Goal: Information Seeking & Learning: Learn about a topic

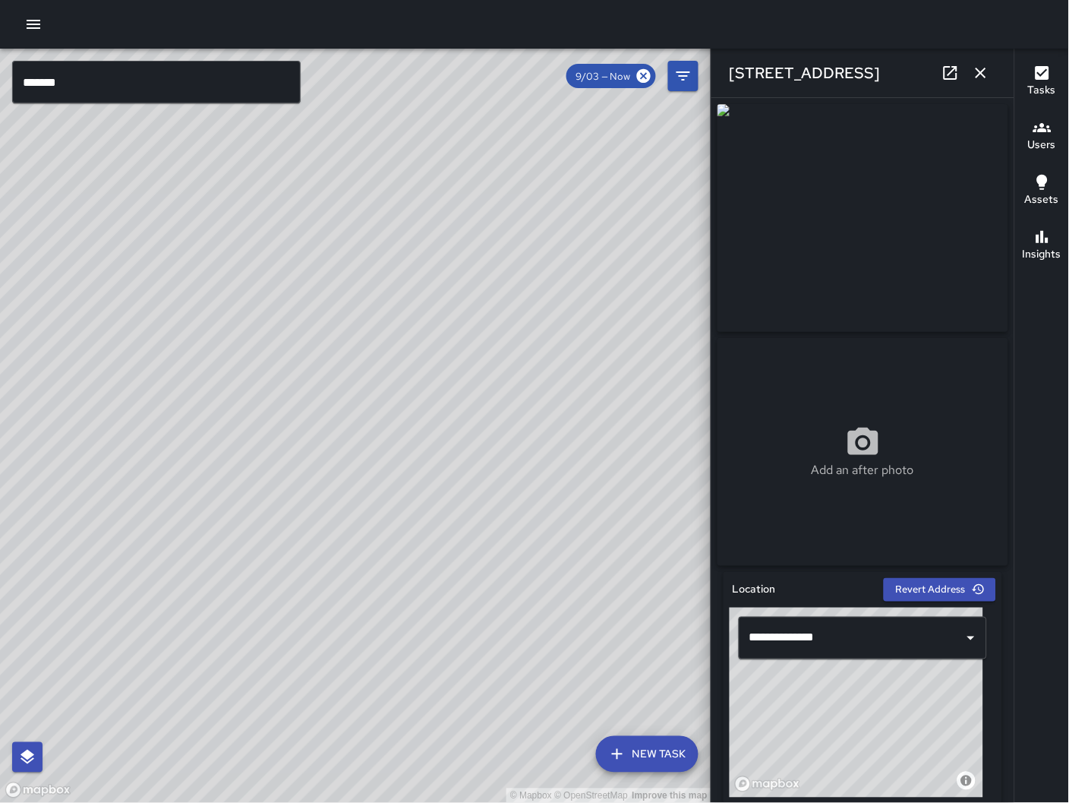
click at [985, 75] on icon "button" at bounding box center [981, 73] width 11 height 11
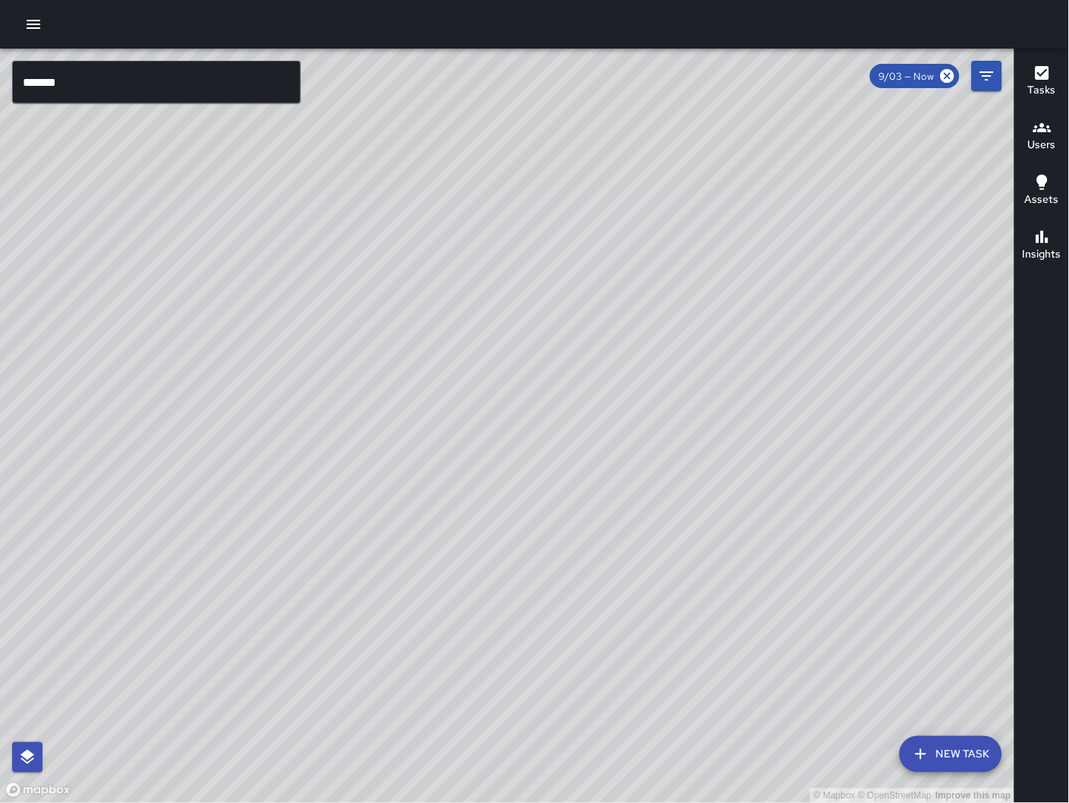
drag, startPoint x: 834, startPoint y: 263, endPoint x: 938, endPoint y: 172, distance: 138.3
click at [938, 169] on div "© Mapbox © OpenStreetMap Improve this map" at bounding box center [507, 426] width 1015 height 755
drag, startPoint x: 737, startPoint y: 338, endPoint x: 490, endPoint y: 511, distance: 301.4
click at [490, 511] on div "© Mapbox © OpenStreetMap Improve this map" at bounding box center [507, 426] width 1015 height 755
drag, startPoint x: 564, startPoint y: 483, endPoint x: 689, endPoint y: 460, distance: 126.6
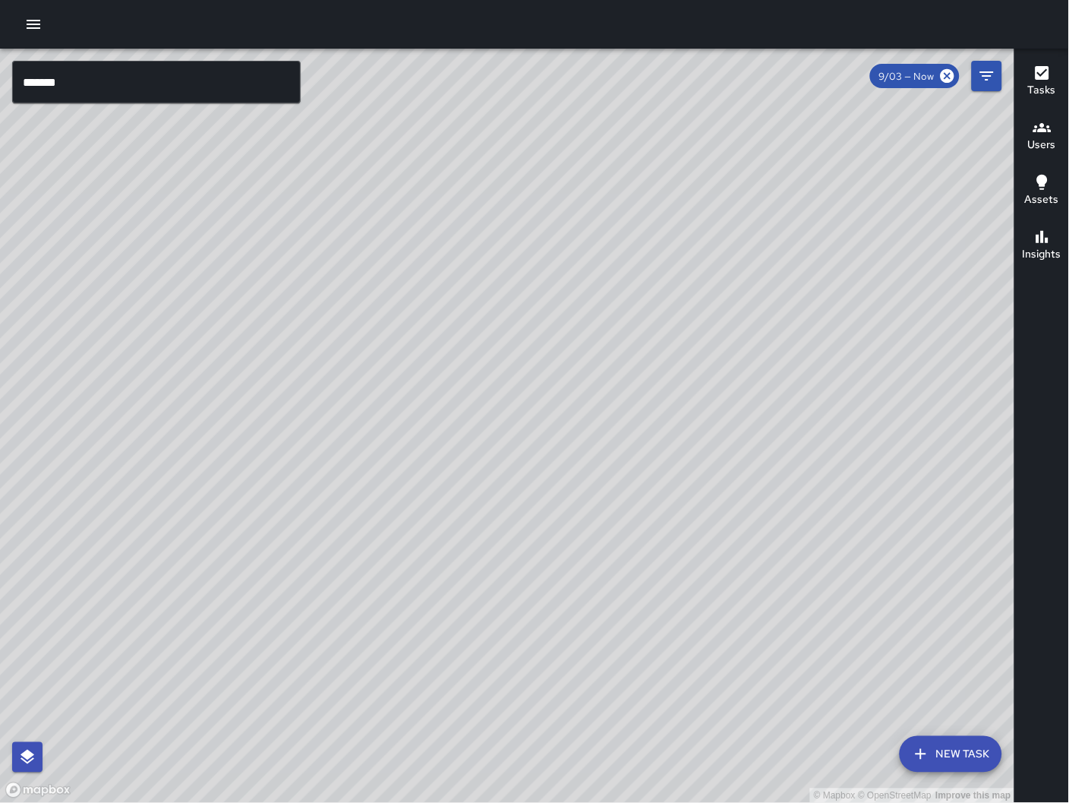
click at [689, 460] on div "© Mapbox © OpenStreetMap Improve this map" at bounding box center [507, 426] width 1015 height 755
click at [270, 579] on div "© Mapbox © OpenStreetMap Improve this map" at bounding box center [507, 426] width 1015 height 755
click at [276, 575] on div "© Mapbox © OpenStreetMap Improve this map" at bounding box center [507, 426] width 1015 height 755
click at [270, 577] on div "© Mapbox © OpenStreetMap Improve this map" at bounding box center [507, 426] width 1015 height 755
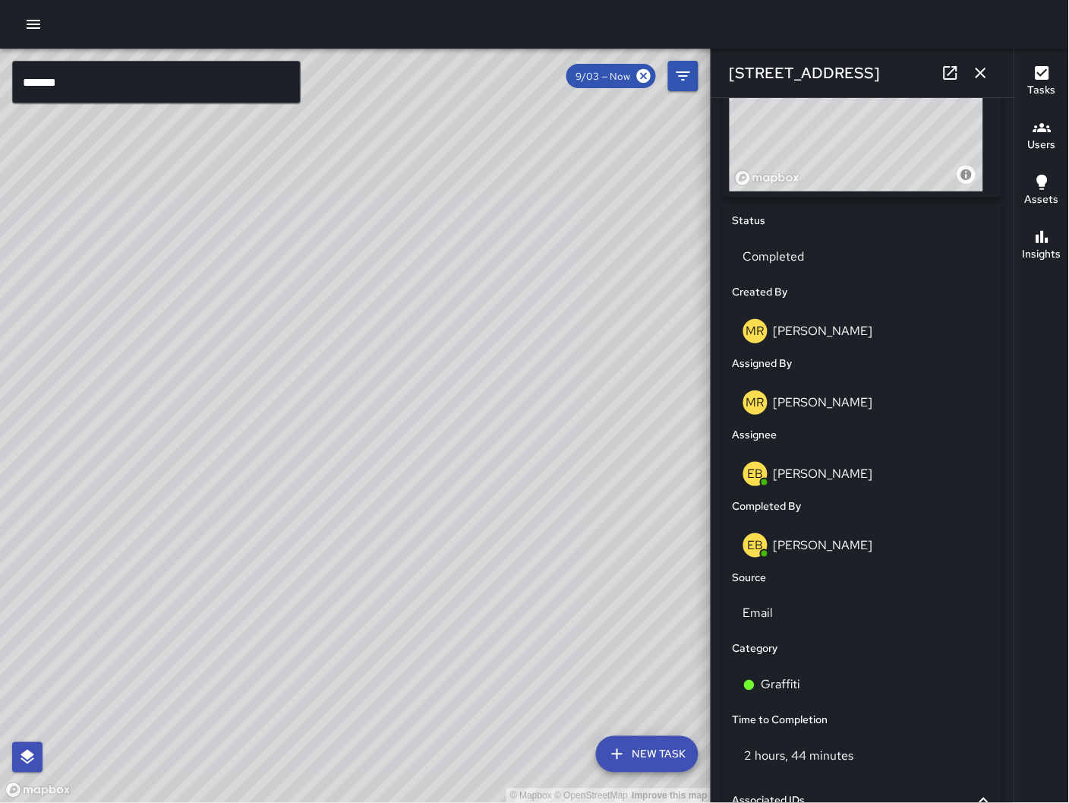
scroll to position [79, 0]
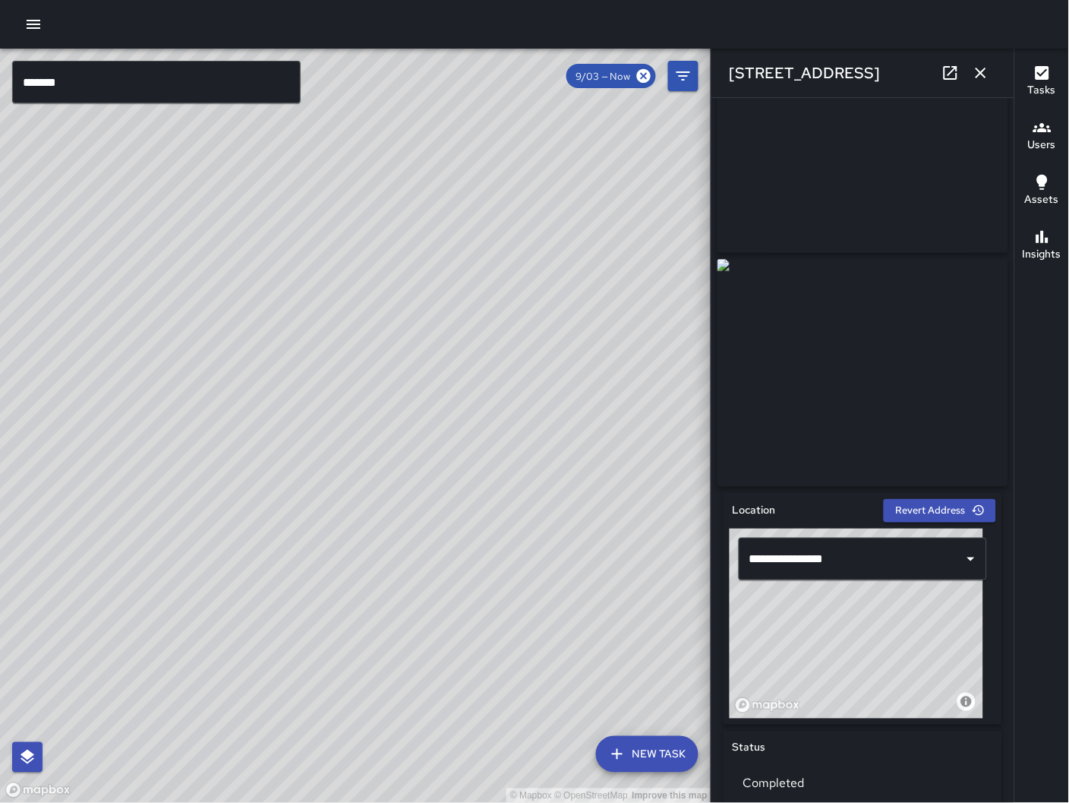
click at [955, 72] on icon at bounding box center [951, 73] width 18 height 18
drag, startPoint x: 396, startPoint y: 366, endPoint x: 128, endPoint y: 537, distance: 317.2
click at [128, 537] on div "© Mapbox © OpenStreetMap Improve this map" at bounding box center [355, 426] width 711 height 755
click at [984, 73] on icon "button" at bounding box center [981, 73] width 18 height 18
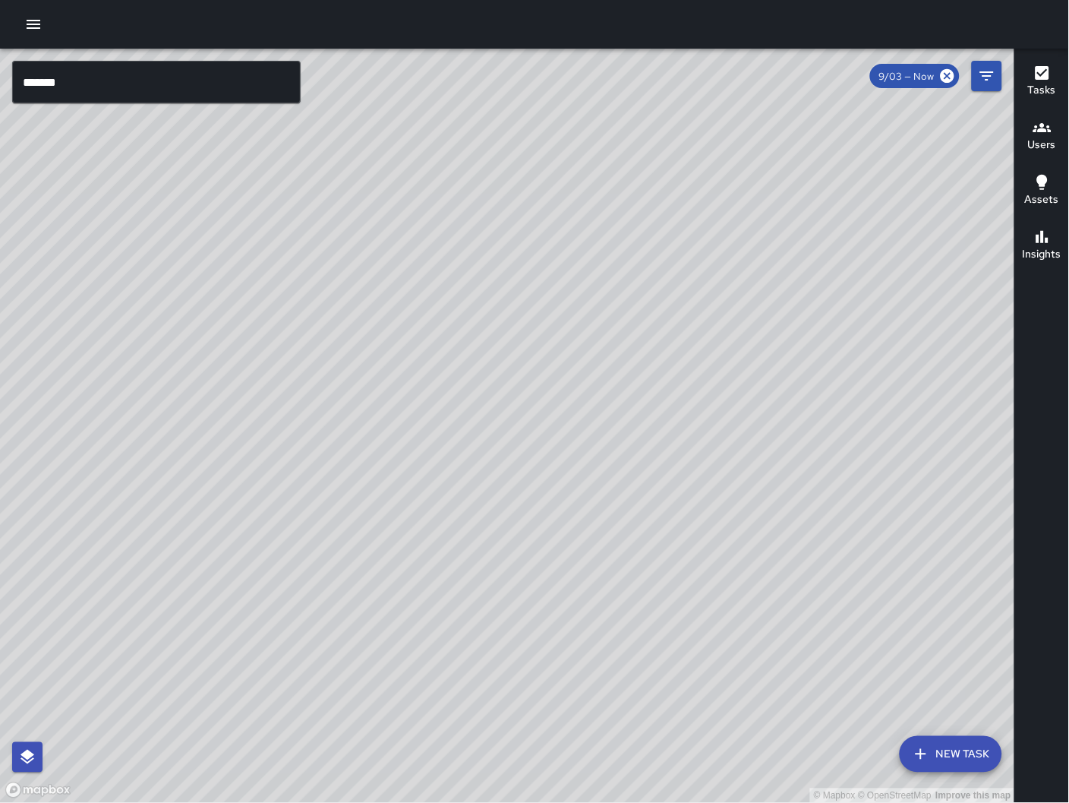
drag, startPoint x: 757, startPoint y: 358, endPoint x: 565, endPoint y: 466, distance: 220.3
click at [565, 468] on div "© Mapbox © OpenStreetMap Improve this map KT Katherine Treminio 110 Langton Str…" at bounding box center [507, 426] width 1015 height 755
drag, startPoint x: 784, startPoint y: 475, endPoint x: 584, endPoint y: 411, distance: 210.6
click at [584, 411] on div "© Mapbox © OpenStreetMap Improve this map" at bounding box center [507, 426] width 1015 height 755
drag, startPoint x: 105, startPoint y: 633, endPoint x: 346, endPoint y: 577, distance: 247.9
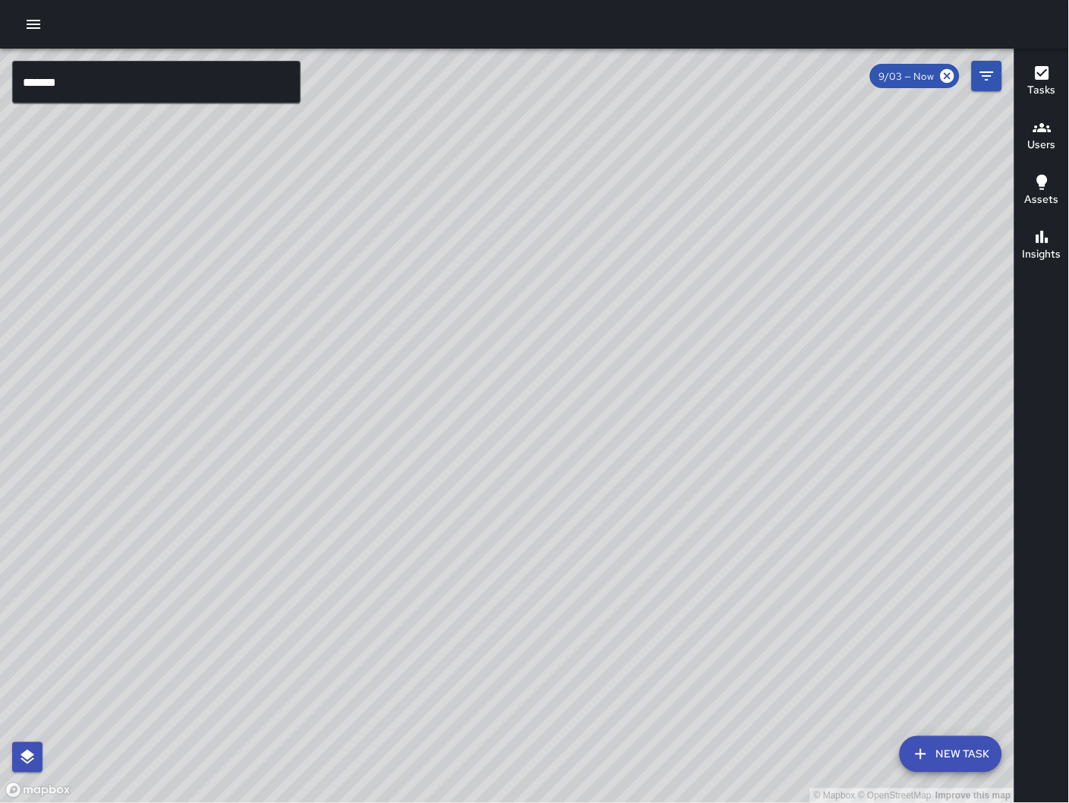
click at [346, 577] on div "© Mapbox © OpenStreetMap Improve this map" at bounding box center [507, 426] width 1015 height 755
drag, startPoint x: 360, startPoint y: 490, endPoint x: 330, endPoint y: 525, distance: 45.8
click at [330, 525] on div "© Mapbox © OpenStreetMap Improve this map" at bounding box center [507, 426] width 1015 height 755
drag, startPoint x: 828, startPoint y: 260, endPoint x: 559, endPoint y: 420, distance: 313.6
click at [423, 309] on div "© Mapbox © OpenStreetMap Improve this map" at bounding box center [507, 426] width 1015 height 755
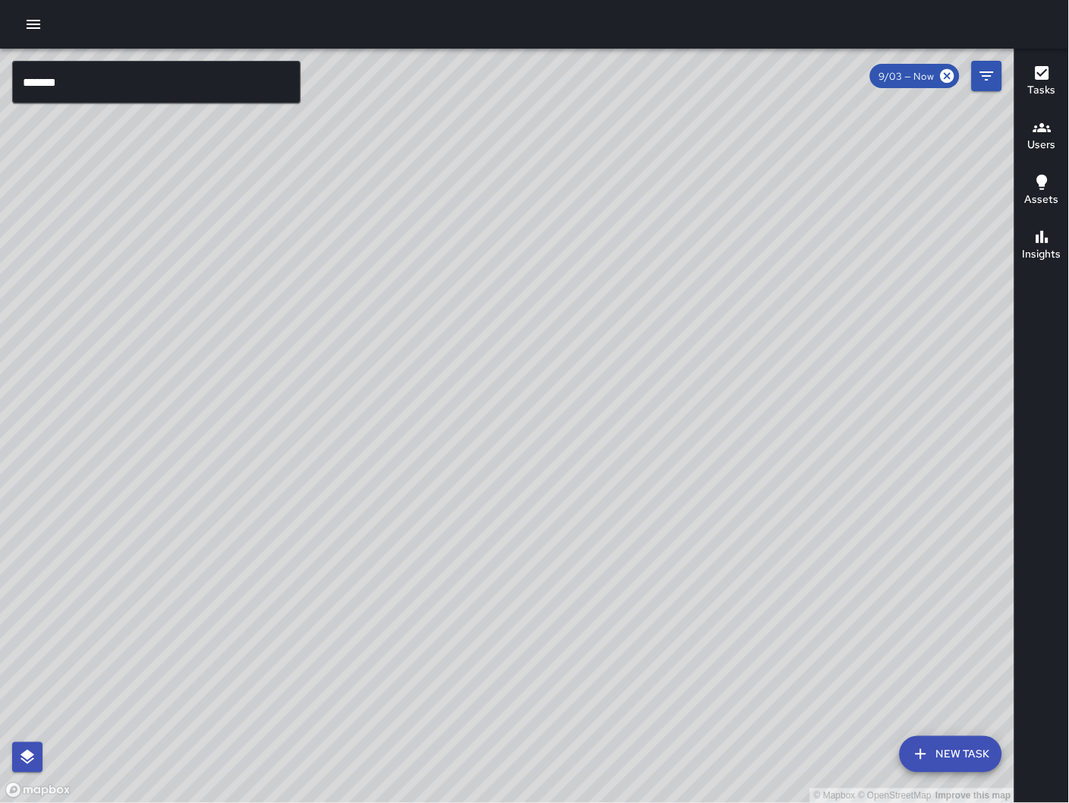
drag, startPoint x: 806, startPoint y: 708, endPoint x: 763, endPoint y: 529, distance: 183.4
click at [763, 529] on div "© Mapbox © OpenStreetMap Improve this map" at bounding box center [507, 426] width 1015 height 755
drag, startPoint x: 743, startPoint y: 761, endPoint x: 800, endPoint y: 595, distance: 175.5
click at [800, 595] on div "© Mapbox © OpenStreetMap Improve this map" at bounding box center [507, 426] width 1015 height 755
click at [805, 523] on div "© Mapbox © OpenStreetMap Improve this map JG Jermaine Gray 343 Langton Street C…" at bounding box center [507, 426] width 1015 height 755
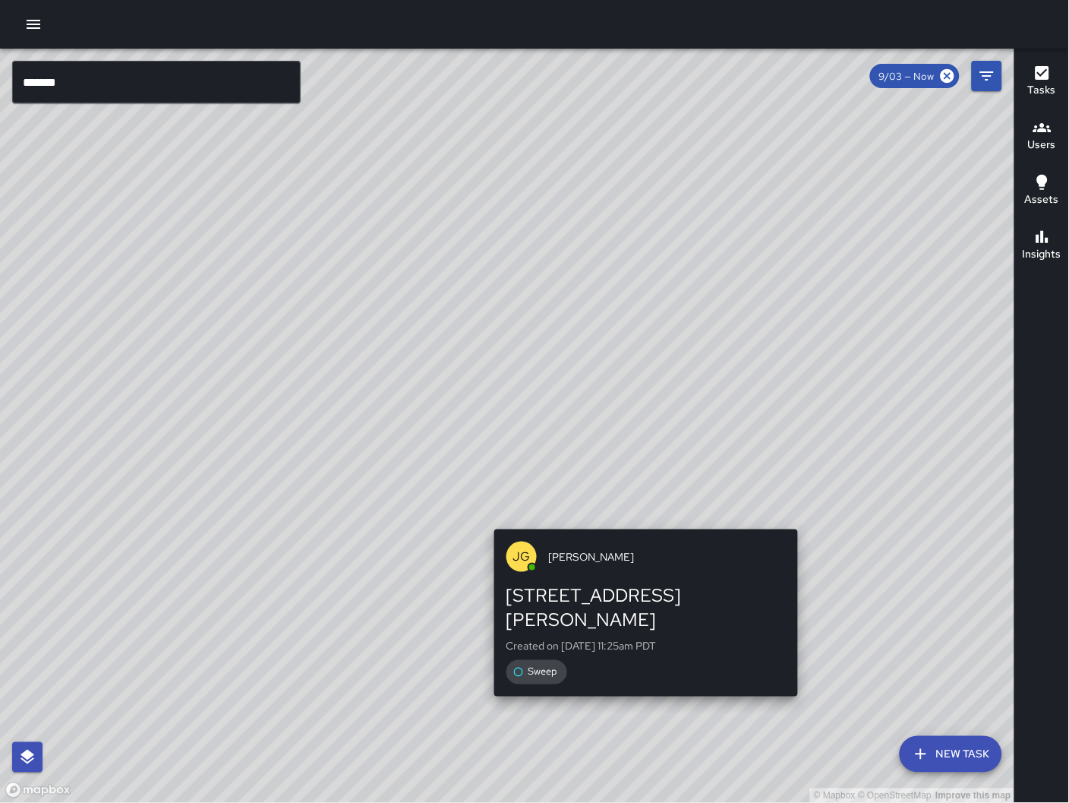
click at [806, 522] on div "© Mapbox © OpenStreetMap Improve this map JG Jermaine Gray 343 Langton Street C…" at bounding box center [507, 426] width 1015 height 755
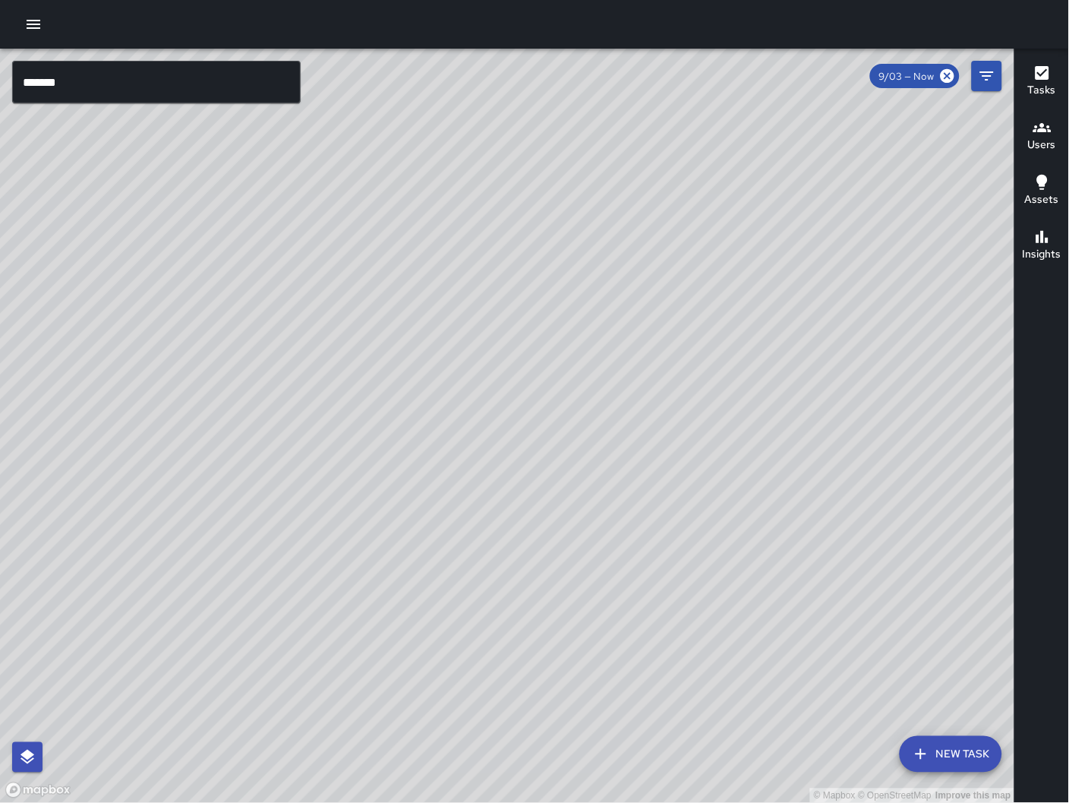
drag, startPoint x: 803, startPoint y: 517, endPoint x: 812, endPoint y: 523, distance: 11.0
click at [804, 518] on div "© Mapbox © OpenStreetMap Improve this map JG Jermaine Gray 343 Langton Street C…" at bounding box center [507, 426] width 1015 height 755
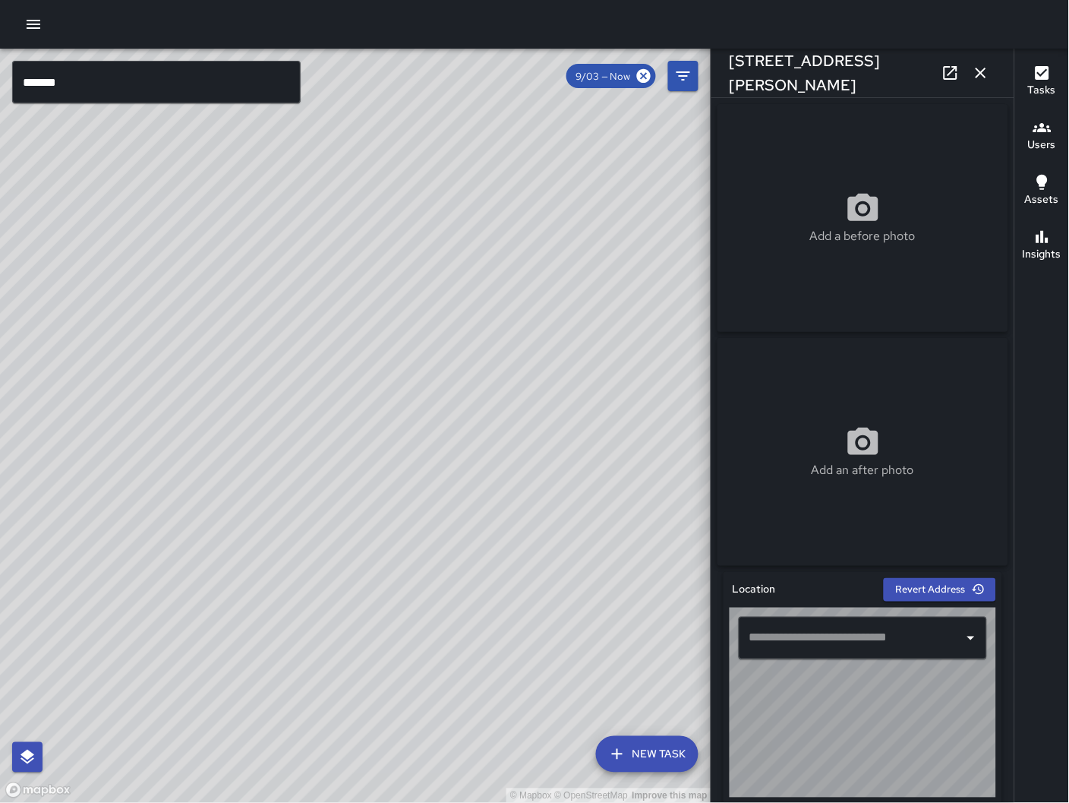
type input "**********"
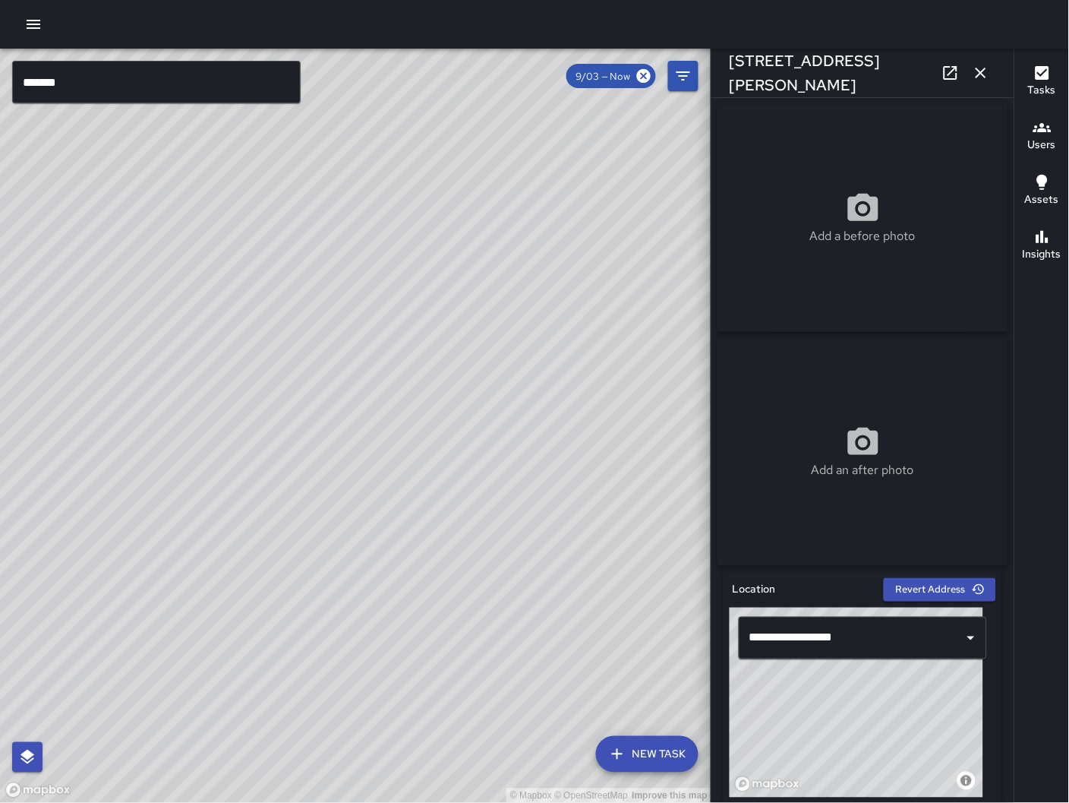
click at [805, 519] on div "Add an after photo" at bounding box center [863, 452] width 291 height 228
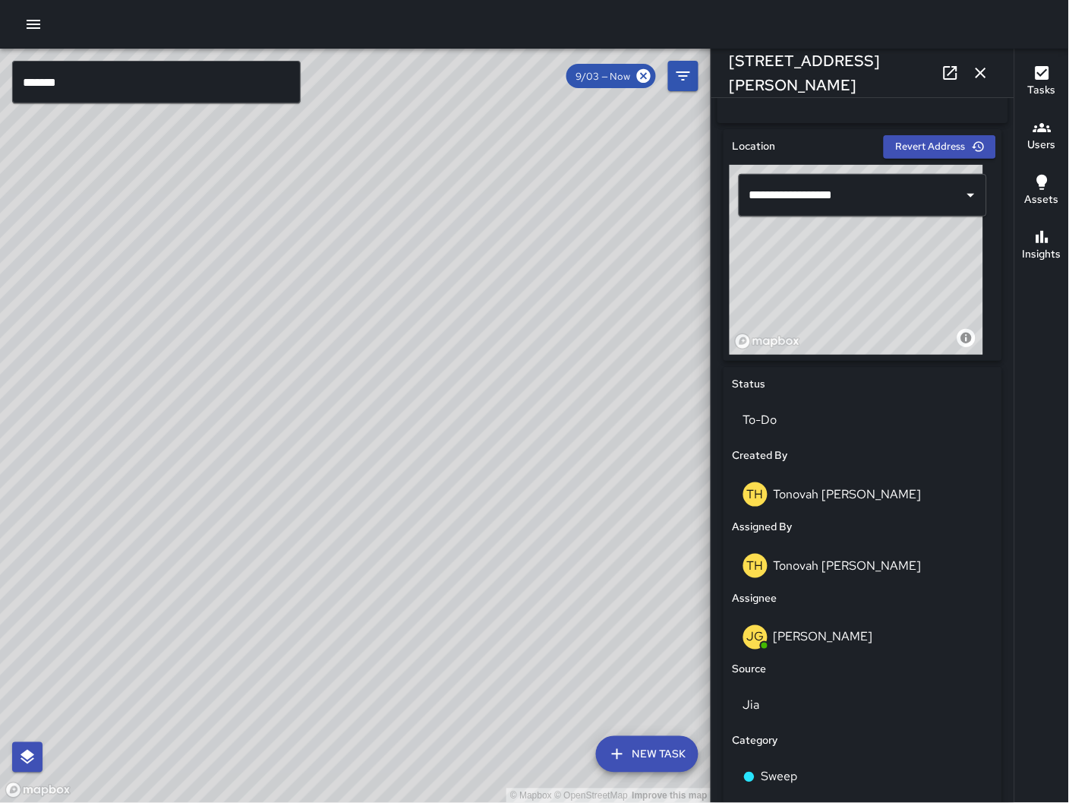
scroll to position [472, 0]
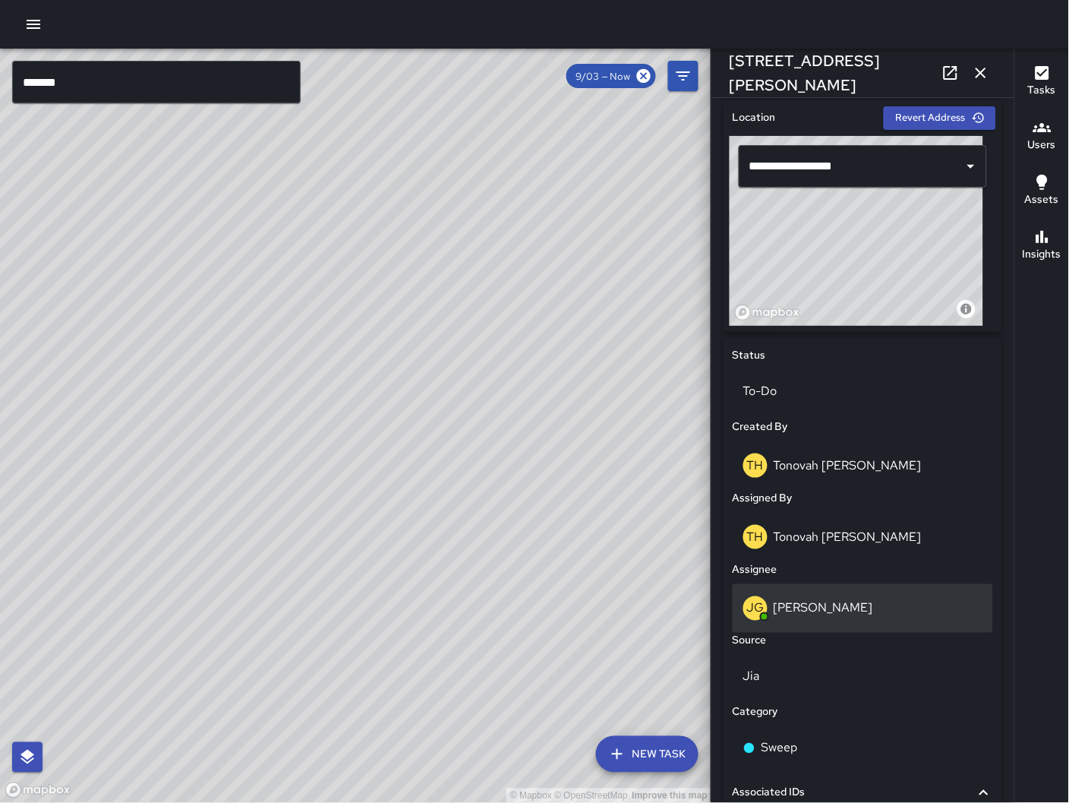
click at [839, 610] on p "[PERSON_NAME]" at bounding box center [823, 608] width 99 height 16
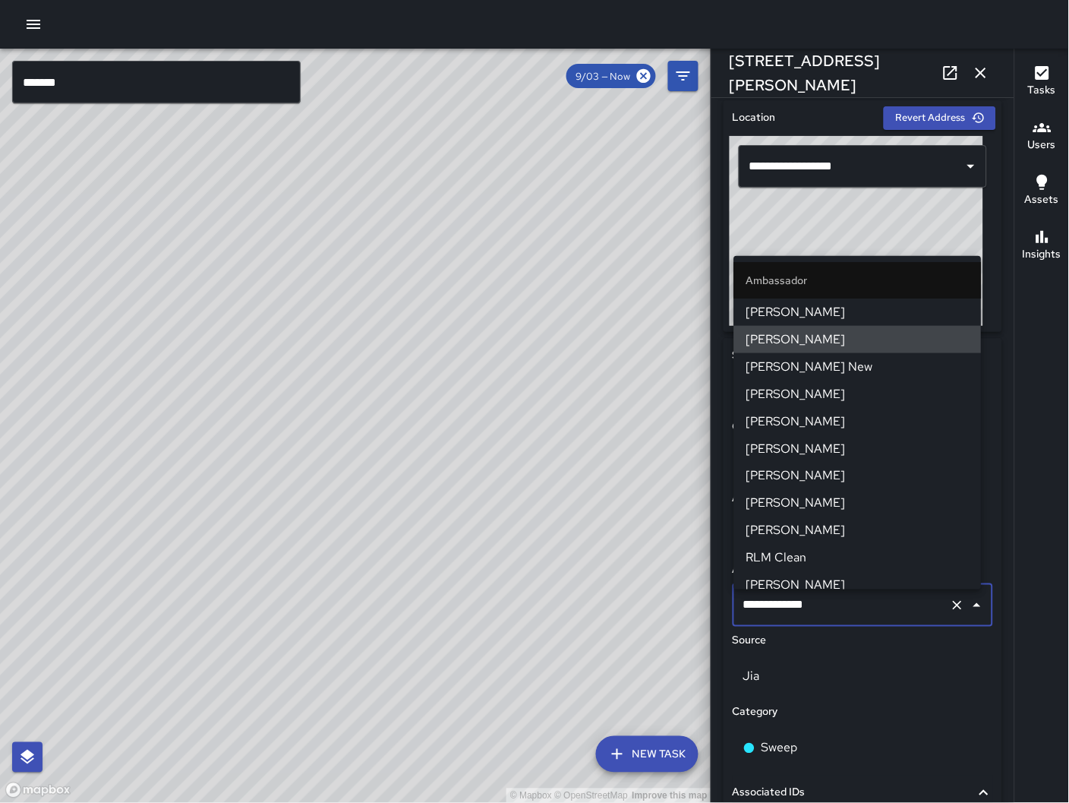
click at [850, 613] on input "**********" at bounding box center [842, 605] width 204 height 29
click at [854, 617] on input "**********" at bounding box center [842, 605] width 204 height 29
click at [856, 617] on input "**********" at bounding box center [842, 605] width 204 height 29
click at [856, 618] on input "**********" at bounding box center [842, 605] width 204 height 29
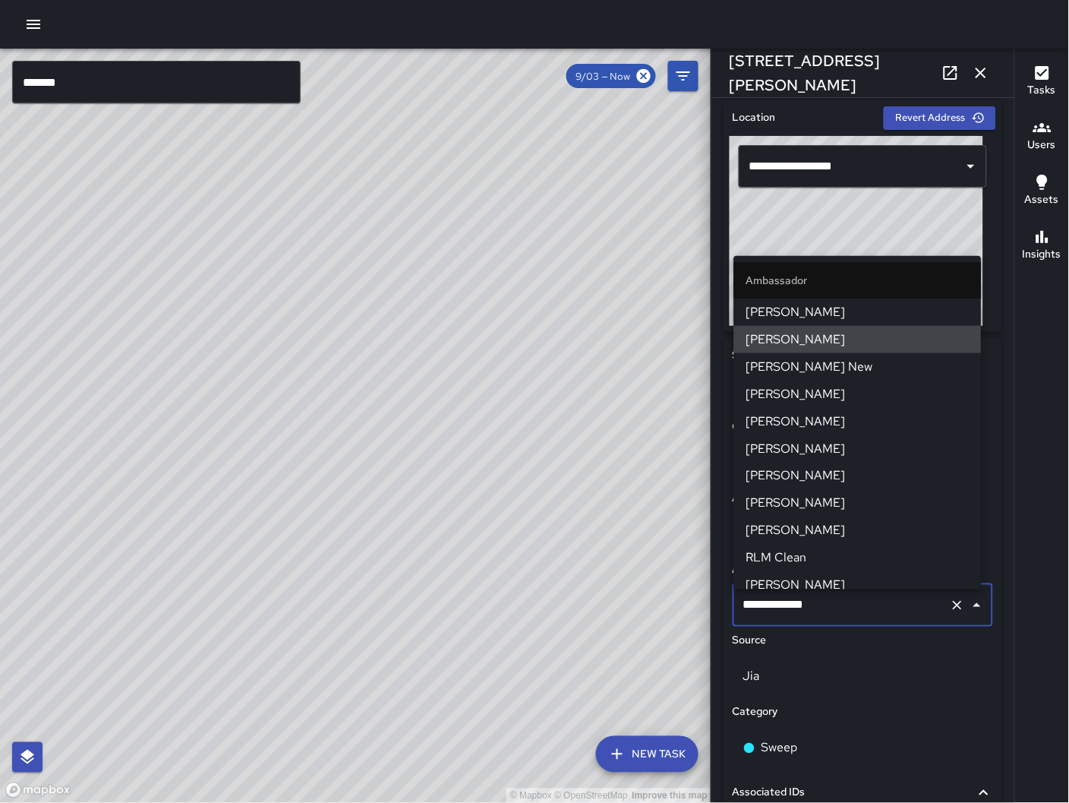
click at [856, 618] on input "**********" at bounding box center [842, 605] width 204 height 29
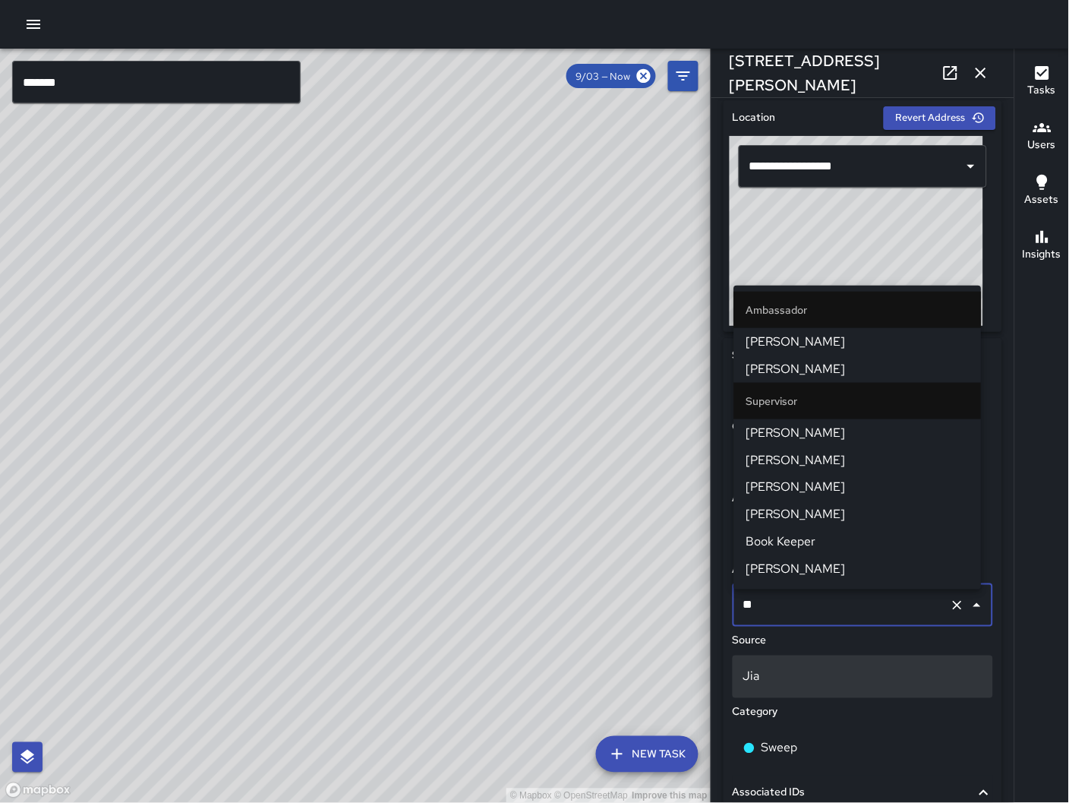
type input "***"
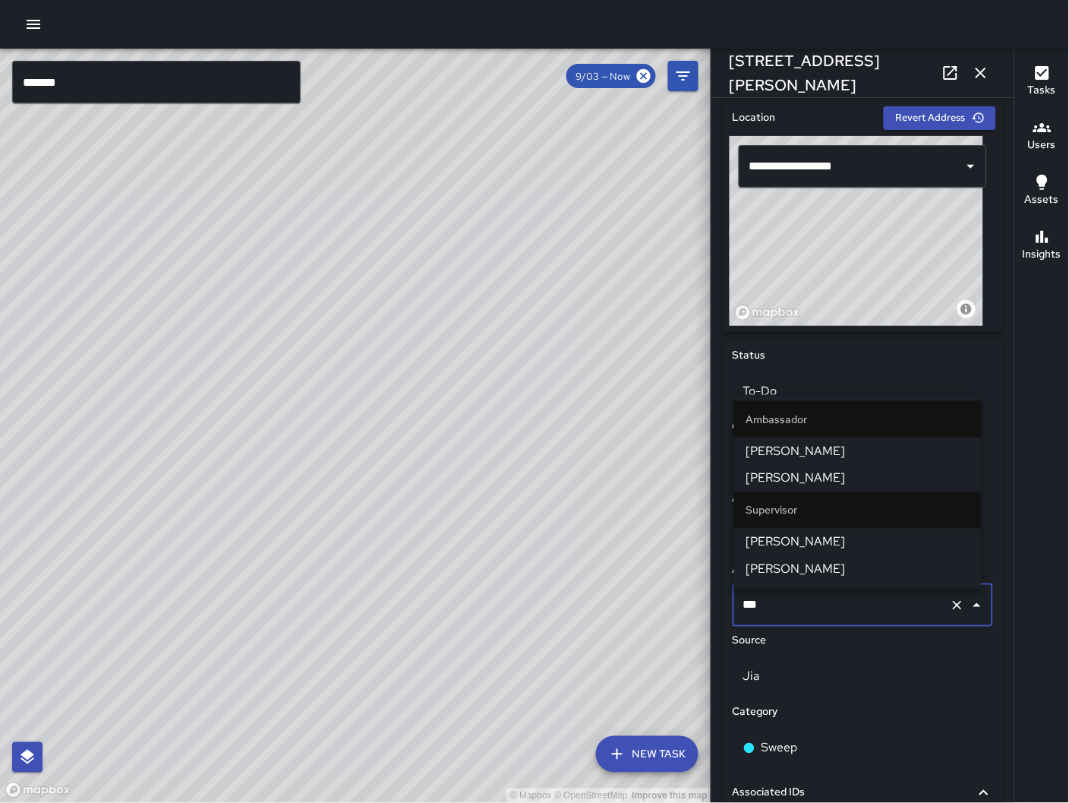
click at [830, 579] on span "[PERSON_NAME]" at bounding box center [857, 569] width 223 height 18
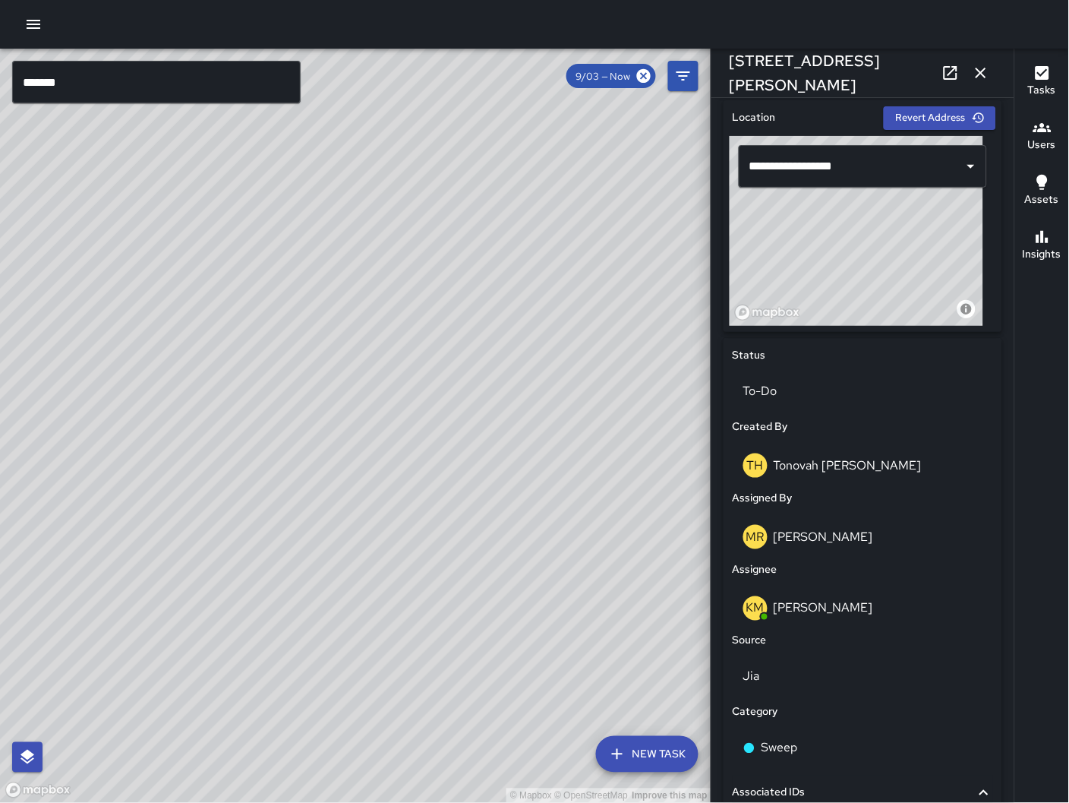
click at [974, 90] on div "343 Langton Street" at bounding box center [862, 73] width 303 height 49
click at [982, 71] on icon "button" at bounding box center [981, 73] width 18 height 18
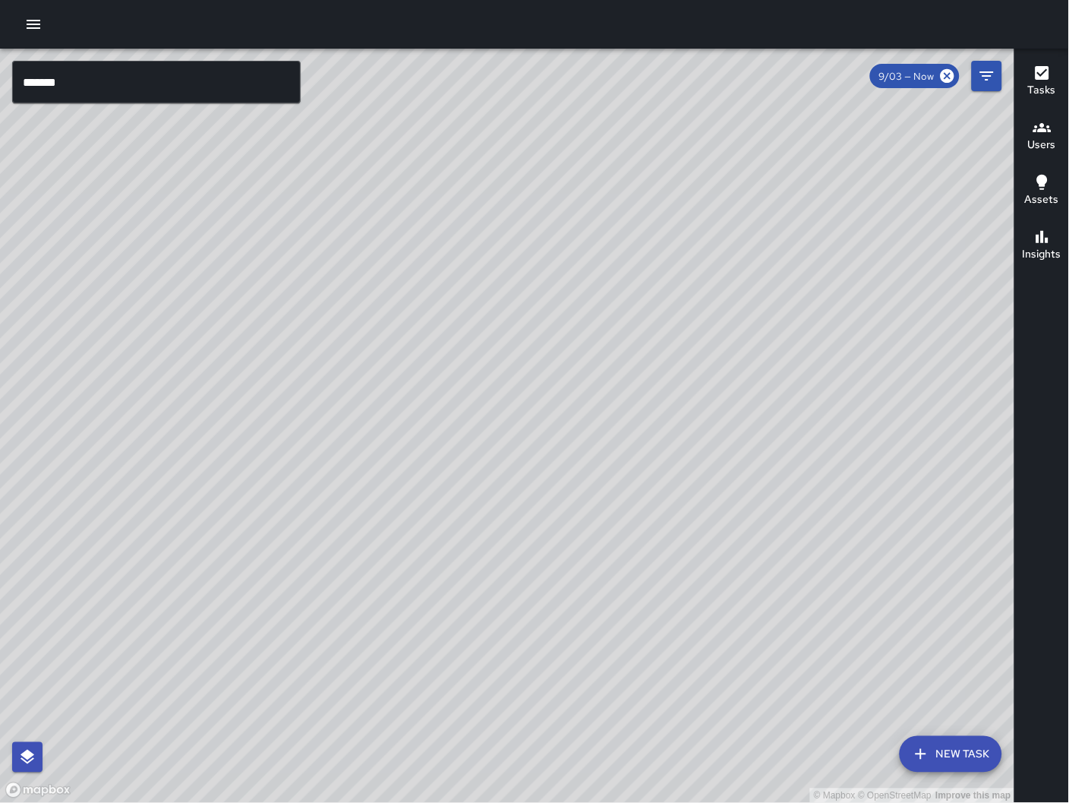
click at [635, 688] on div "© Mapbox © OpenStreetMap Improve this map JG Jermaine Gray 855 Brannan Street C…" at bounding box center [507, 426] width 1015 height 755
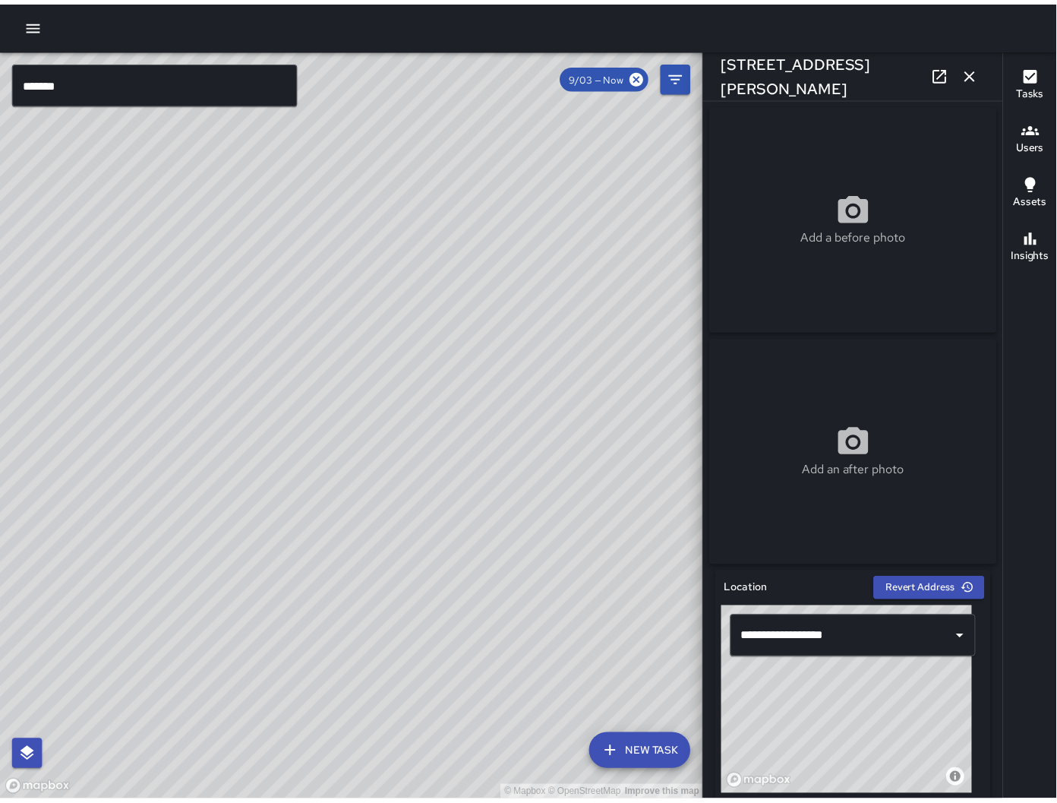
scroll to position [337, 0]
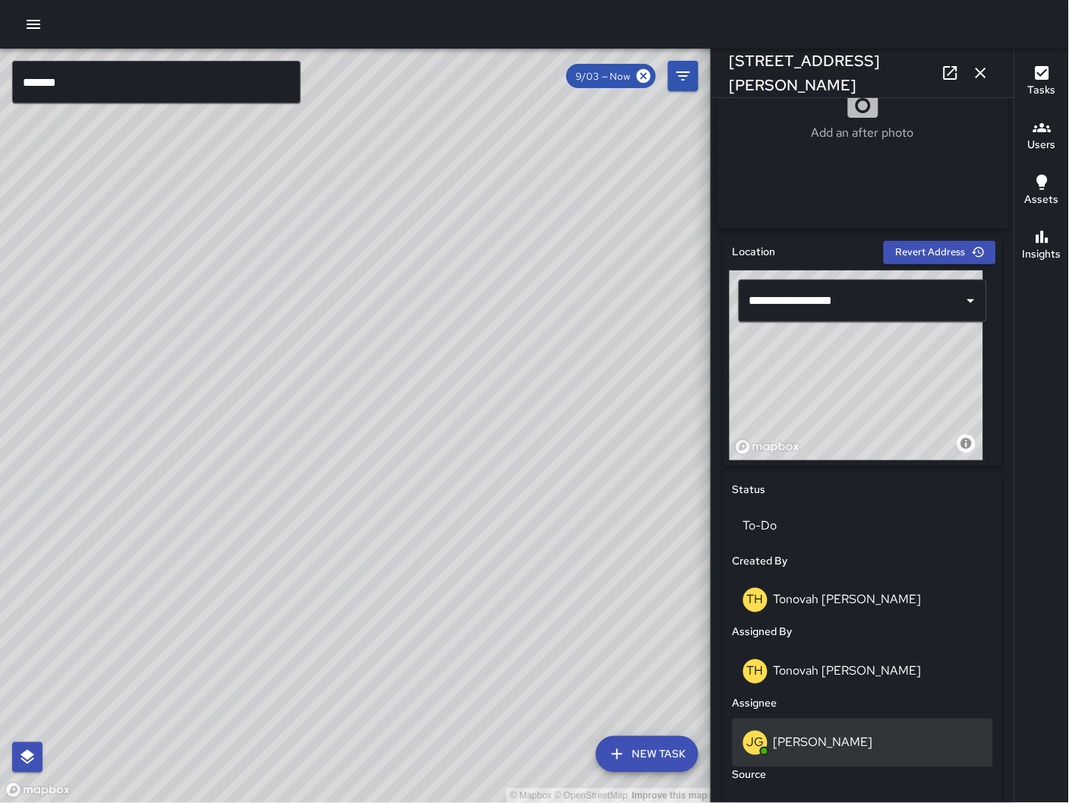
click at [816, 742] on p "[PERSON_NAME]" at bounding box center [823, 742] width 99 height 16
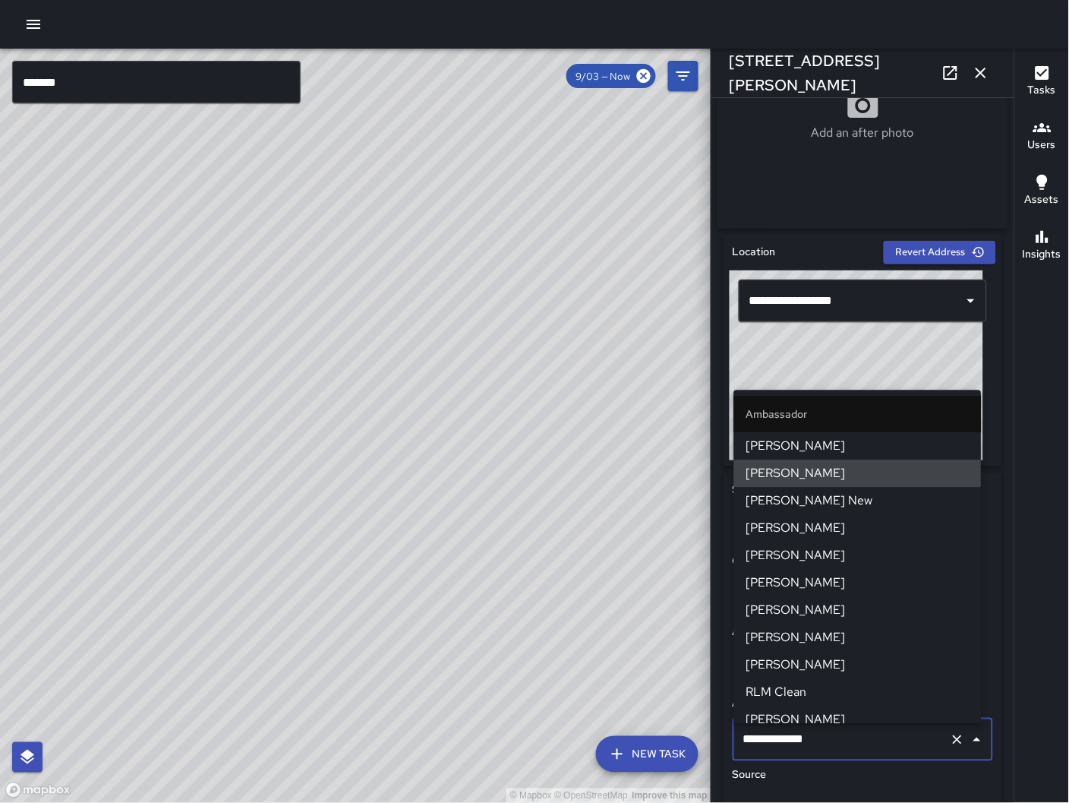
click at [816, 742] on input "**********" at bounding box center [842, 739] width 204 height 29
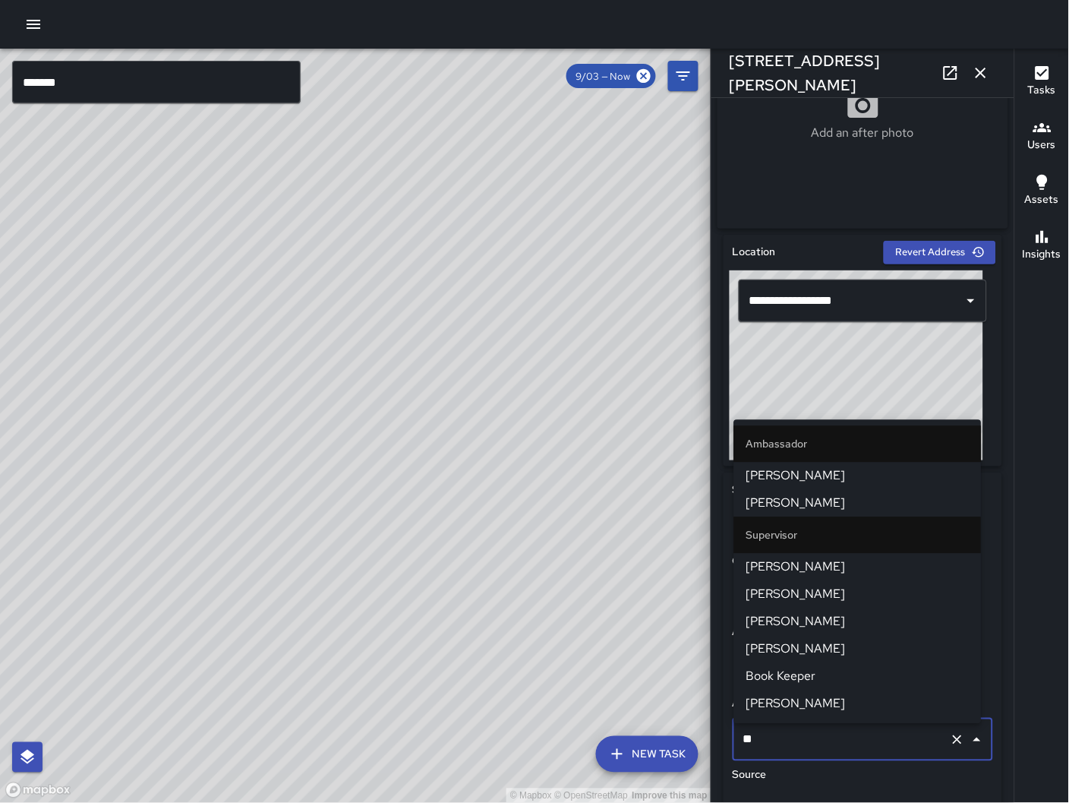
type input "***"
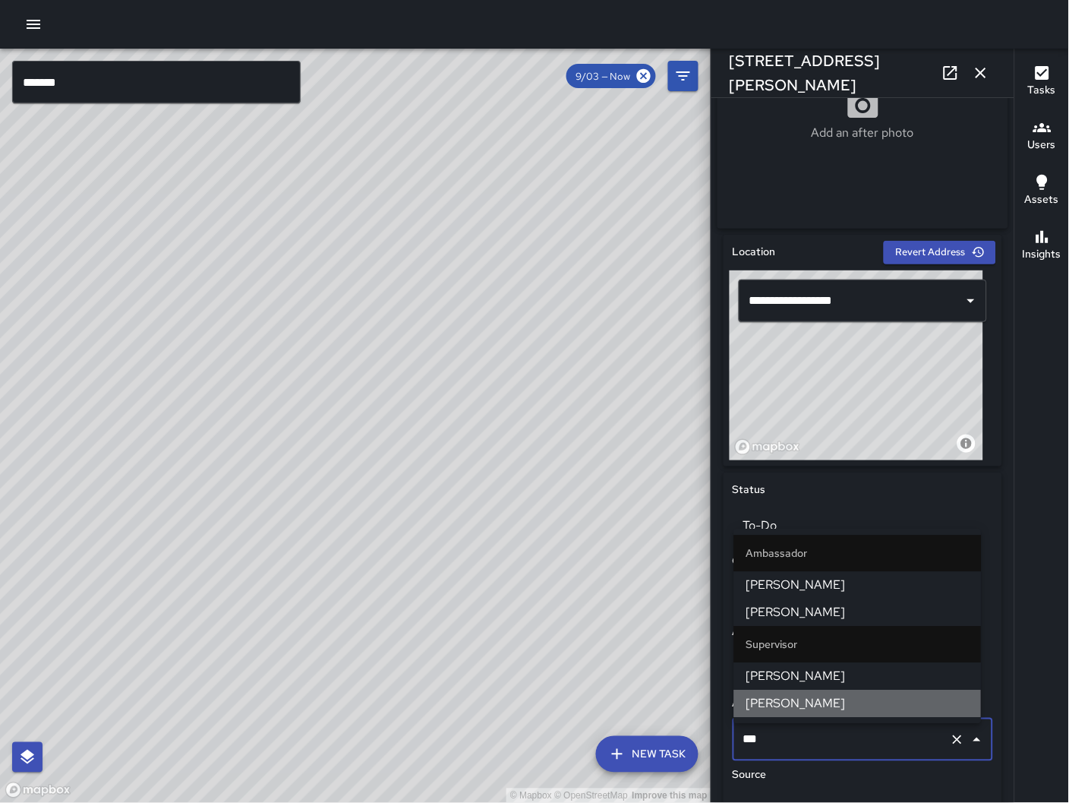
click at [828, 702] on span "[PERSON_NAME]" at bounding box center [857, 704] width 223 height 18
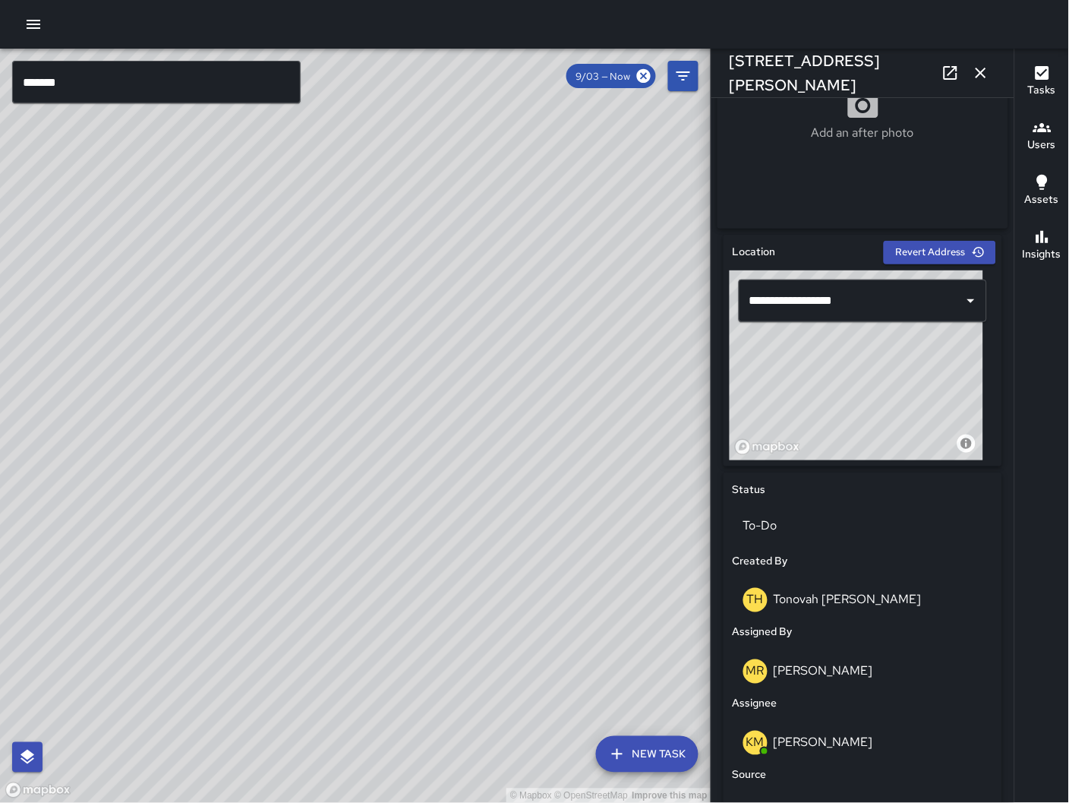
click at [978, 74] on icon "button" at bounding box center [981, 73] width 18 height 18
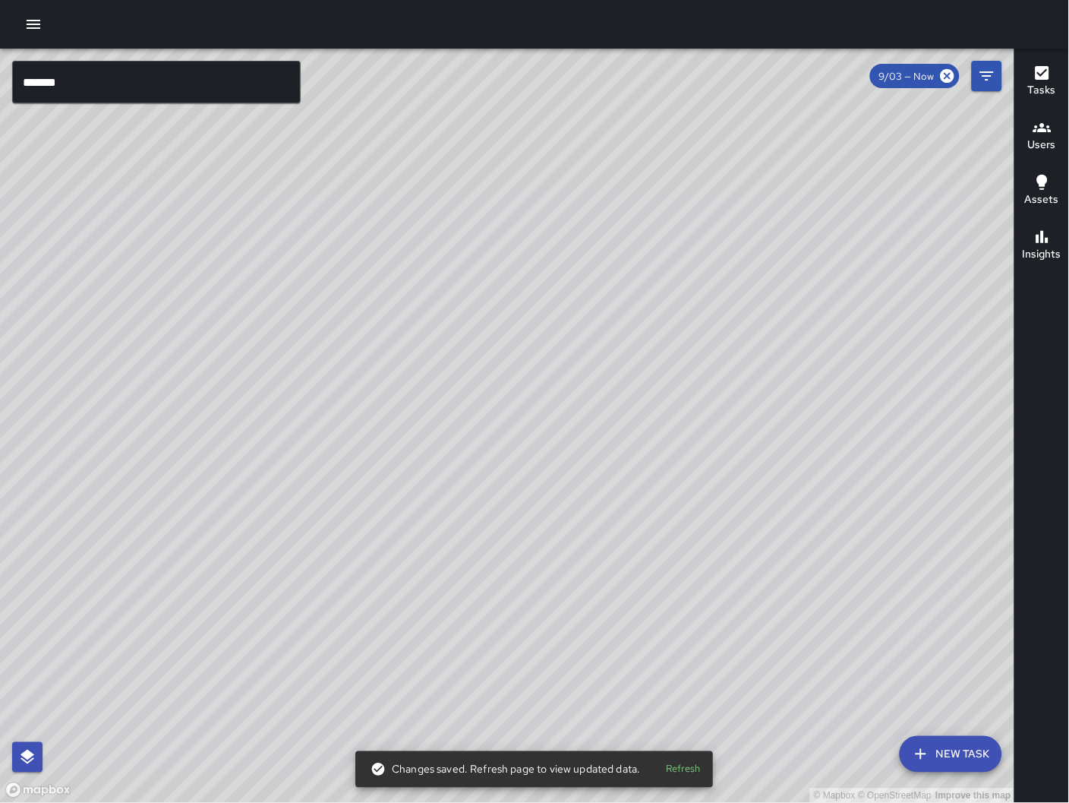
click at [31, 26] on icon "button" at bounding box center [33, 24] width 18 height 18
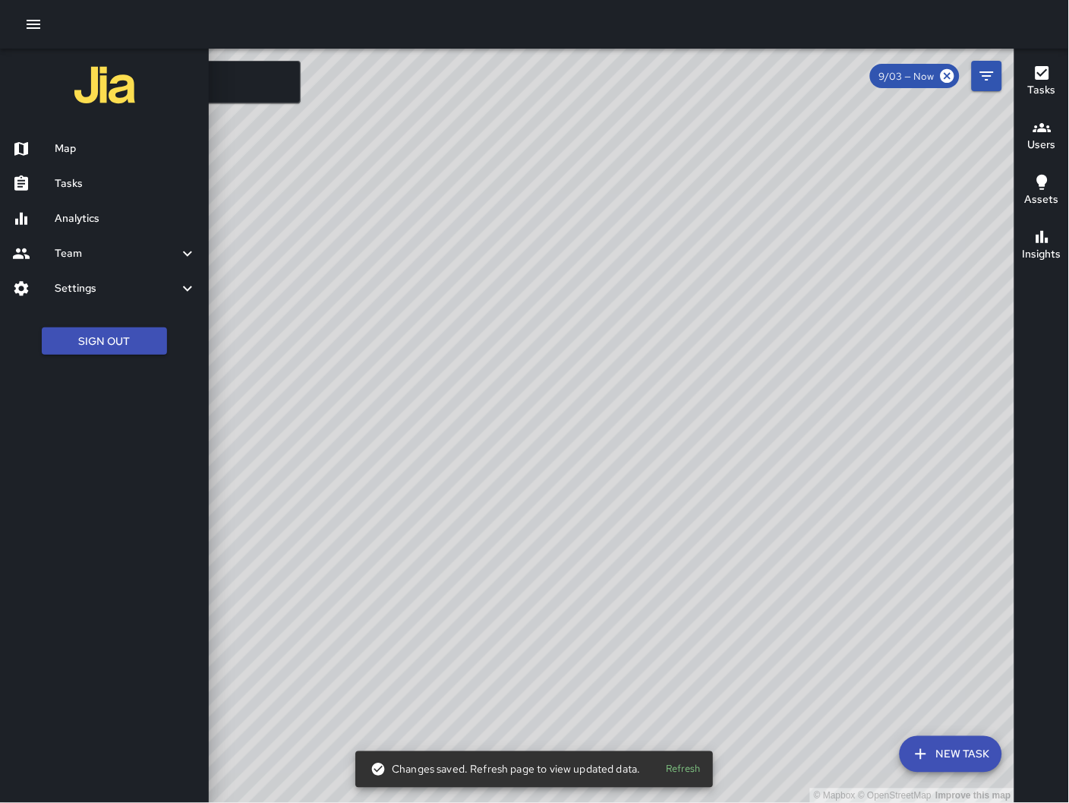
click at [76, 181] on h6 "Tasks" at bounding box center [126, 183] width 142 height 17
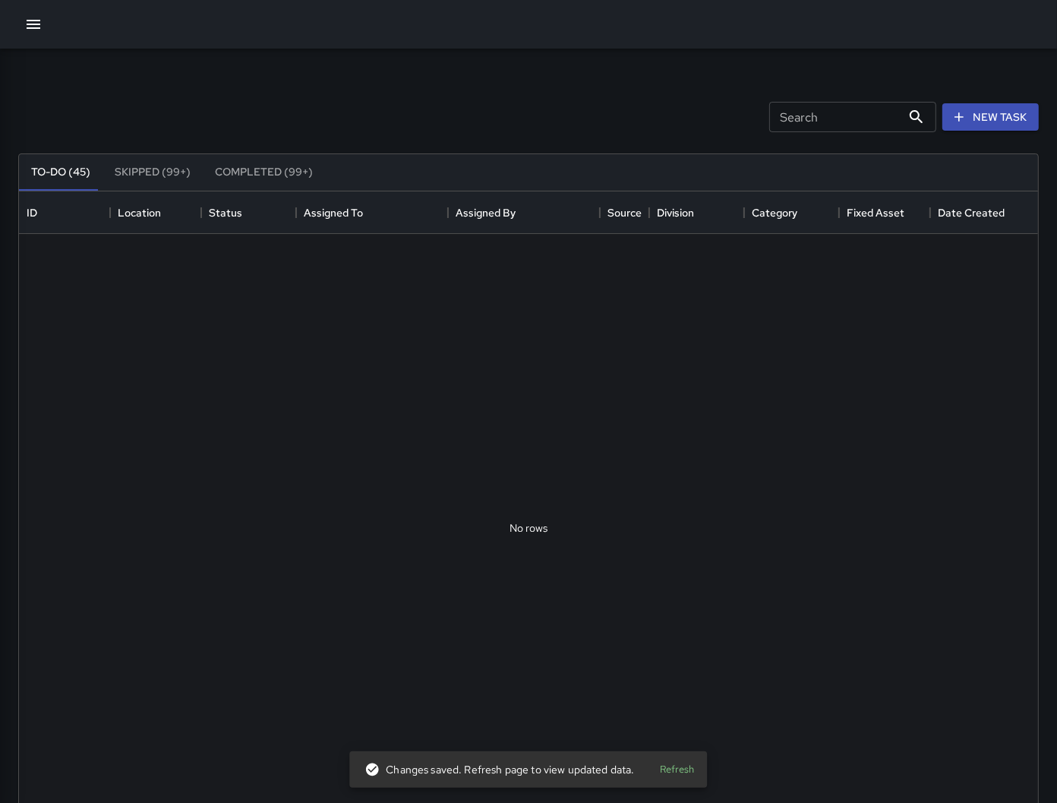
scroll to position [630, 1006]
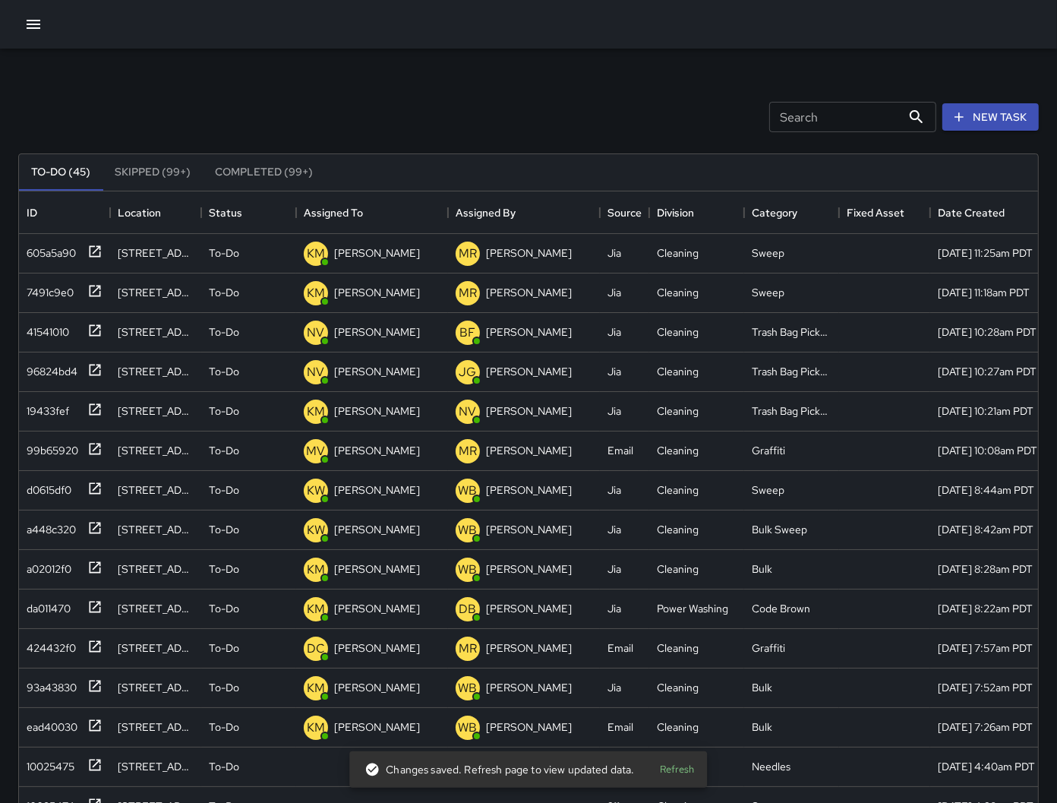
click at [846, 119] on input "Search" at bounding box center [835, 117] width 132 height 30
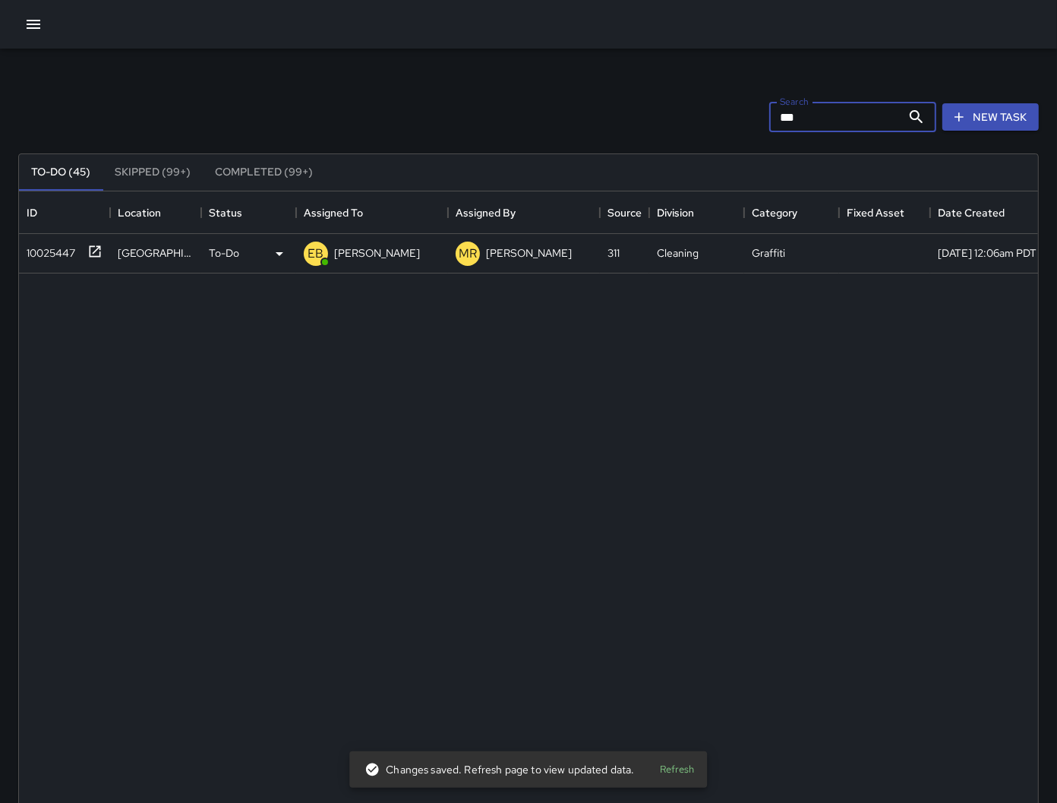
type input "***"
click at [55, 264] on div "10025447" at bounding box center [64, 253] width 91 height 39
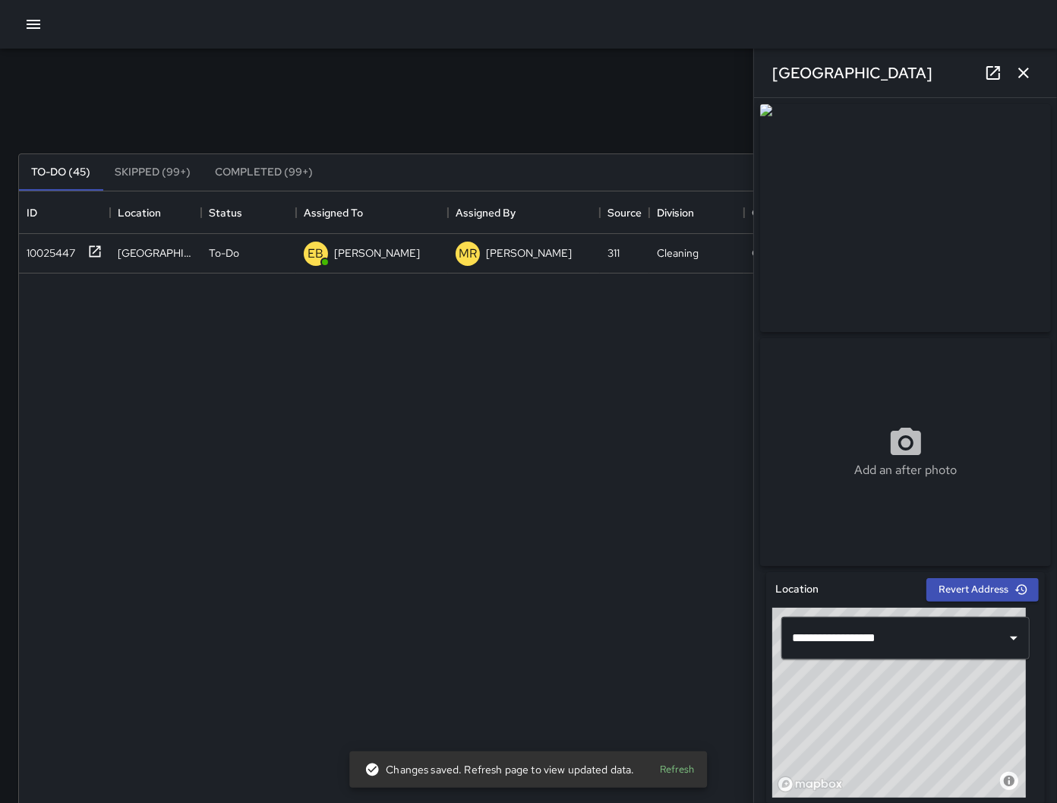
click at [926, 77] on div "1665 Folsom Street" at bounding box center [905, 73] width 303 height 49
click at [926, 73] on div "1665 Folsom Street" at bounding box center [905, 73] width 303 height 49
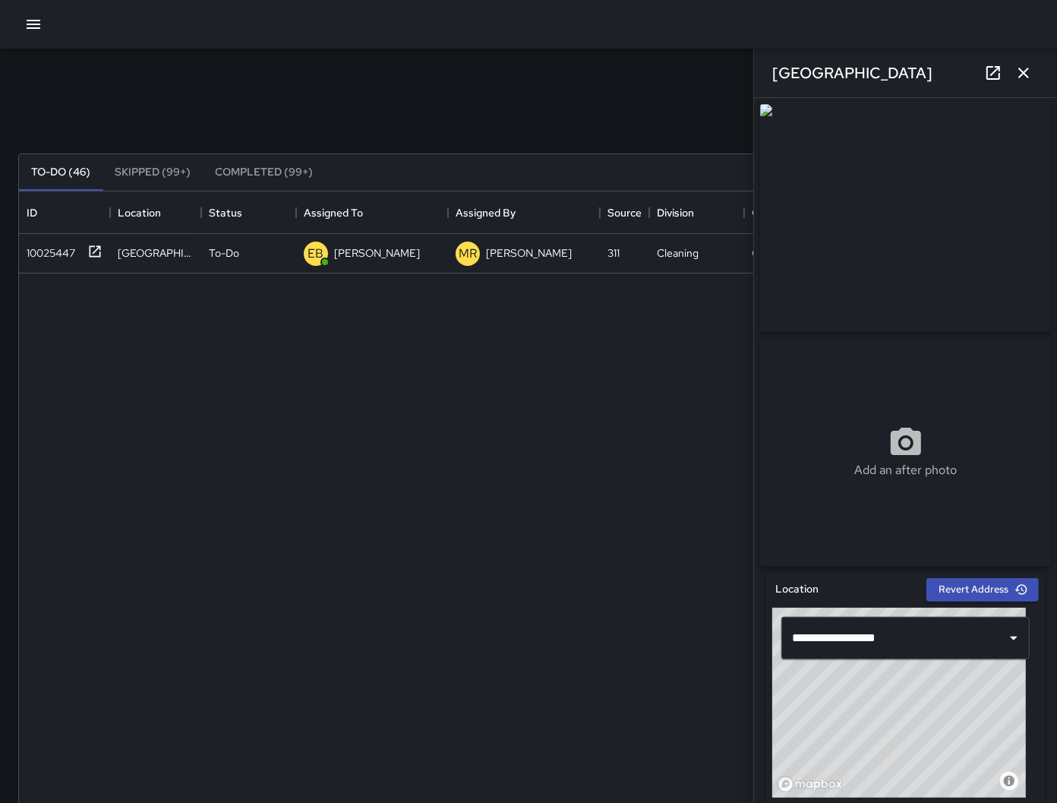
drag, startPoint x: 932, startPoint y: 77, endPoint x: 919, endPoint y: 78, distance: 12.2
click at [932, 76] on div "1665 Folsom Street" at bounding box center [905, 73] width 303 height 49
drag, startPoint x: 919, startPoint y: 78, endPoint x: 767, endPoint y: 73, distance: 152.7
click at [767, 73] on div "1665 Folsom Street" at bounding box center [905, 73] width 303 height 49
copy h6 "1665 Folsom Street"
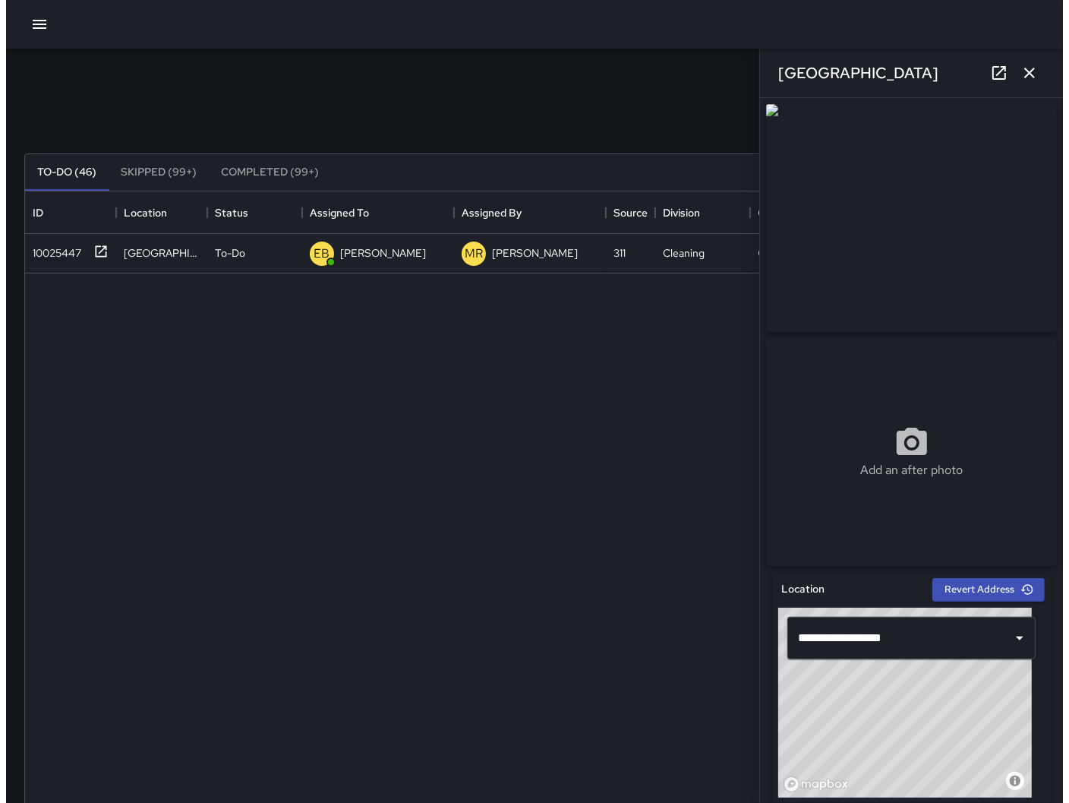
scroll to position [693, 0]
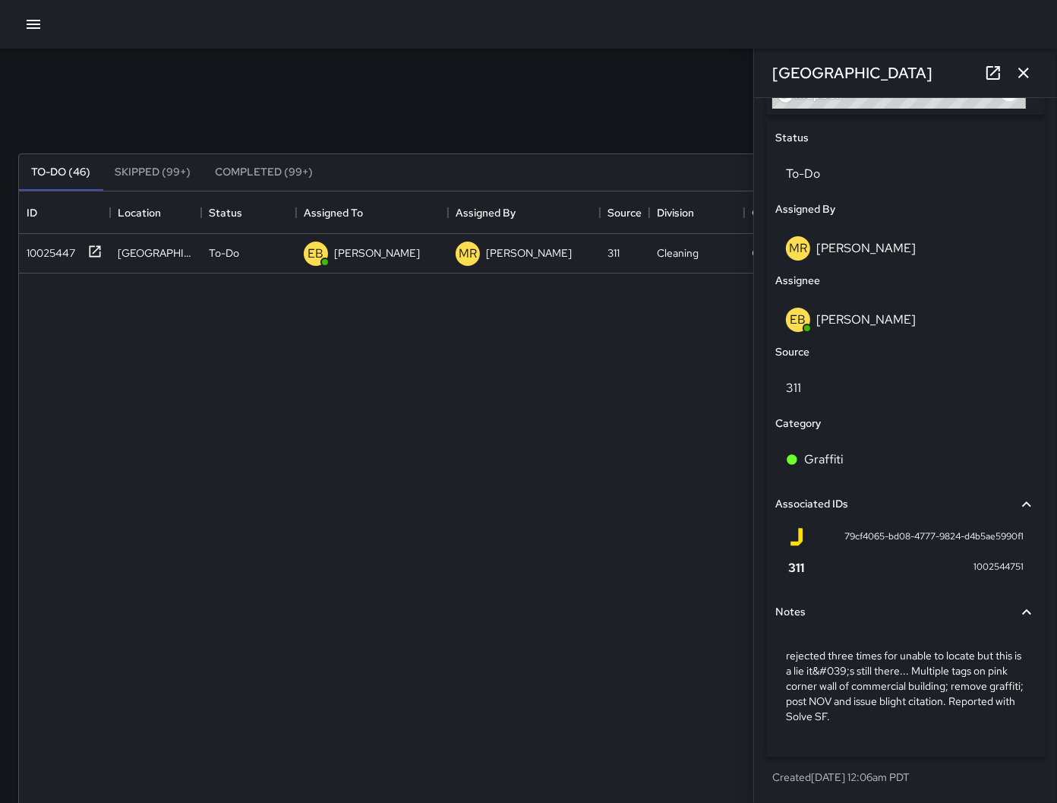
click at [1026, 72] on icon "button" at bounding box center [1023, 73] width 18 height 18
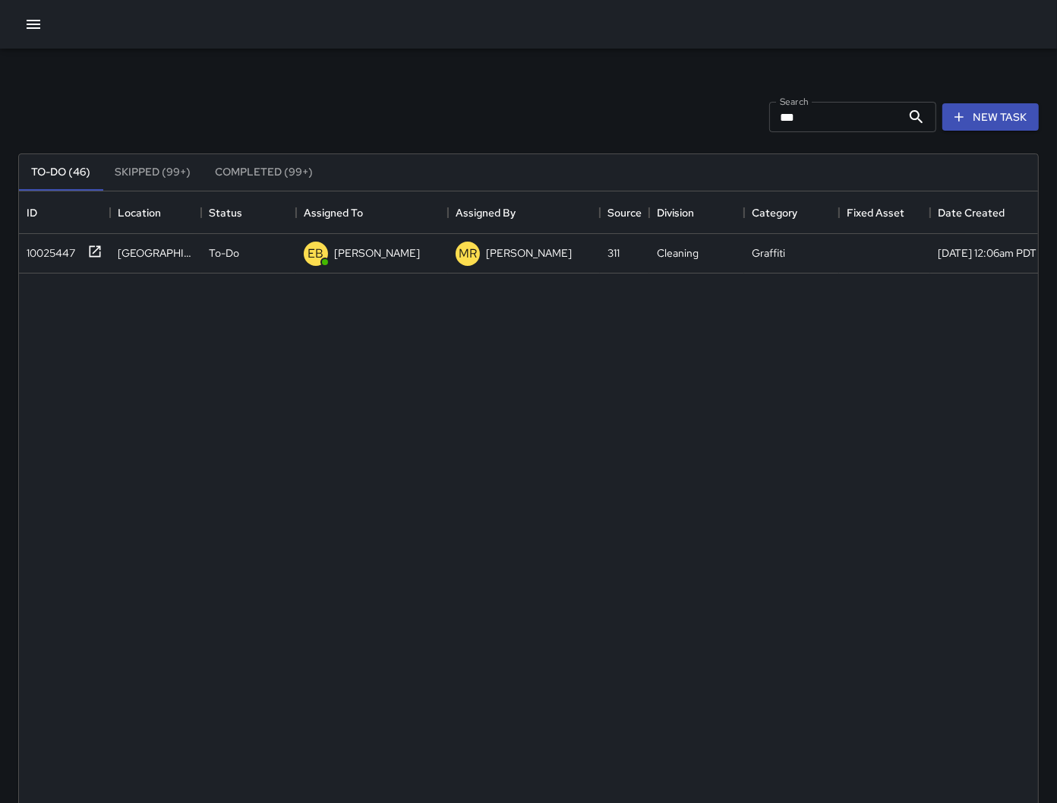
click at [28, 28] on icon "button" at bounding box center [34, 24] width 14 height 9
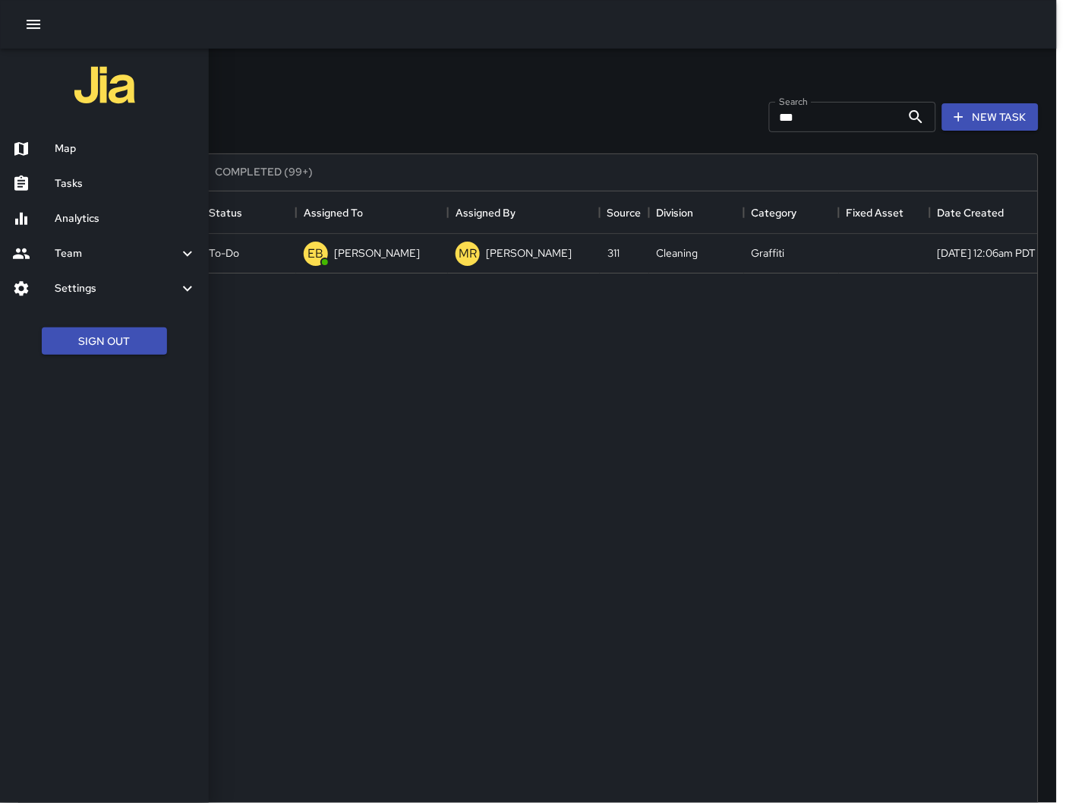
click at [57, 153] on h6 "Map" at bounding box center [126, 148] width 142 height 17
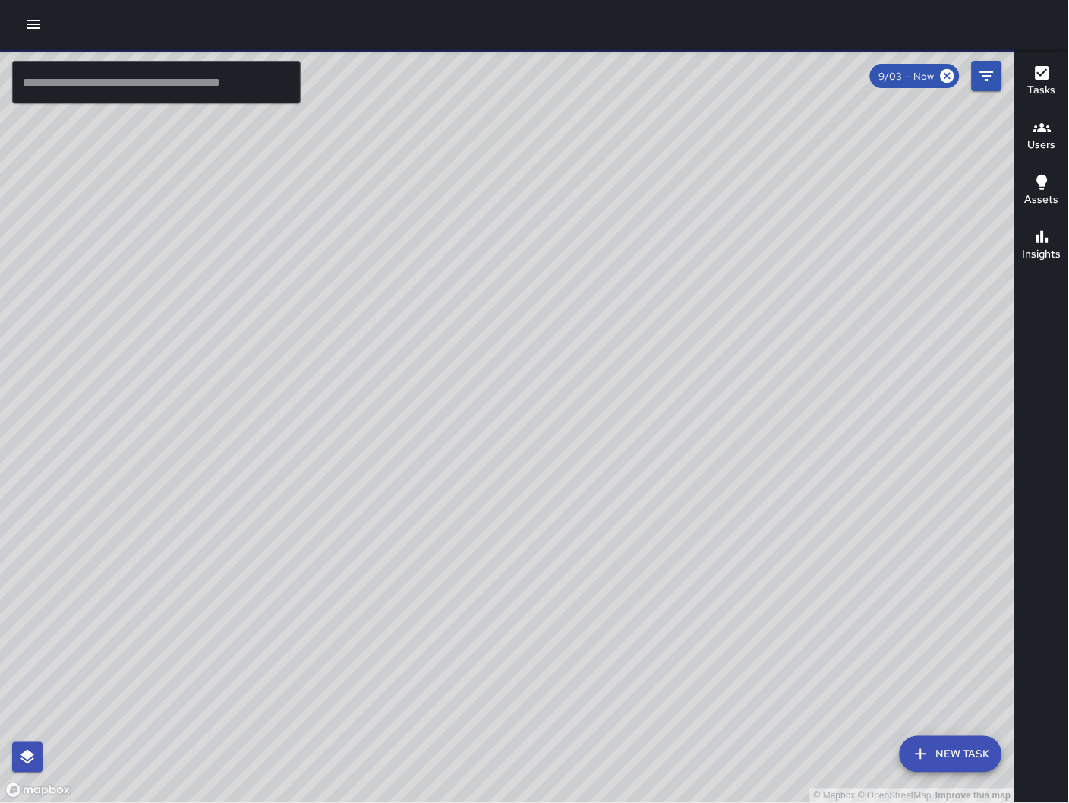
drag, startPoint x: 353, startPoint y: 614, endPoint x: 629, endPoint y: 587, distance: 276.9
click at [629, 587] on div "© Mapbox © OpenStreetMap Improve this map" at bounding box center [507, 426] width 1015 height 755
drag, startPoint x: 839, startPoint y: 359, endPoint x: 630, endPoint y: 487, distance: 245.1
click at [630, 487] on div "© Mapbox © OpenStreetMap Improve this map" at bounding box center [507, 426] width 1015 height 755
drag, startPoint x: 923, startPoint y: 483, endPoint x: 846, endPoint y: 528, distance: 89.9
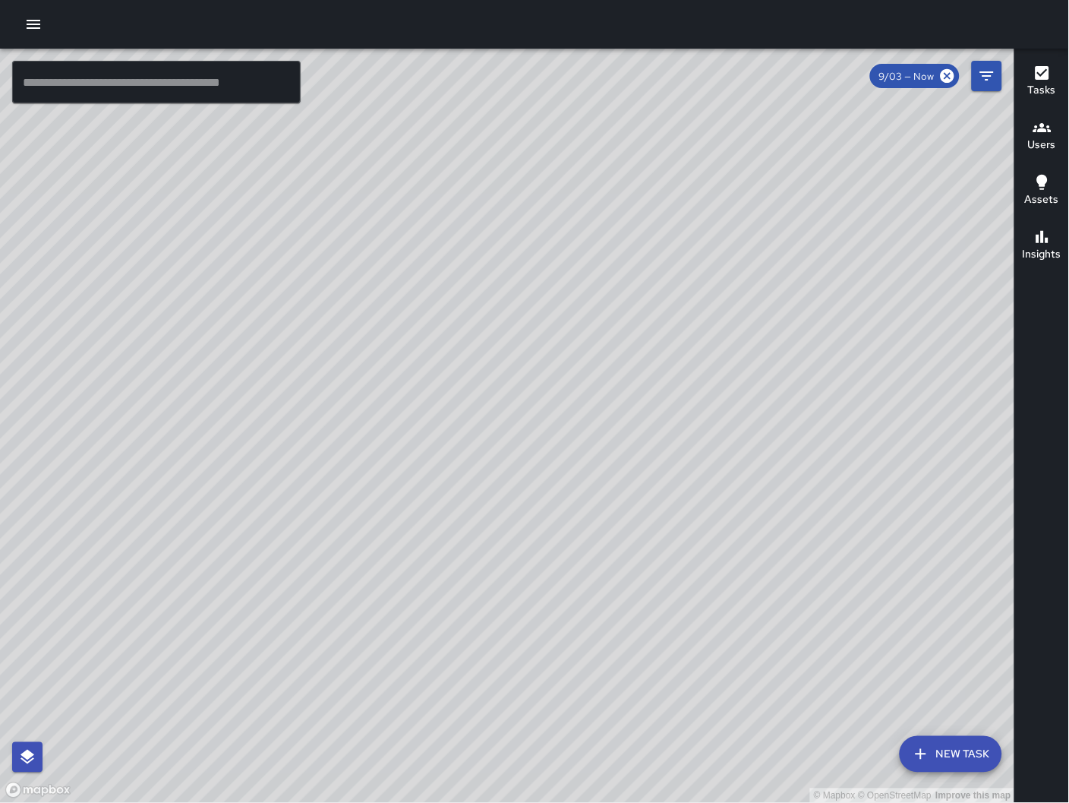
click at [846, 528] on div "© Mapbox © OpenStreetMap Improve this map" at bounding box center [507, 426] width 1015 height 755
click at [865, 547] on div "© Mapbox © OpenStreetMap Improve this map" at bounding box center [507, 426] width 1015 height 755
click at [843, 534] on div "© Mapbox © OpenStreetMap Improve this map" at bounding box center [507, 426] width 1015 height 755
drag, startPoint x: 352, startPoint y: 515, endPoint x: 959, endPoint y: 219, distance: 675.1
click at [352, 515] on div "© Mapbox © OpenStreetMap Improve this map" at bounding box center [507, 426] width 1015 height 755
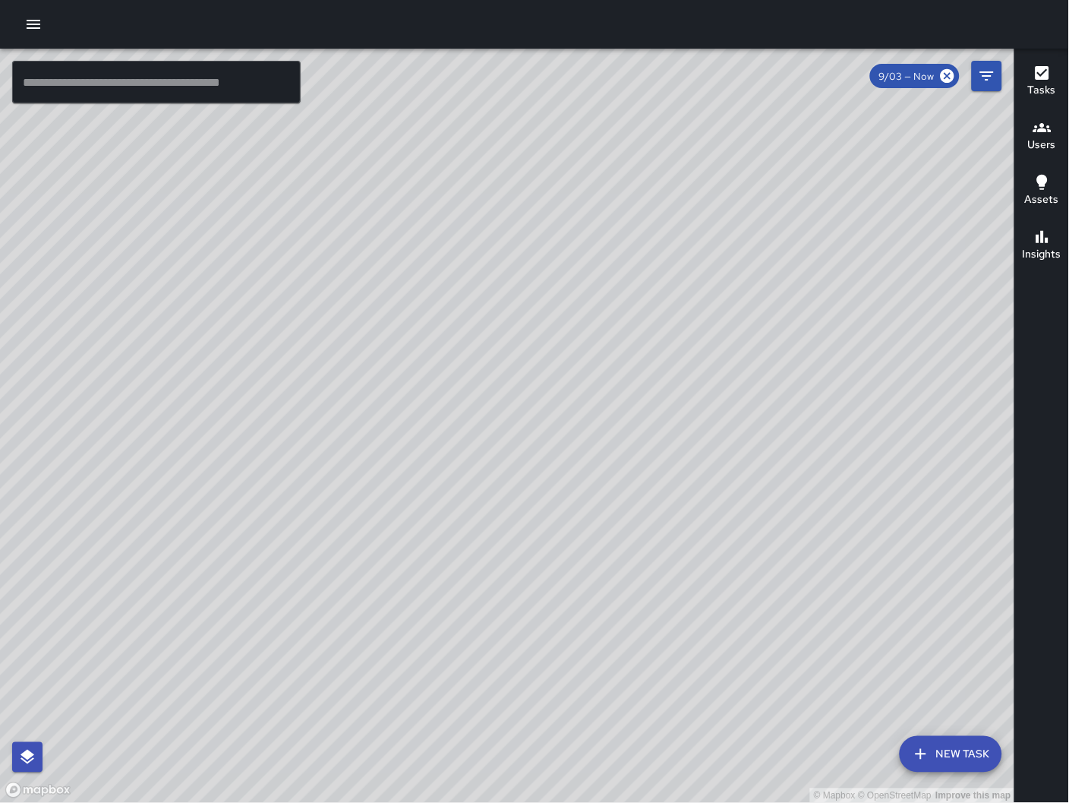
drag, startPoint x: 20, startPoint y: 809, endPoint x: 96, endPoint y: 707, distance: 128.0
click at [20, 802] on html "© Mapbox © OpenStreetMap Improve this map ​ New Task 9/03 — Now Map Layers Task…" at bounding box center [534, 401] width 1069 height 803
click at [506, 338] on div "© Mapbox © OpenStreetMap Improve this map SK SEAN KELLEY 246 Shipley Street Com…" at bounding box center [507, 426] width 1015 height 755
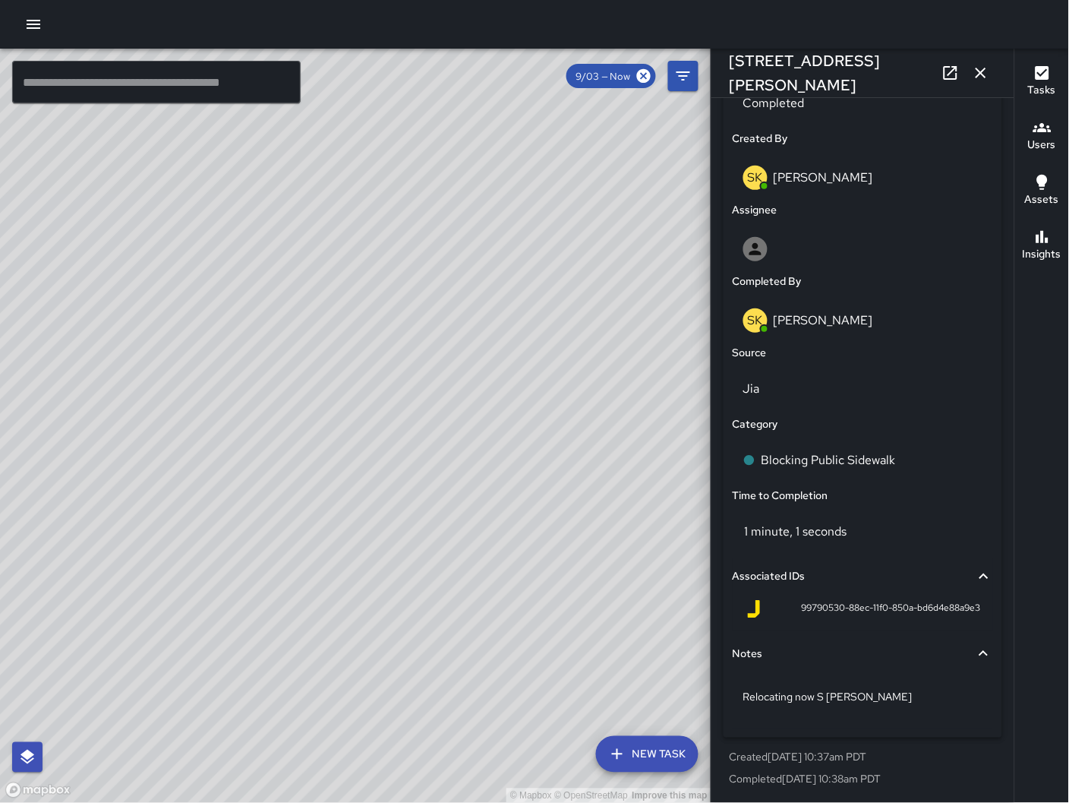
scroll to position [765, 0]
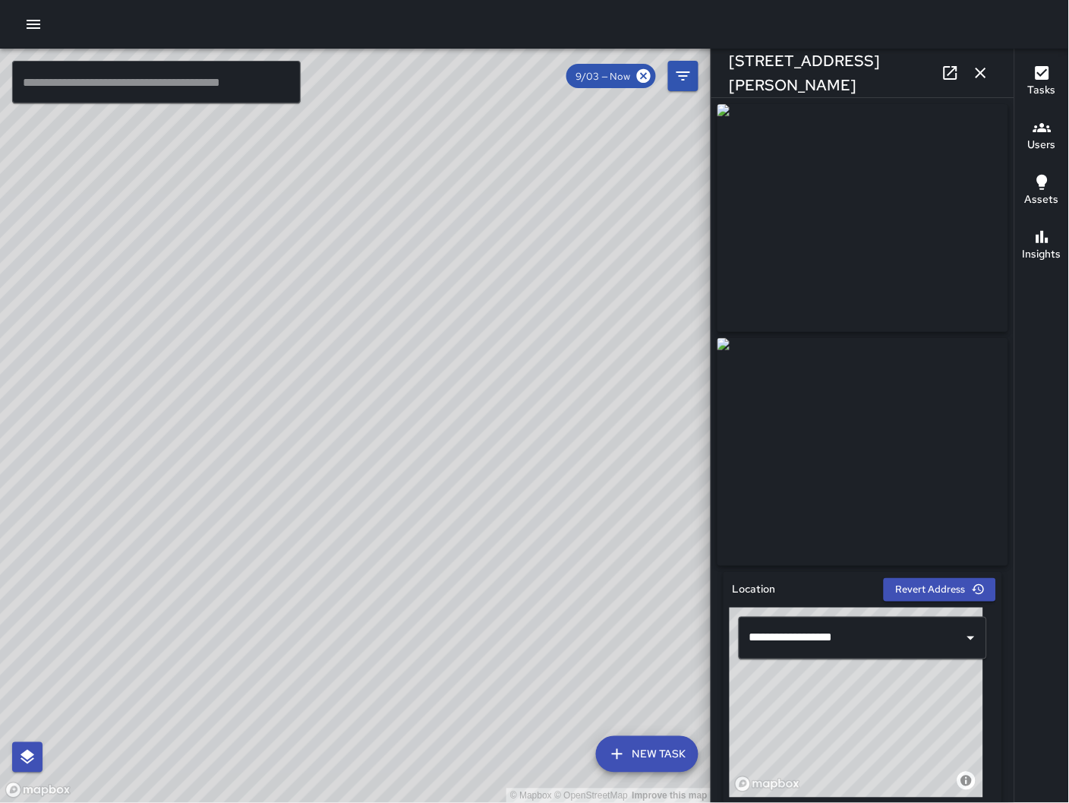
click at [985, 71] on icon "button" at bounding box center [981, 73] width 18 height 18
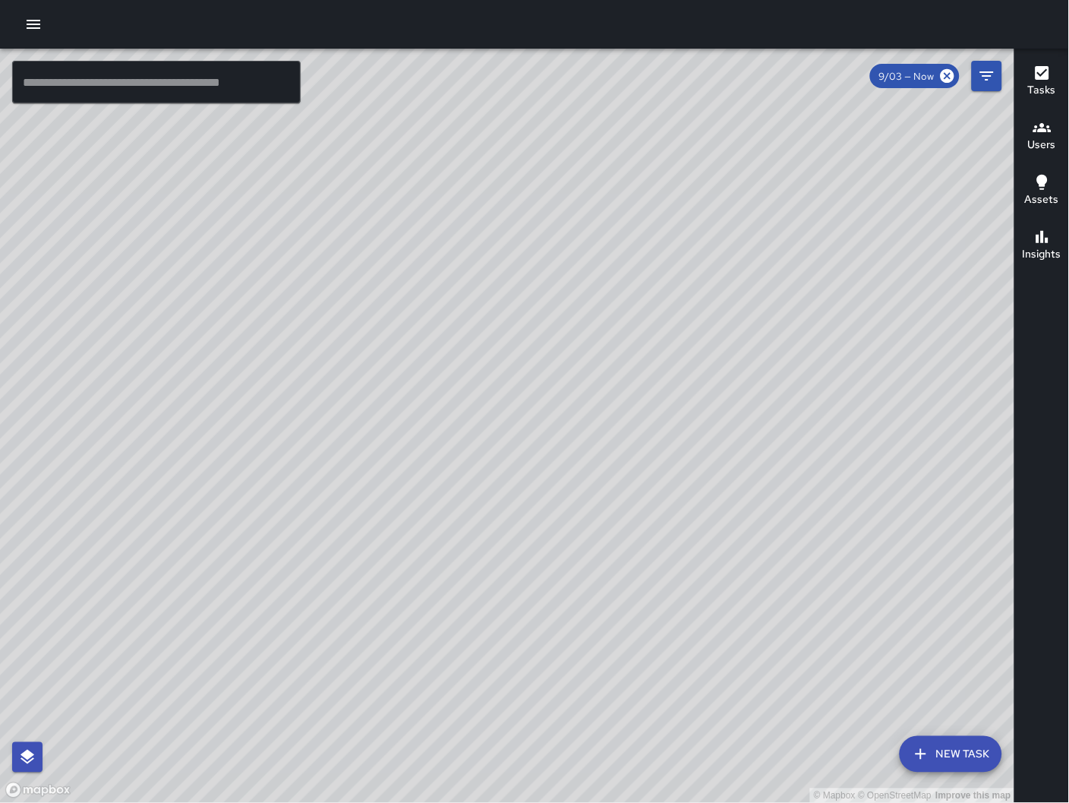
drag, startPoint x: 550, startPoint y: 671, endPoint x: 949, endPoint y: 131, distance: 671.1
click at [916, 75] on div "© Mapbox © OpenStreetMap Improve this map ​ New Task 9/03 — Now Map Layers Task…" at bounding box center [507, 426] width 1014 height 754
drag, startPoint x: 714, startPoint y: 732, endPoint x: 547, endPoint y: 543, distance: 251.8
click at [714, 634] on div "© Mapbox © OpenStreetMap Improve this map" at bounding box center [507, 426] width 1015 height 755
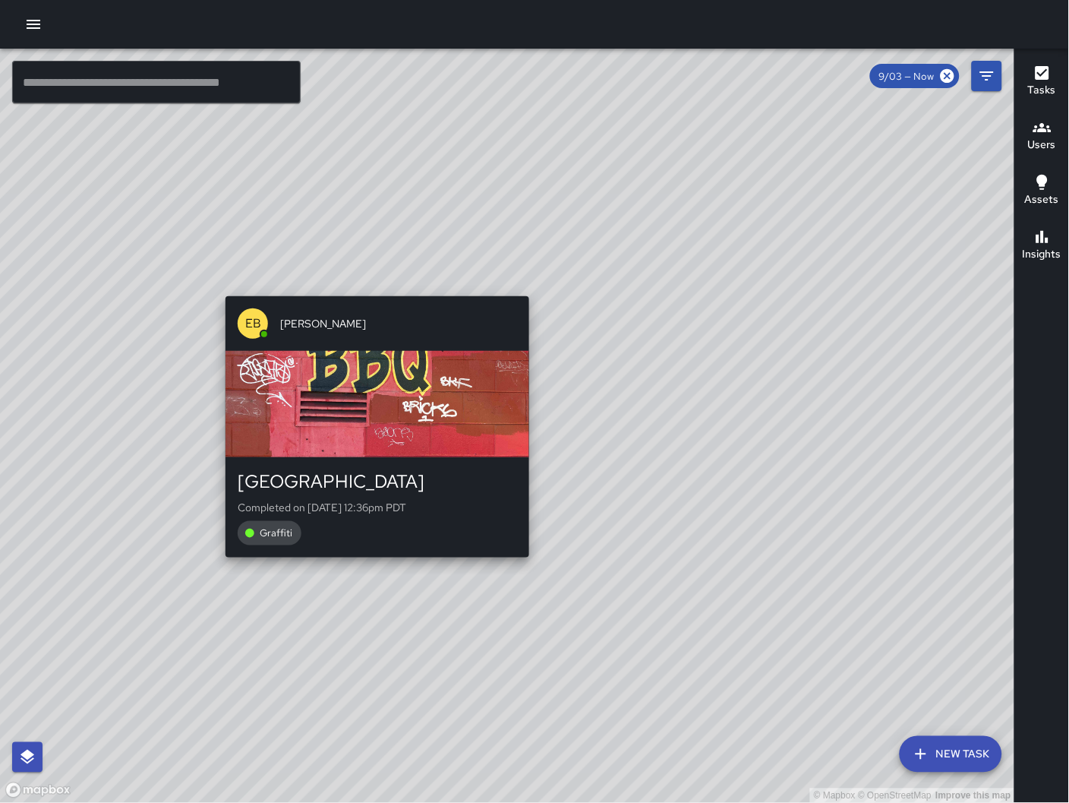
click at [375, 567] on div "© Mapbox © OpenStreetMap Improve this map EB Eddie Ballestros 1683 Folsom Stree…" at bounding box center [507, 426] width 1015 height 755
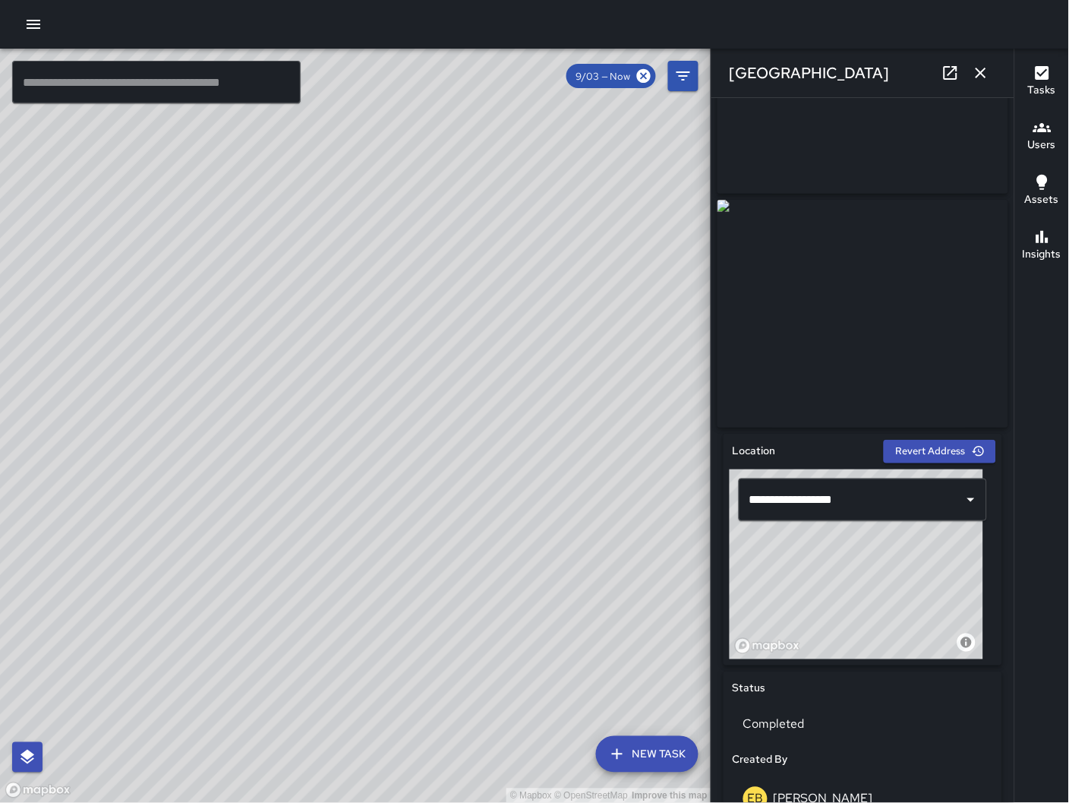
scroll to position [143, 0]
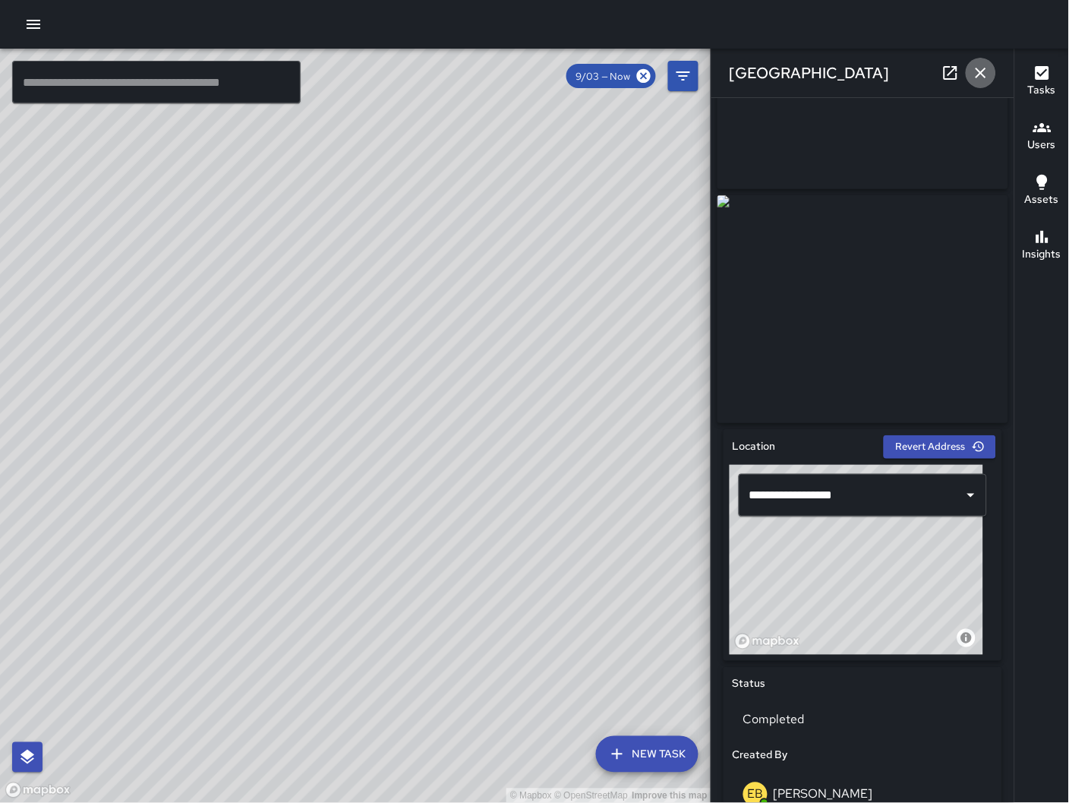
click at [977, 69] on icon "button" at bounding box center [981, 73] width 18 height 18
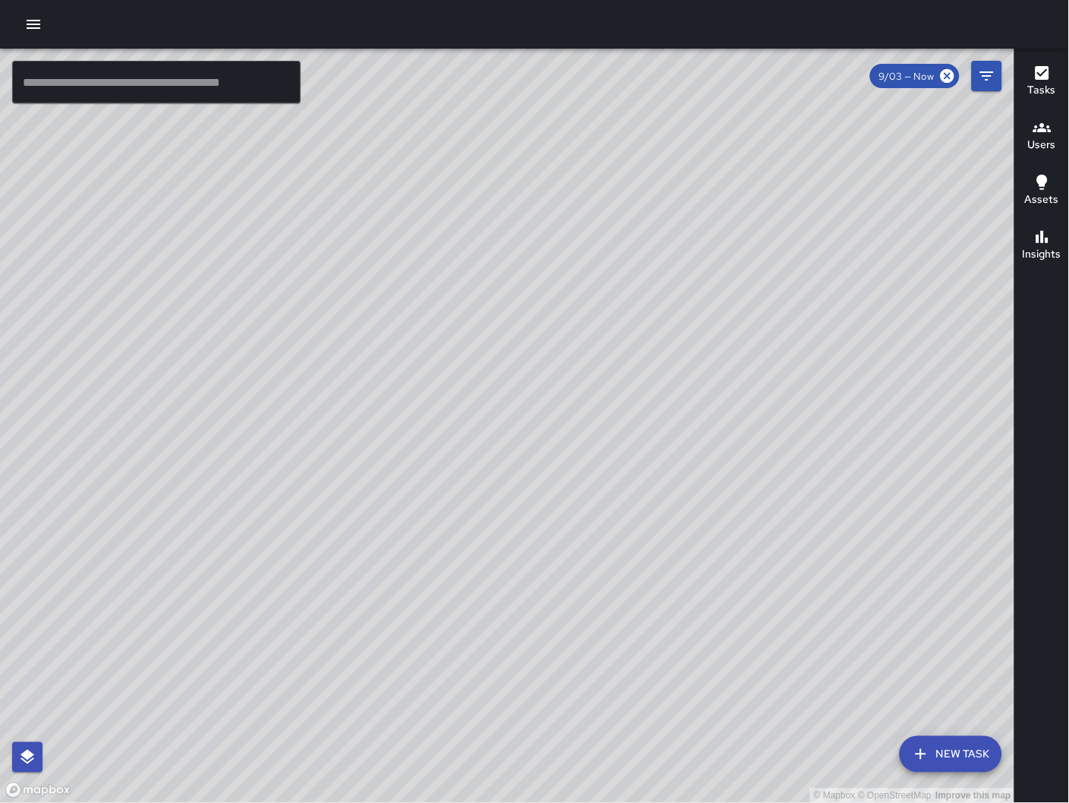
click at [386, 176] on div "© Mapbox © OpenStreetMap Improve this map" at bounding box center [507, 426] width 1015 height 755
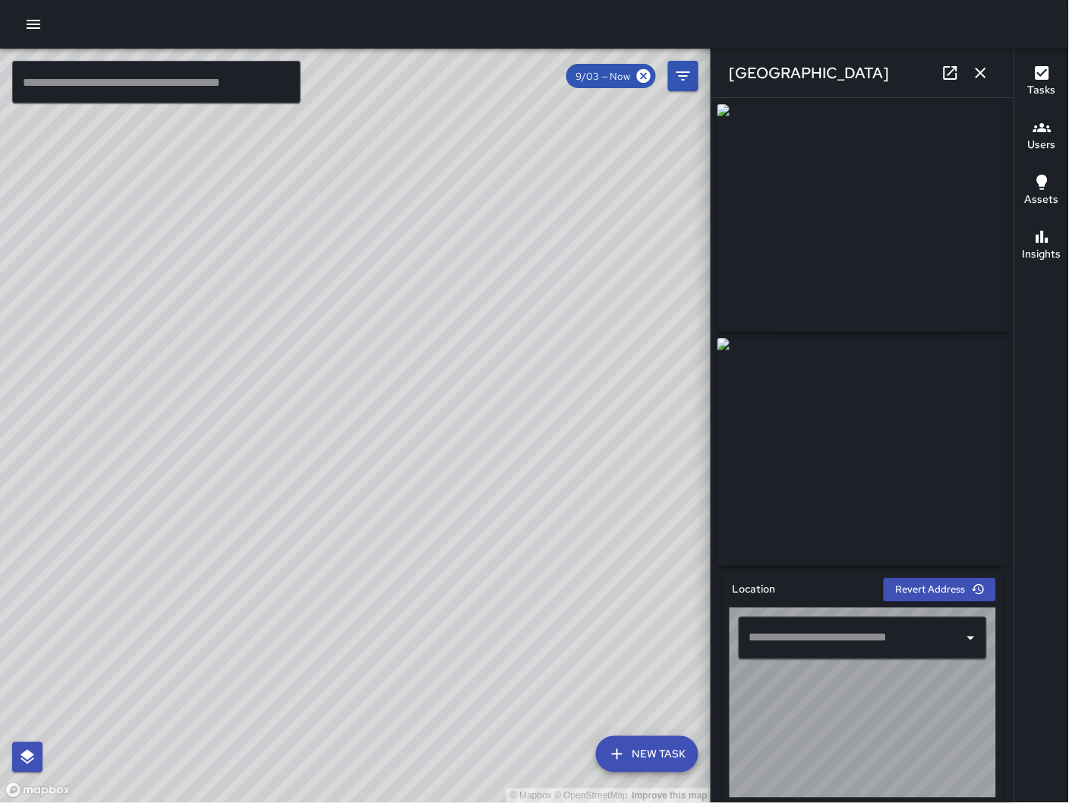
type input "**********"
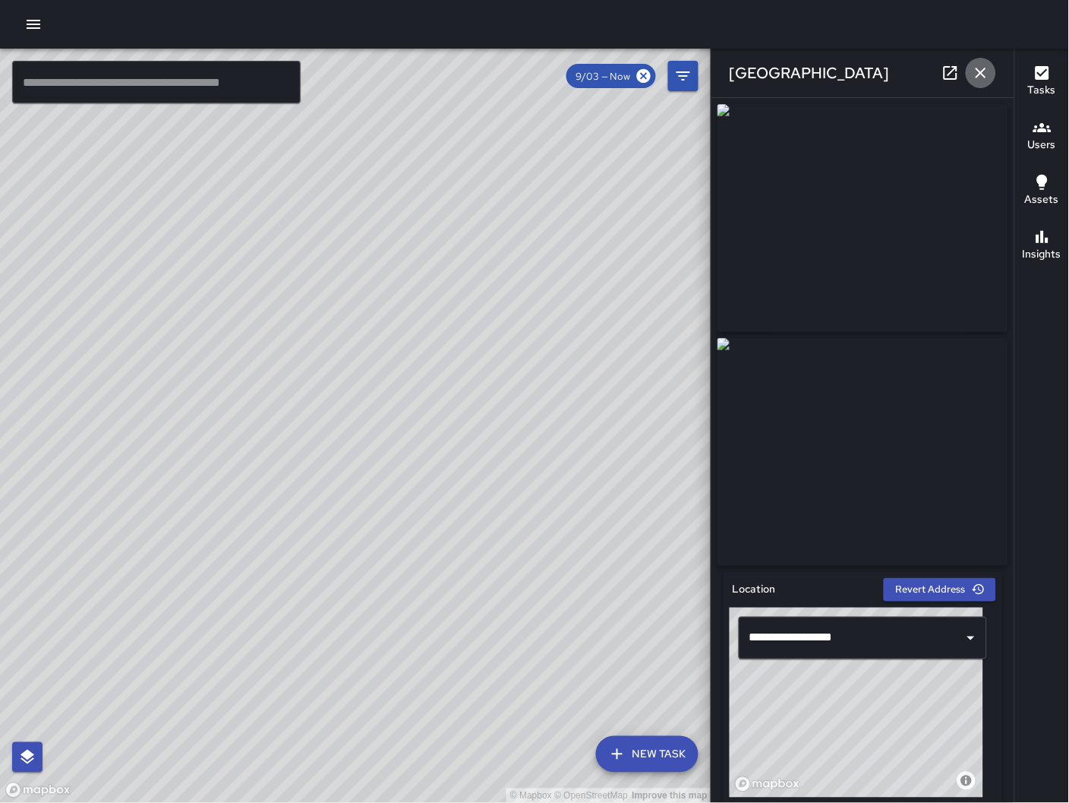
click at [991, 74] on button "button" at bounding box center [981, 73] width 30 height 30
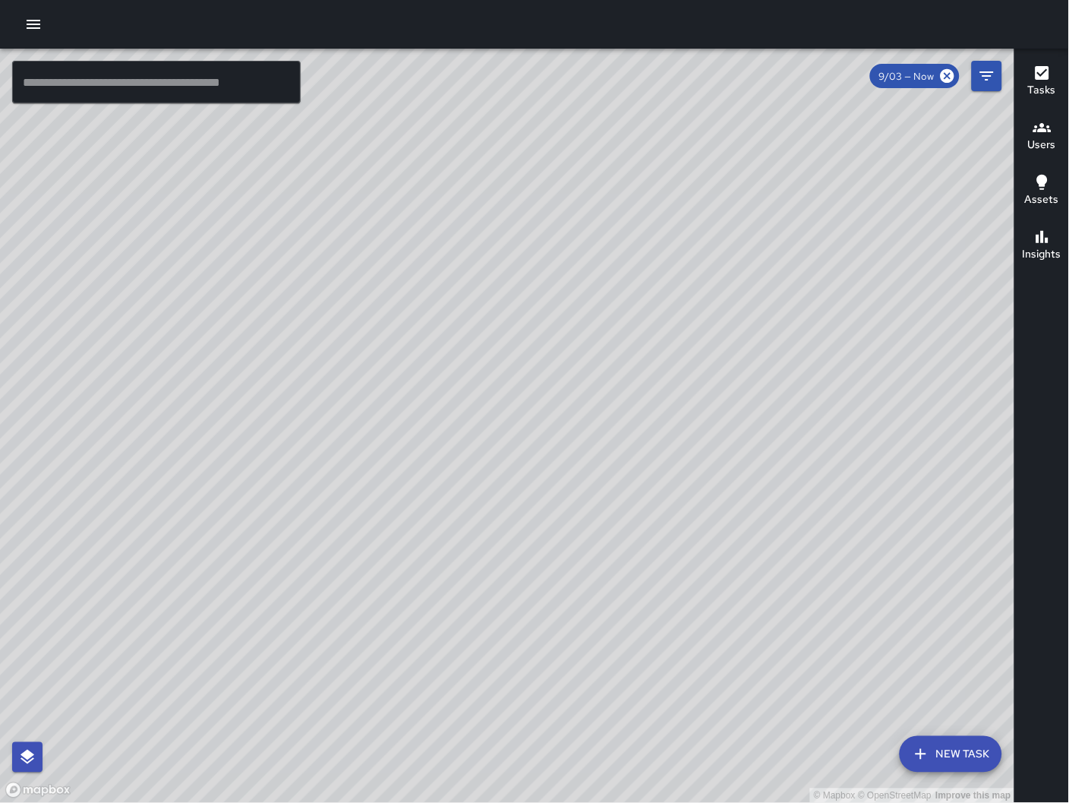
click at [478, 465] on div "EB Eddie Ballestros 1683 Folsom Street Completed on 9/3/2025, 12:25pm PDT Graff…" at bounding box center [485, 601] width 316 height 273
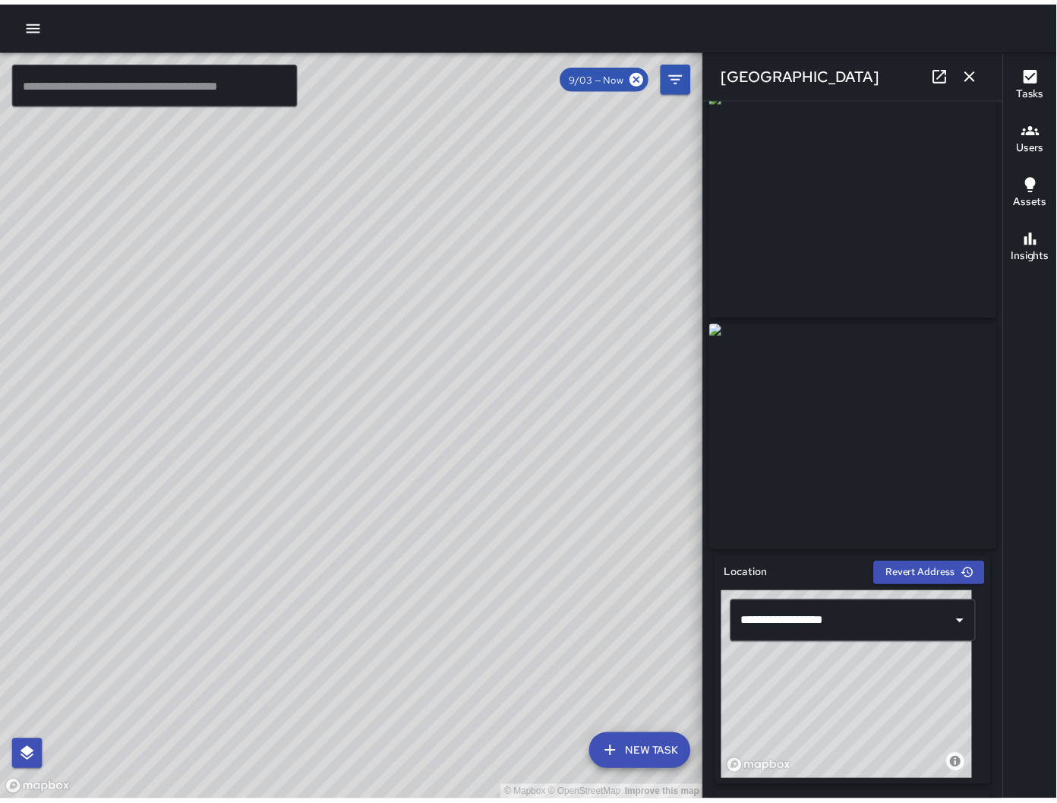
scroll to position [32, 0]
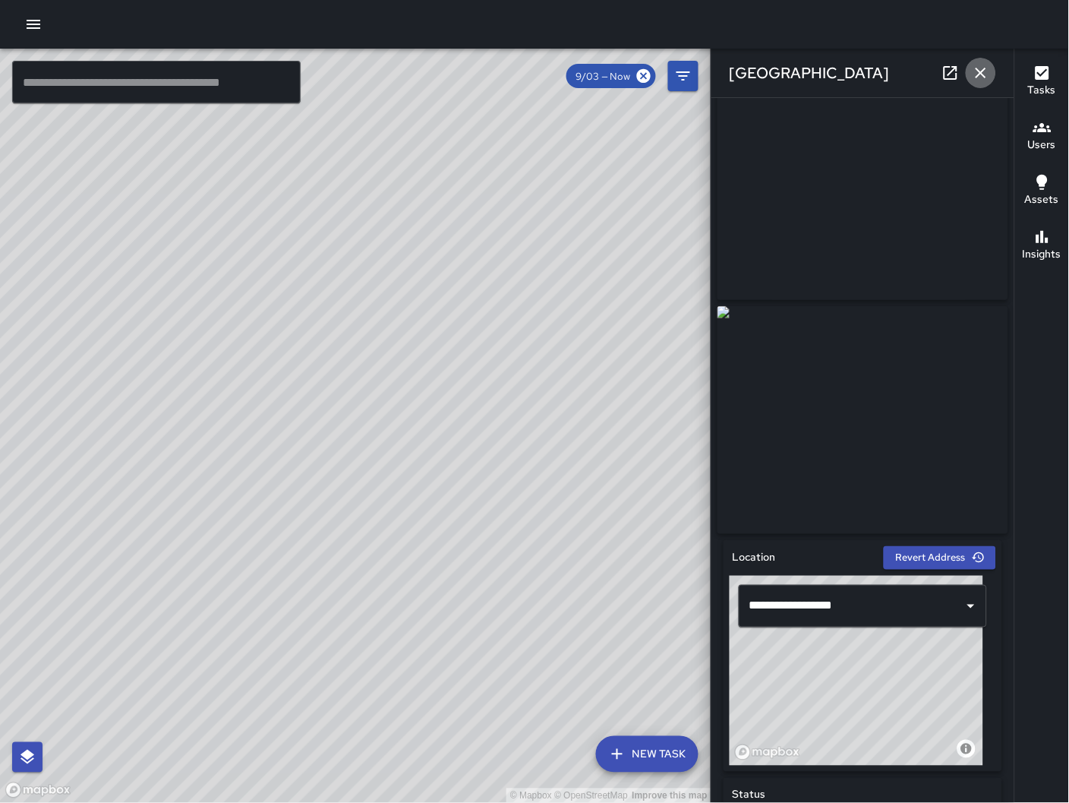
click at [974, 77] on icon "button" at bounding box center [981, 73] width 18 height 18
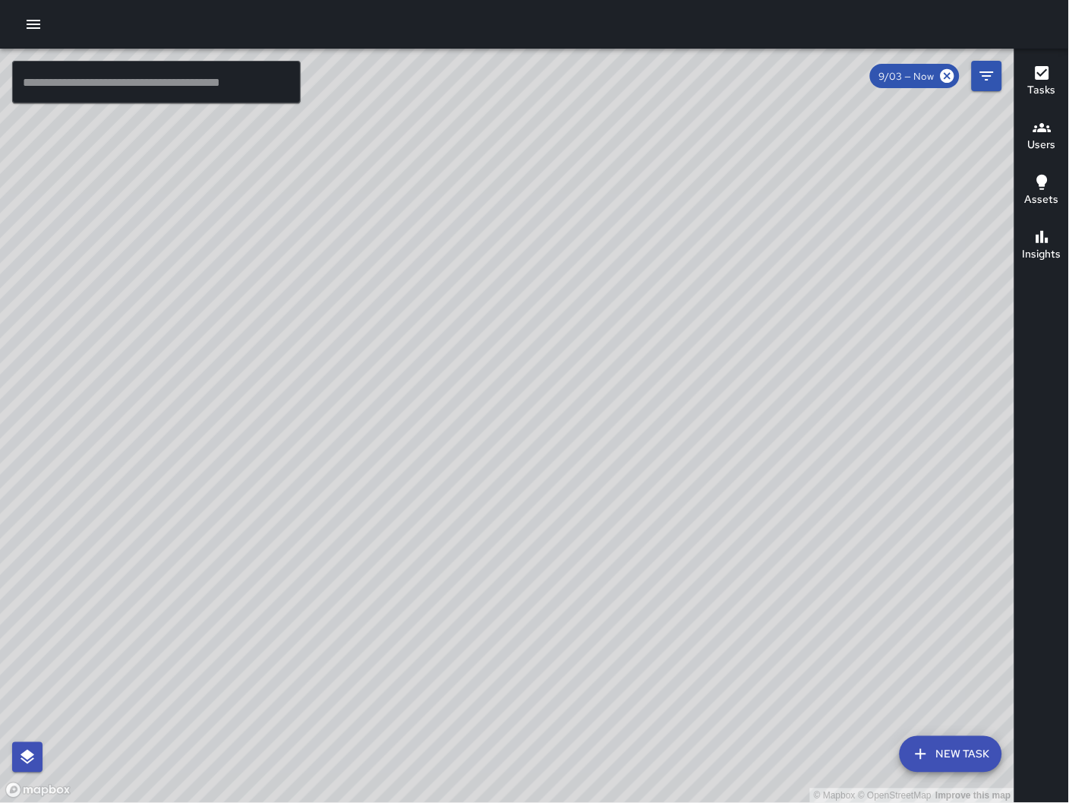
drag, startPoint x: 510, startPoint y: 671, endPoint x: 476, endPoint y: 655, distance: 38.0
click at [418, 802] on html "© Mapbox © OpenStreetMap Improve this map ​ New Task 9/03 — Now Map Layers Task…" at bounding box center [534, 401] width 1069 height 803
drag, startPoint x: 536, startPoint y: 573, endPoint x: 513, endPoint y: 593, distance: 30.7
click at [534, 591] on div "© Mapbox © OpenStreetMap Improve this map" at bounding box center [507, 426] width 1015 height 755
drag, startPoint x: 829, startPoint y: 491, endPoint x: 616, endPoint y: 634, distance: 256.7
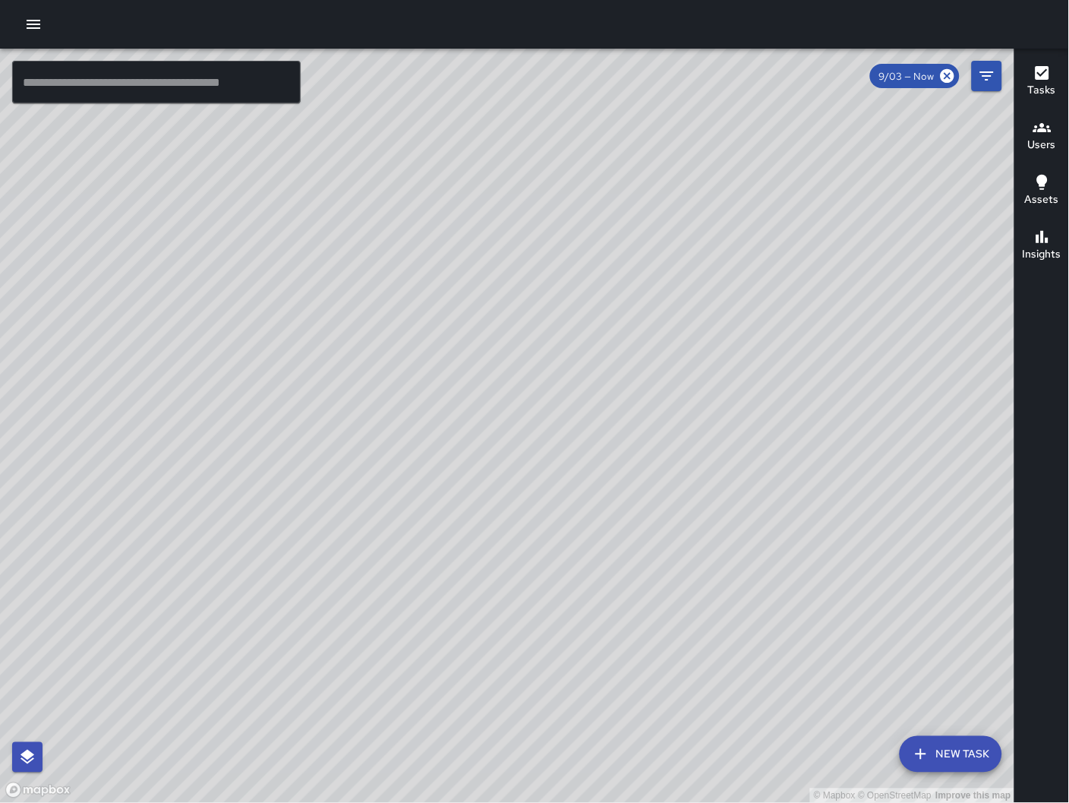
click at [543, 714] on div "© Mapbox © OpenStreetMap Improve this map" at bounding box center [507, 426] width 1015 height 755
drag, startPoint x: 568, startPoint y: 681, endPoint x: 487, endPoint y: 730, distance: 94.4
click at [497, 752] on div "© Mapbox © OpenStreetMap Improve this map" at bounding box center [507, 426] width 1015 height 755
drag, startPoint x: 412, startPoint y: 475, endPoint x: 305, endPoint y: 512, distance: 113.1
click at [263, 556] on div "© Mapbox © OpenStreetMap Improve this map" at bounding box center [507, 426] width 1015 height 755
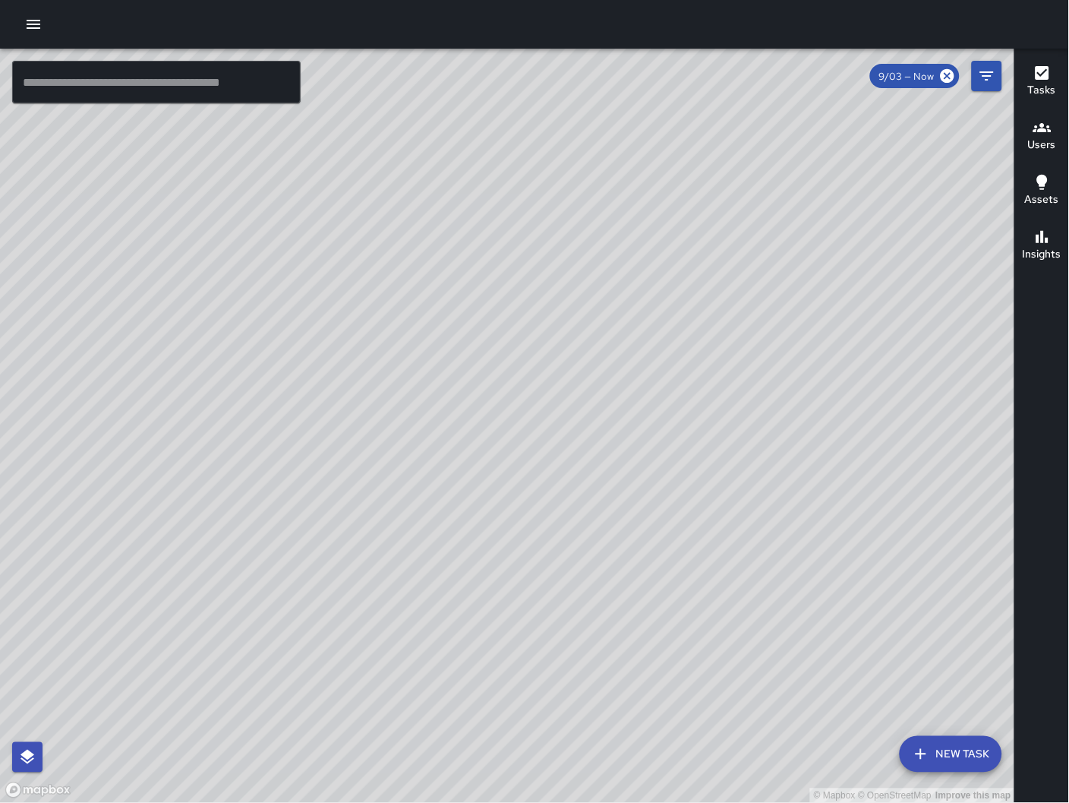
drag, startPoint x: 752, startPoint y: 661, endPoint x: 272, endPoint y: 219, distance: 652.9
click at [272, 219] on div "© Mapbox © OpenStreetMap Improve this map" at bounding box center [507, 426] width 1015 height 755
drag, startPoint x: 462, startPoint y: 369, endPoint x: 503, endPoint y: 393, distance: 47.7
click at [503, 393] on div "© Mapbox © OpenStreetMap Improve this map" at bounding box center [507, 426] width 1015 height 755
drag, startPoint x: 412, startPoint y: 709, endPoint x: 315, endPoint y: 550, distance: 186.1
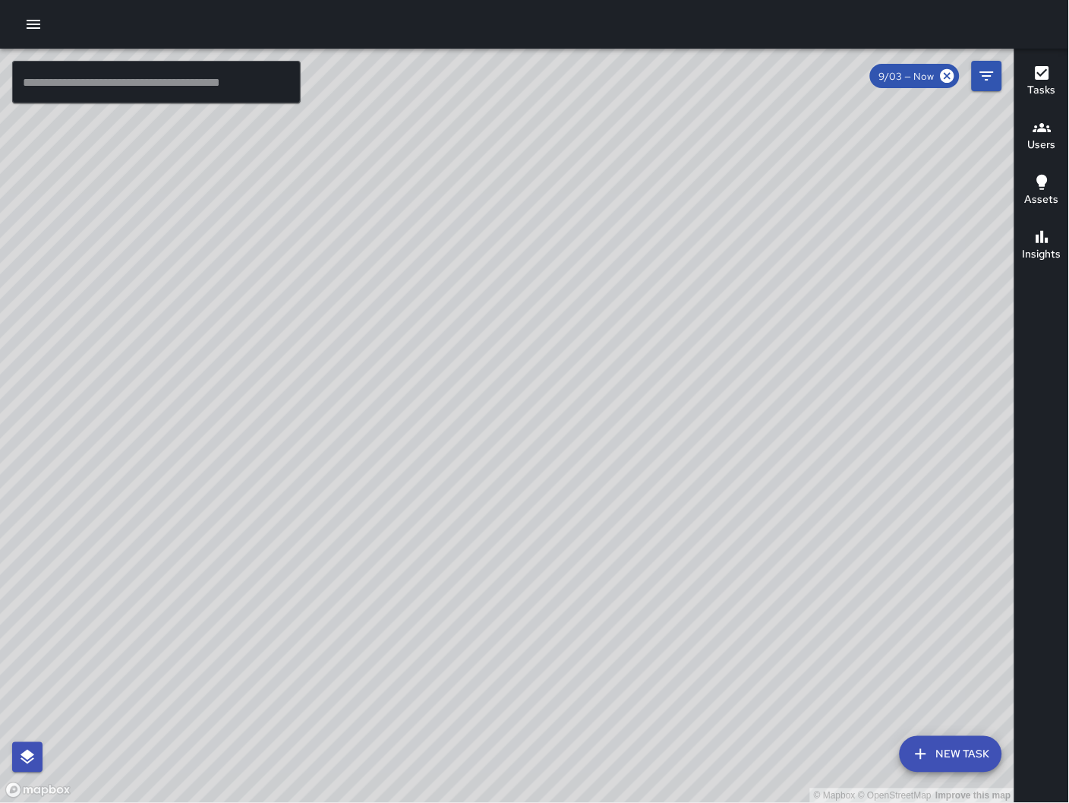
click at [315, 550] on div "© Mapbox © OpenStreetMap Improve this map" at bounding box center [507, 426] width 1015 height 755
drag, startPoint x: 369, startPoint y: 402, endPoint x: 351, endPoint y: 469, distance: 69.3
click at [351, 469] on div "© Mapbox © OpenStreetMap Improve this map" at bounding box center [507, 426] width 1015 height 755
drag, startPoint x: 173, startPoint y: 684, endPoint x: 305, endPoint y: 544, distance: 192.3
click at [305, 544] on div "© Mapbox © OpenStreetMap Improve this map" at bounding box center [507, 426] width 1015 height 755
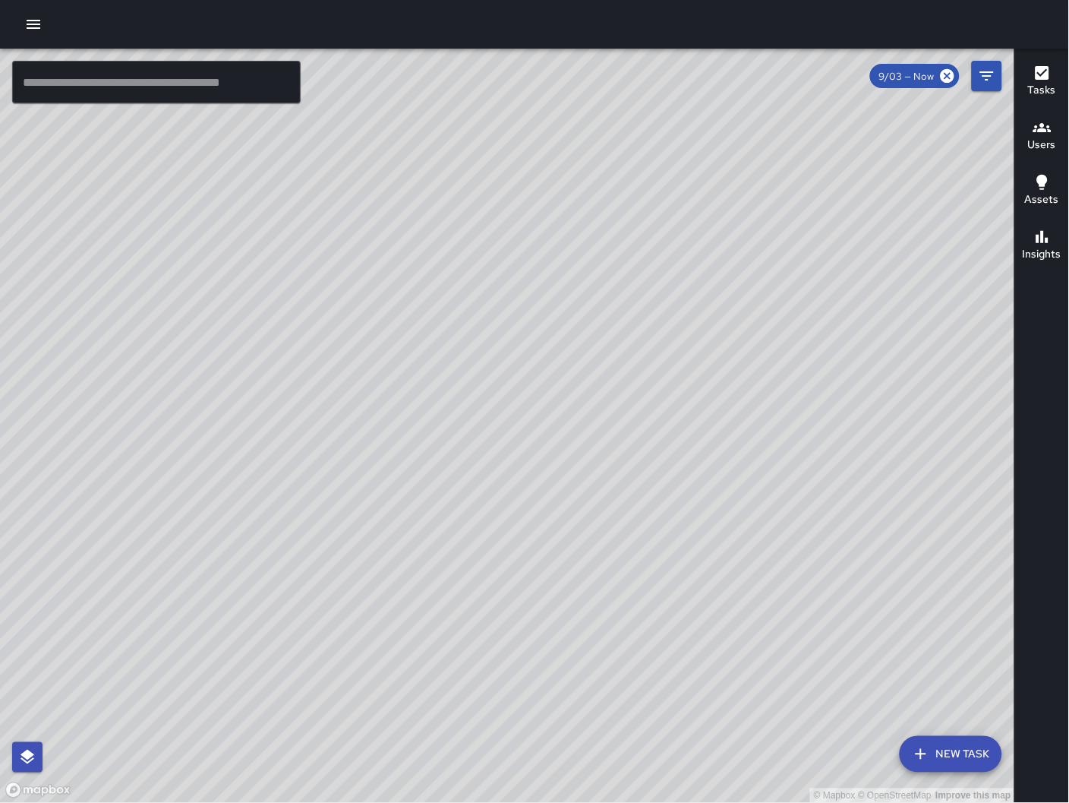
click at [153, 539] on div "© Mapbox © OpenStreetMap Improve this map" at bounding box center [507, 426] width 1015 height 755
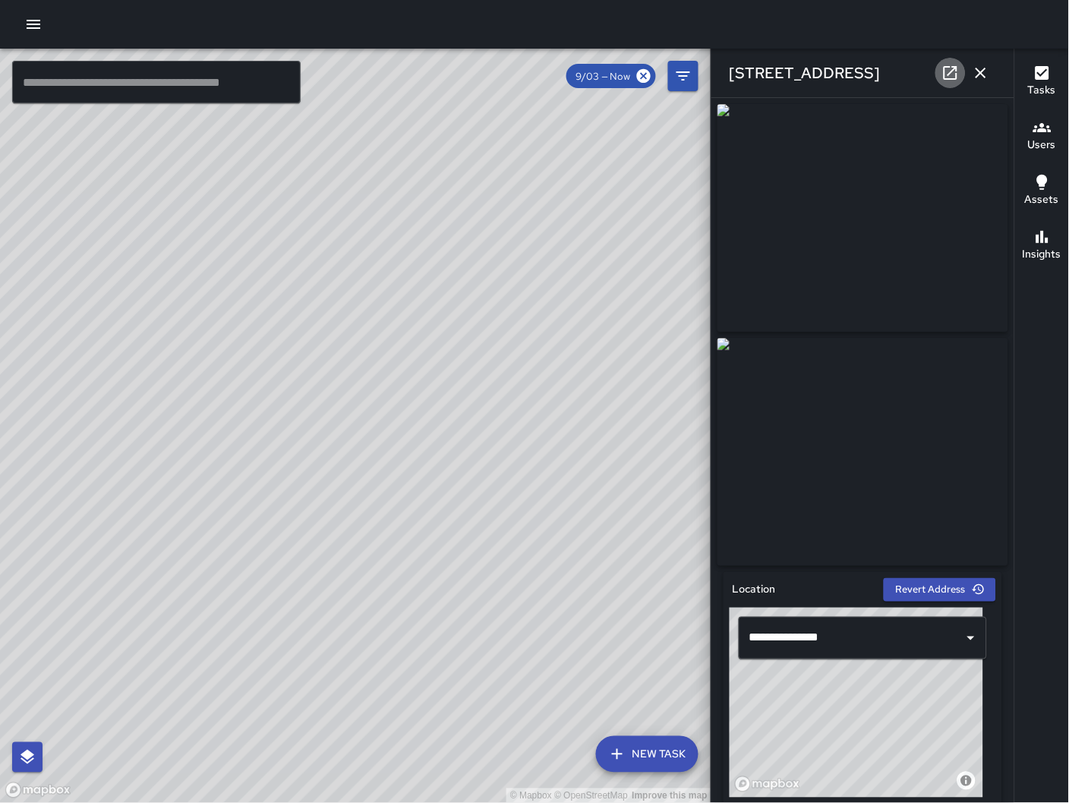
click at [954, 66] on icon at bounding box center [951, 73] width 14 height 14
click at [985, 75] on icon "button" at bounding box center [981, 73] width 11 height 11
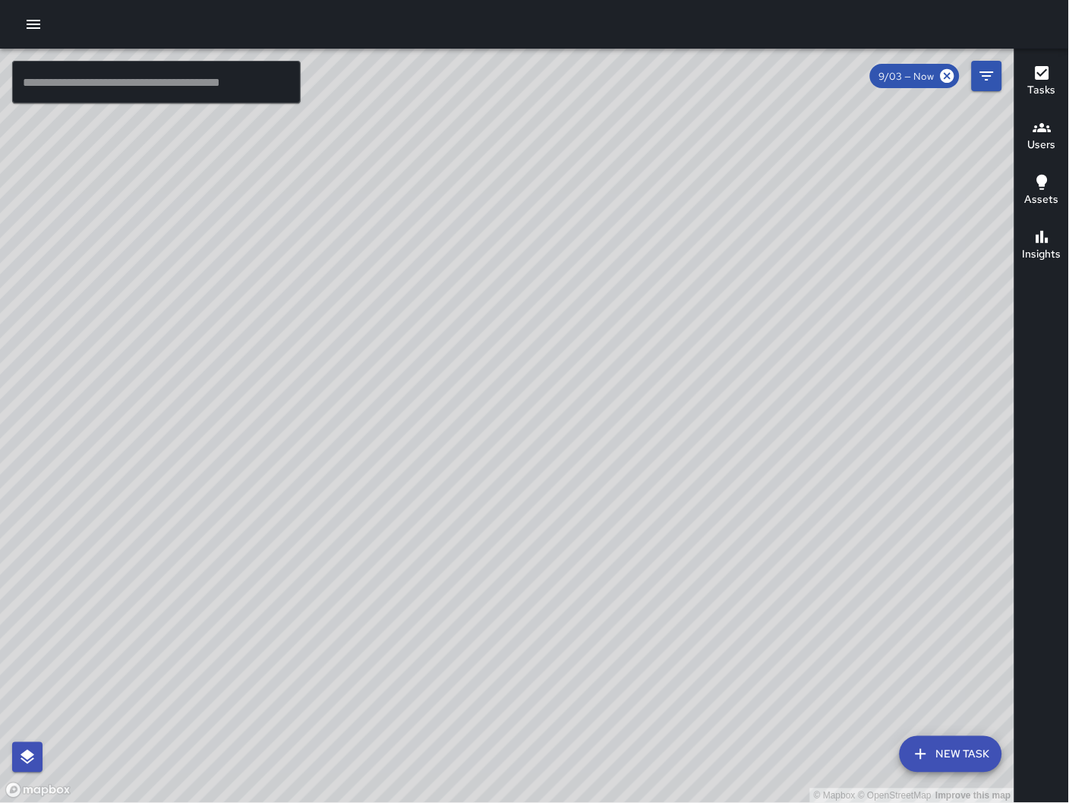
drag, startPoint x: 598, startPoint y: 626, endPoint x: 396, endPoint y: 759, distance: 241.3
click at [396, 759] on div "© Mapbox © OpenStreetMap Improve this map" at bounding box center [507, 426] width 1015 height 755
drag, startPoint x: 516, startPoint y: 718, endPoint x: 502, endPoint y: 714, distance: 14.9
click at [503, 720] on div "© Mapbox © OpenStreetMap Improve this map" at bounding box center [507, 426] width 1015 height 755
click at [39, 24] on icon "button" at bounding box center [34, 24] width 14 height 9
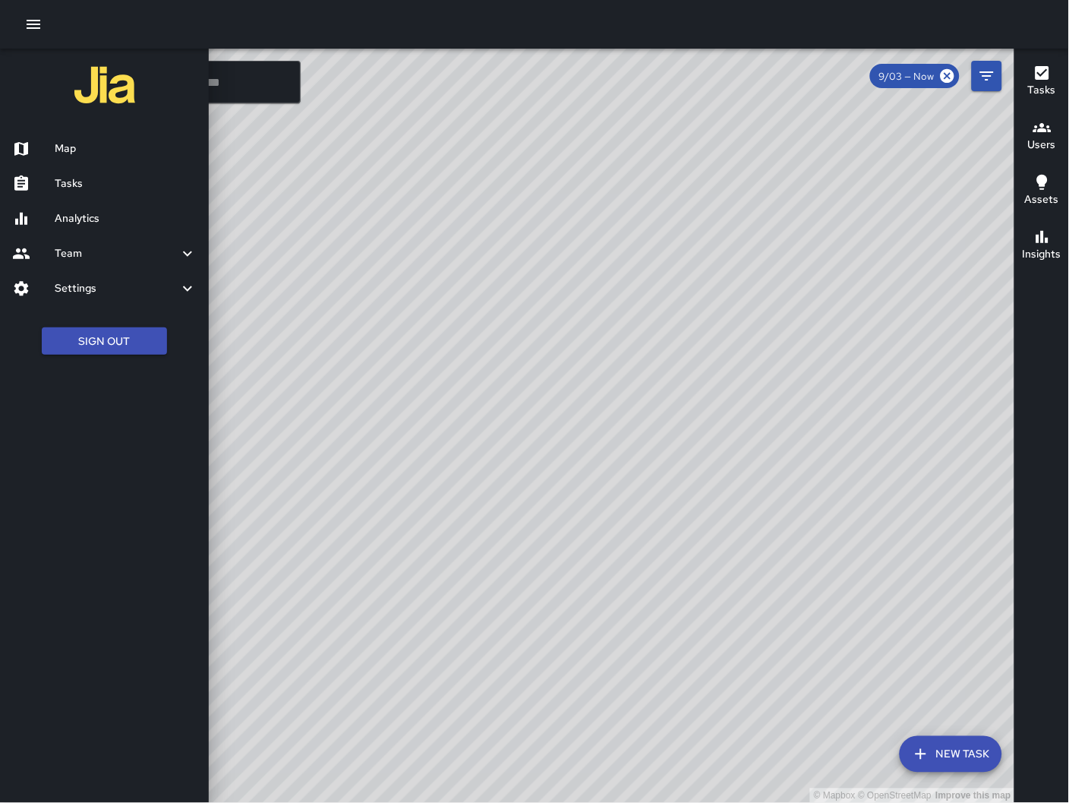
click at [118, 214] on h6 "Analytics" at bounding box center [126, 218] width 142 height 17
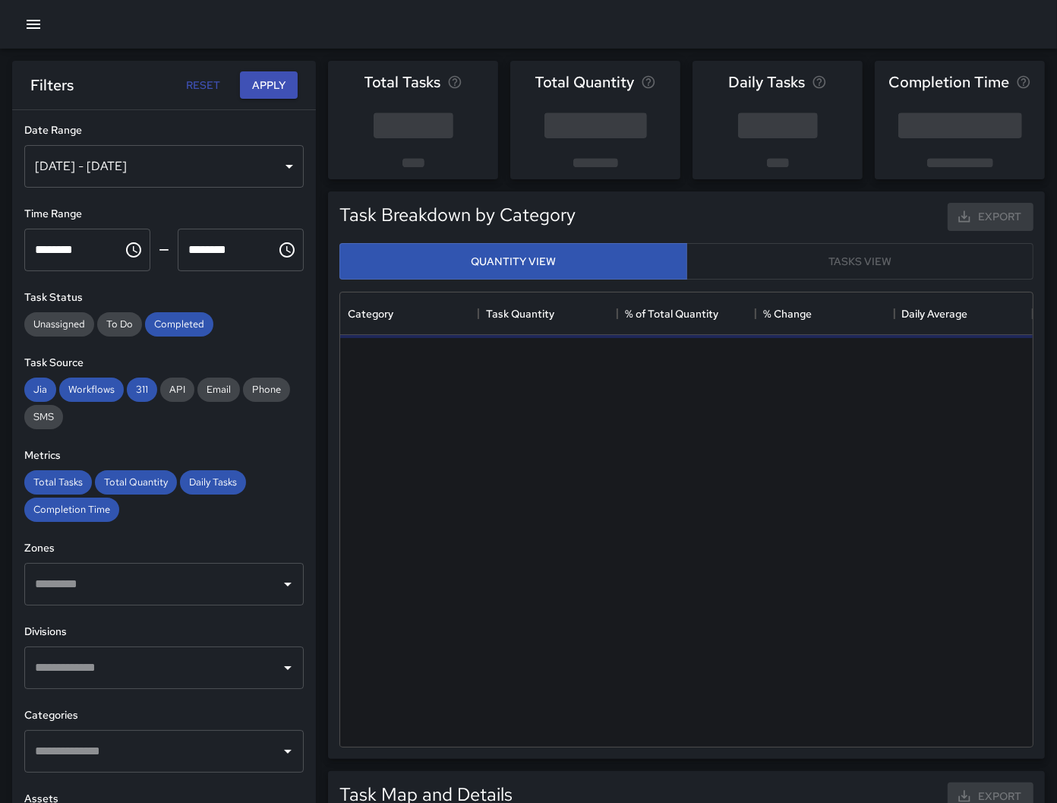
scroll to position [441, 680]
click at [159, 172] on div "[DATE] - [DATE]" at bounding box center [163, 166] width 279 height 43
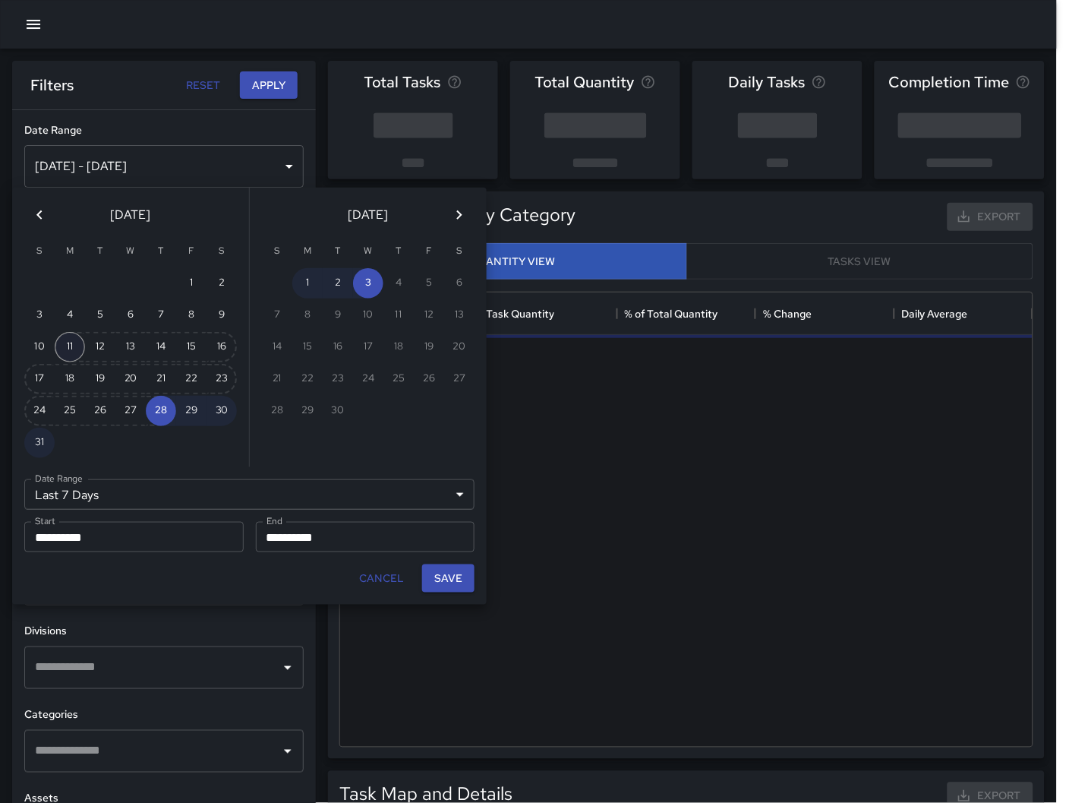
click at [78, 344] on button "11" at bounding box center [70, 347] width 30 height 30
type input "******"
type input "**********"
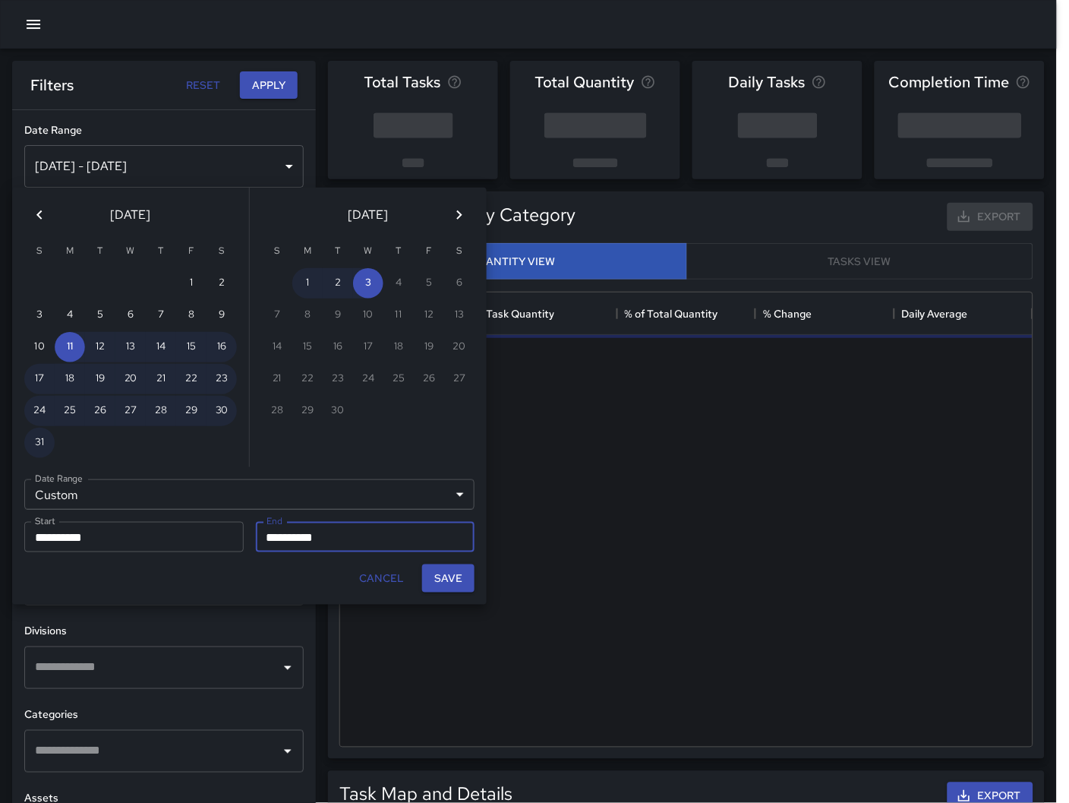
click at [456, 582] on button "Save" at bounding box center [448, 578] width 52 height 28
type input "**********"
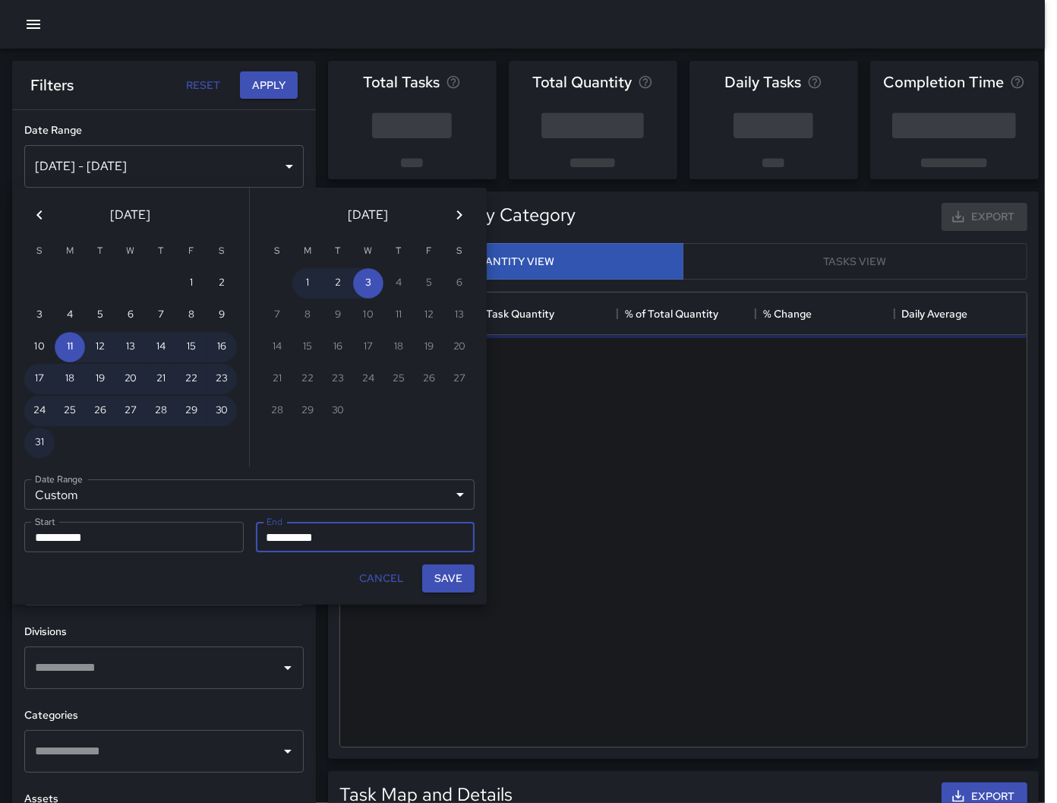
scroll to position [13, 13]
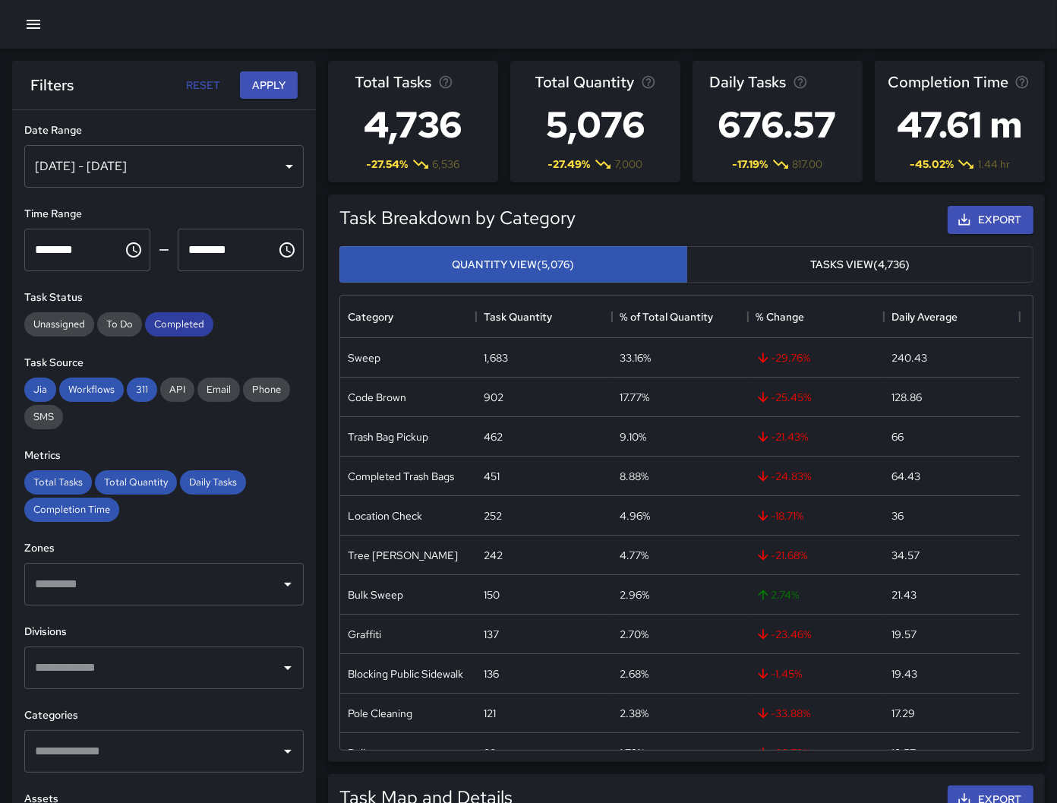
click at [188, 312] on div "Completed" at bounding box center [179, 324] width 68 height 24
click at [141, 377] on div "311" at bounding box center [142, 389] width 30 height 24
click at [100, 393] on span "Workflows" at bounding box center [91, 389] width 65 height 13
click at [46, 395] on span "Jia" at bounding box center [40, 389] width 32 height 13
click at [69, 507] on span "Completion Time" at bounding box center [71, 509] width 95 height 13
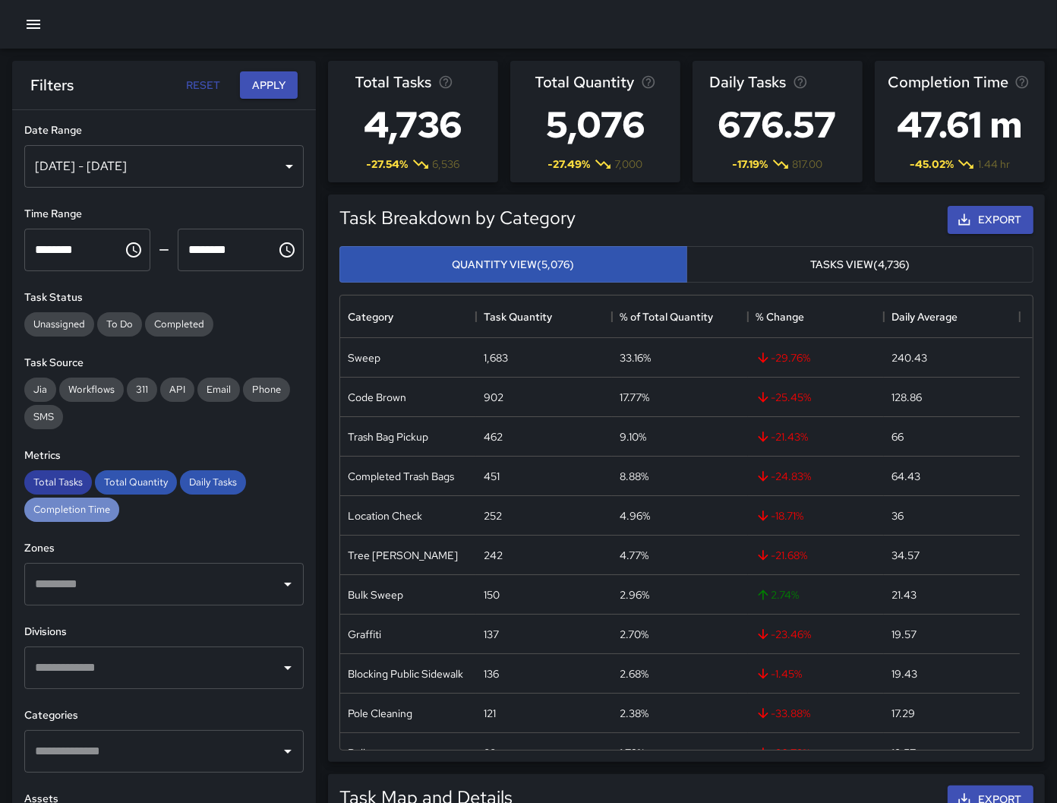
click at [64, 487] on span "Total Tasks" at bounding box center [58, 481] width 68 height 13
drag, startPoint x: 127, startPoint y: 481, endPoint x: 188, endPoint y: 489, distance: 62.0
click at [132, 481] on span "Total Quantity" at bounding box center [136, 481] width 82 height 13
click at [190, 489] on div "Daily Tasks" at bounding box center [213, 482] width 66 height 24
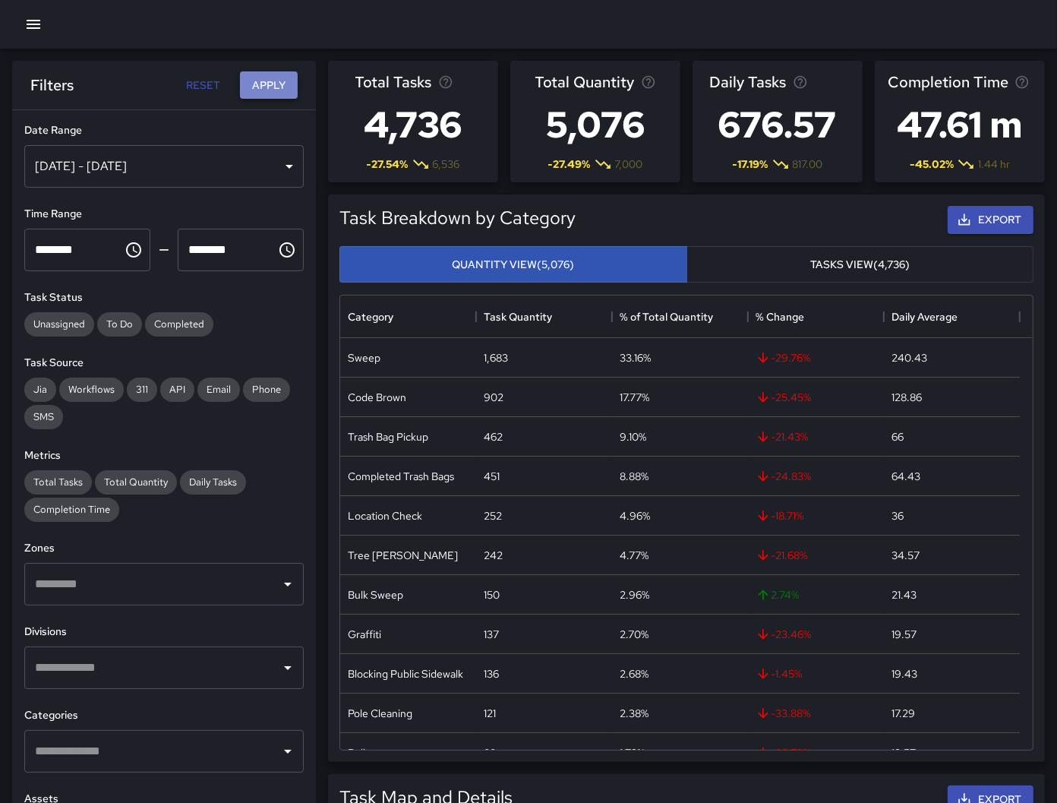
click at [273, 81] on button "Apply" at bounding box center [269, 85] width 58 height 28
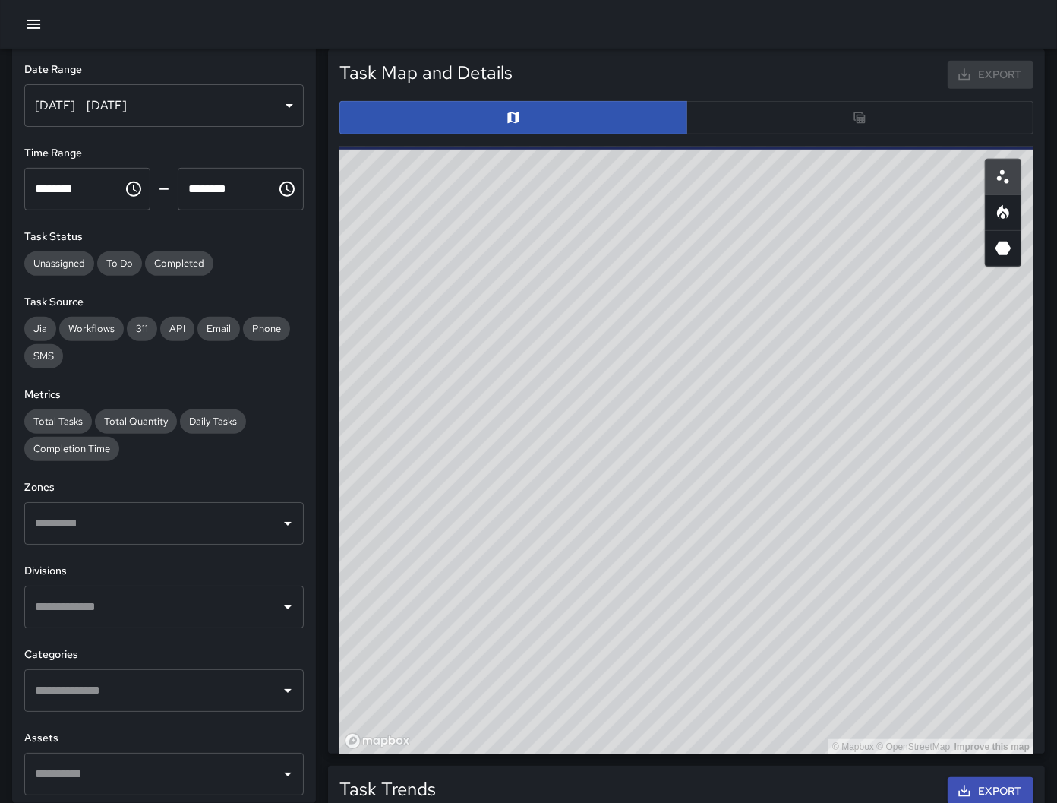
scroll to position [806, 0]
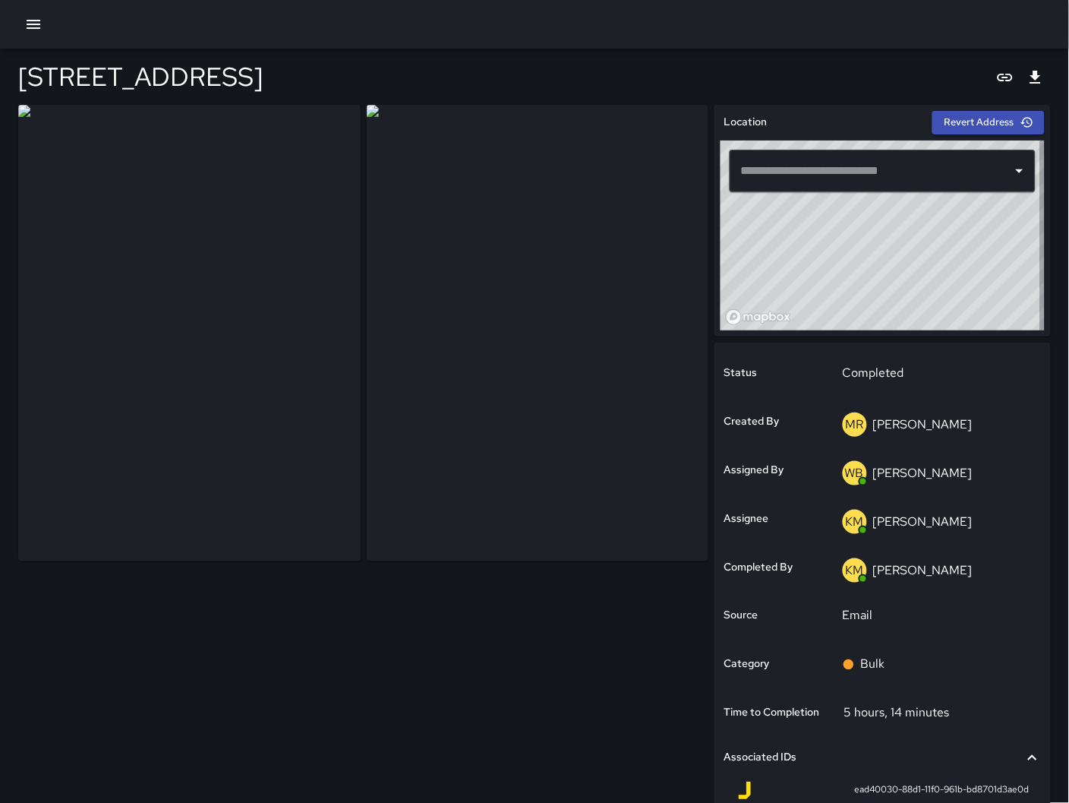
type input "**********"
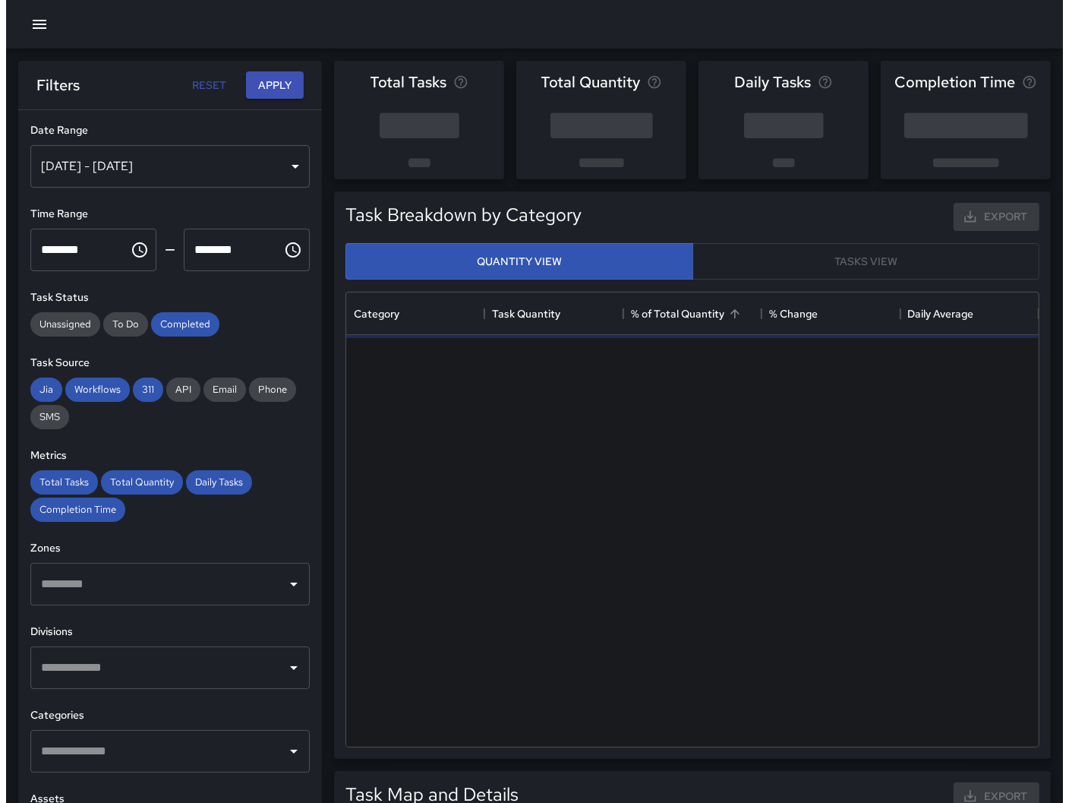
scroll to position [441, 680]
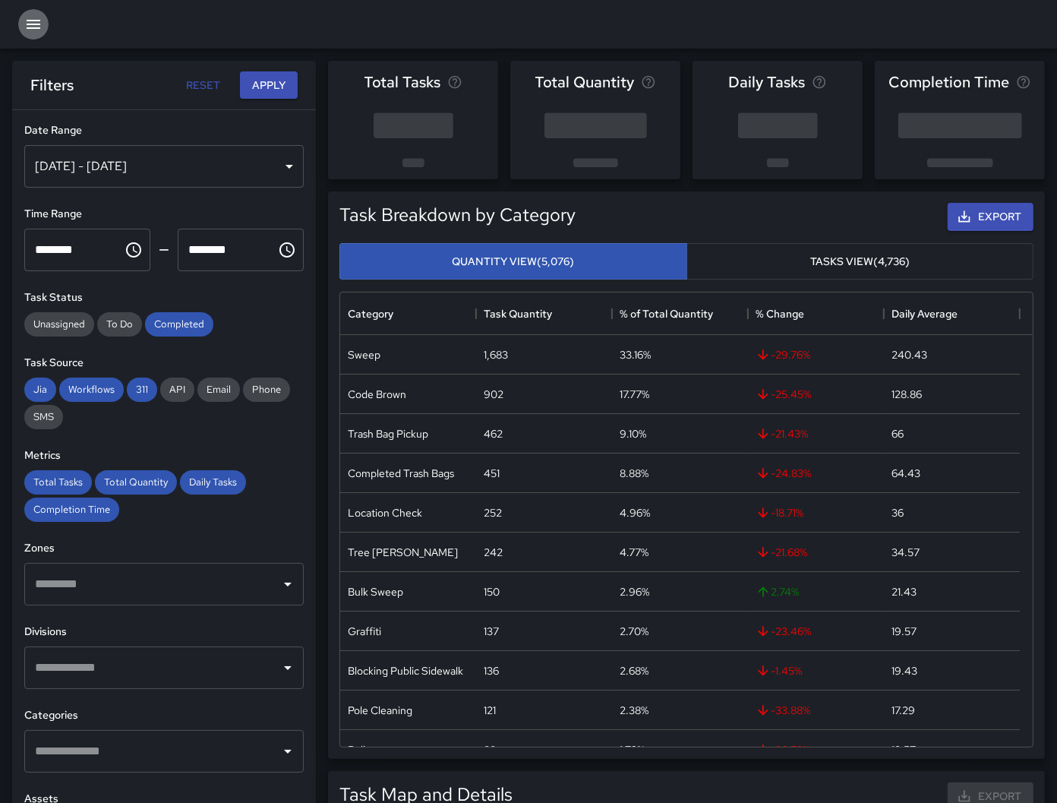
click at [30, 24] on icon "button" at bounding box center [34, 24] width 14 height 9
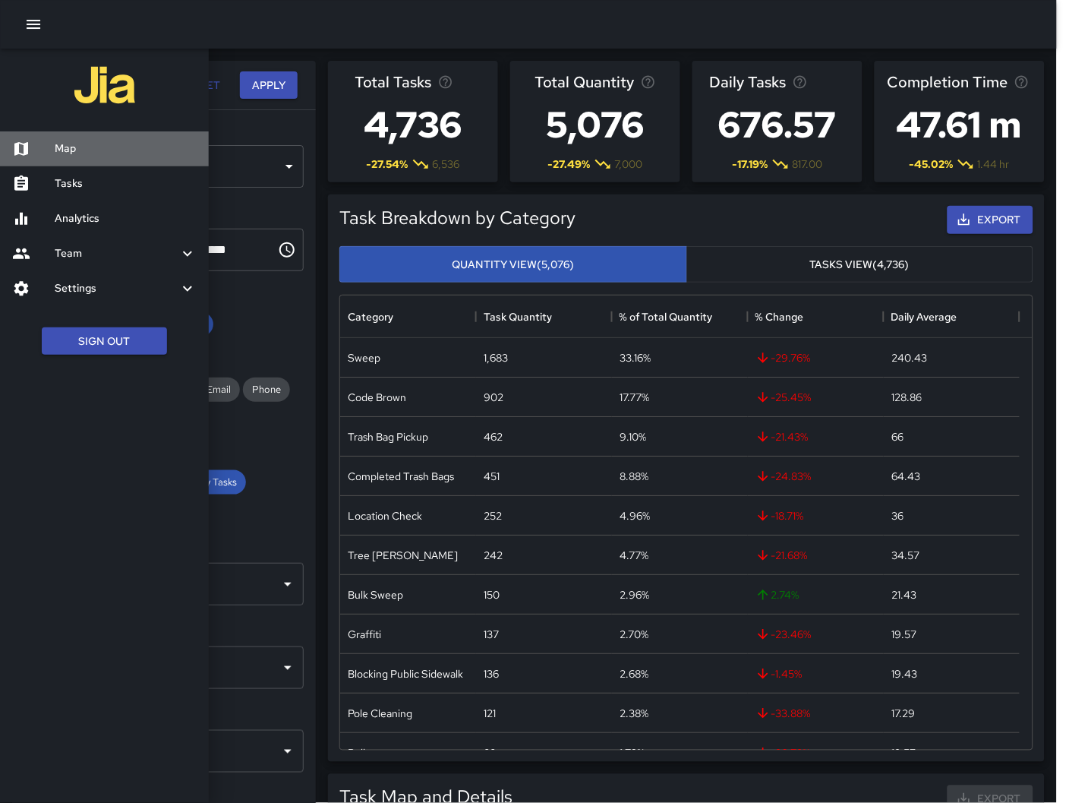
click at [52, 143] on div at bounding box center [33, 149] width 43 height 18
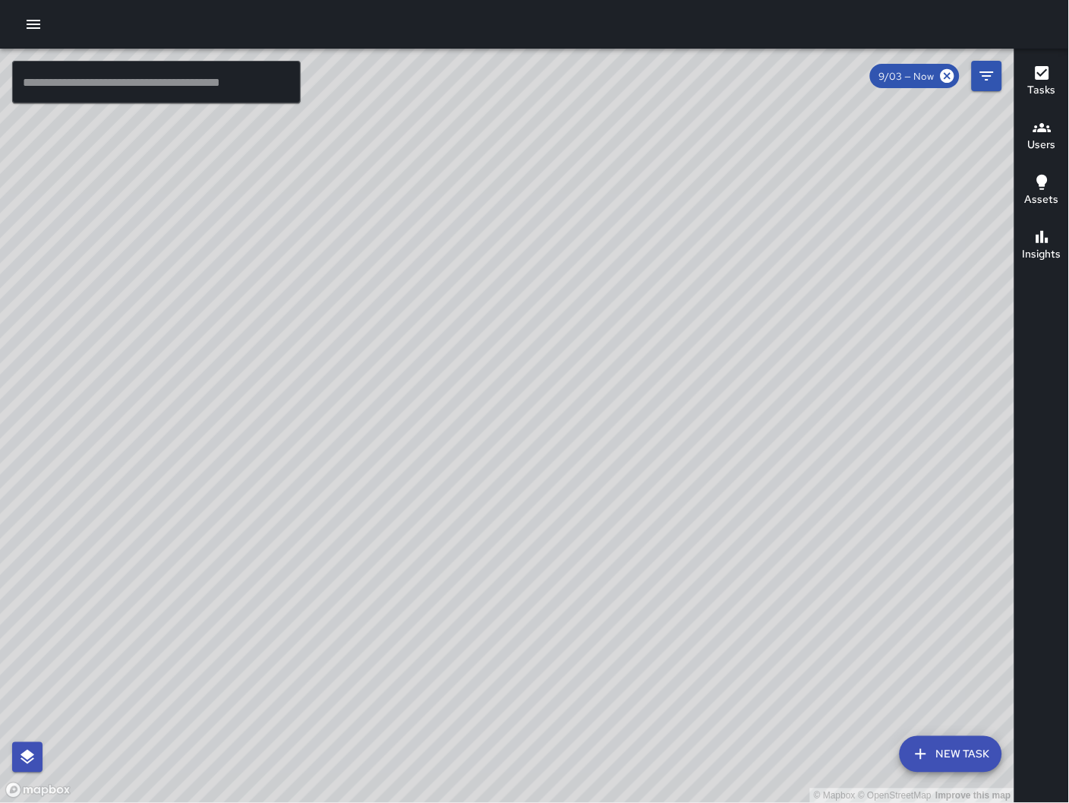
click at [950, 757] on button "New Task" at bounding box center [951, 754] width 103 height 36
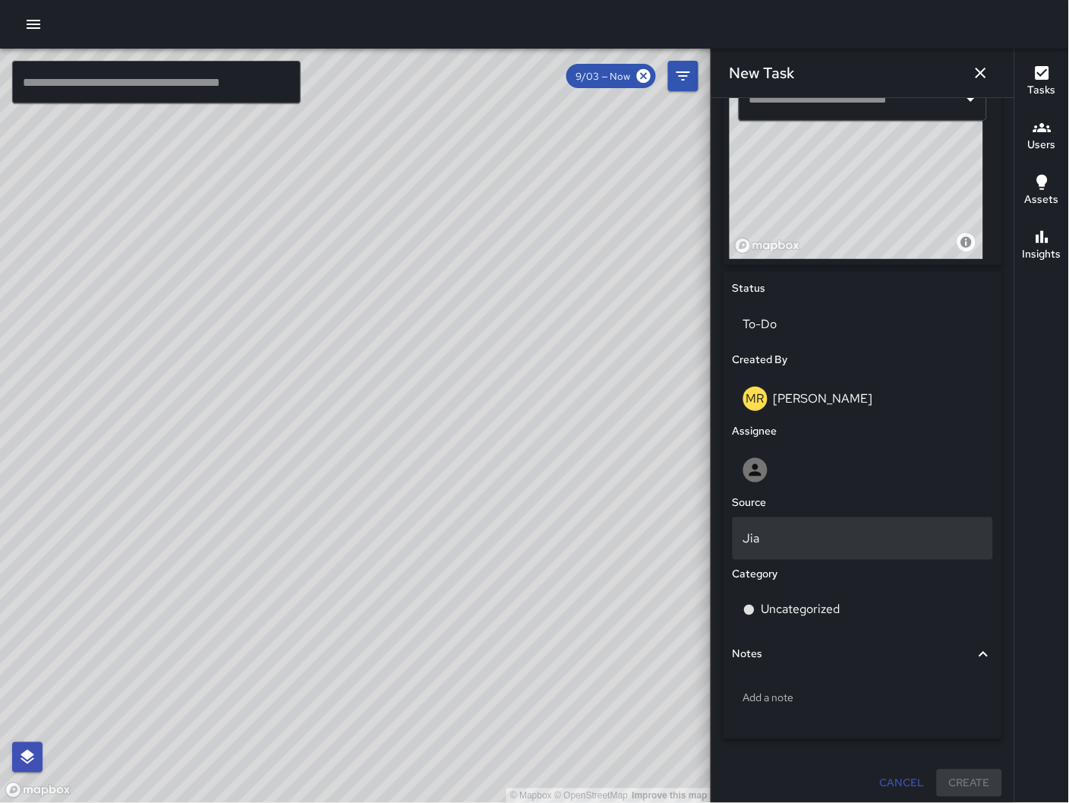
scroll to position [549, 0]
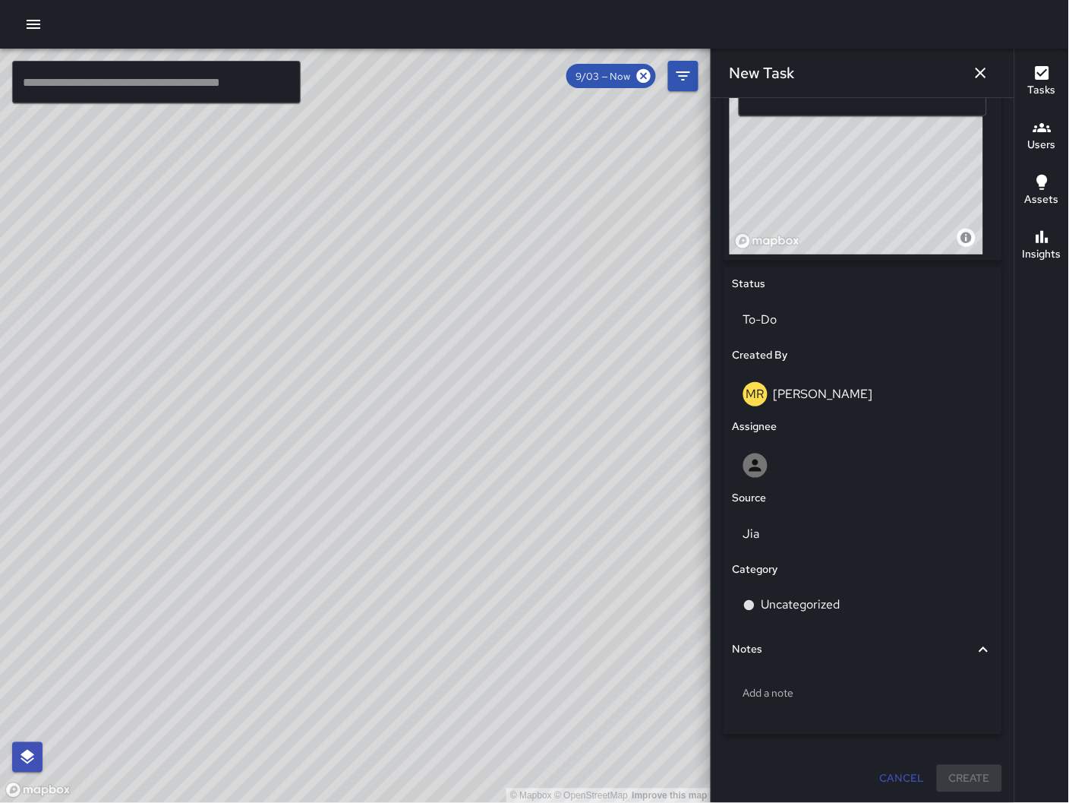
click at [424, 639] on div "© Mapbox © OpenStreetMap Improve this map JG Jermaine Gray 293 8th Street Compl…" at bounding box center [355, 426] width 711 height 755
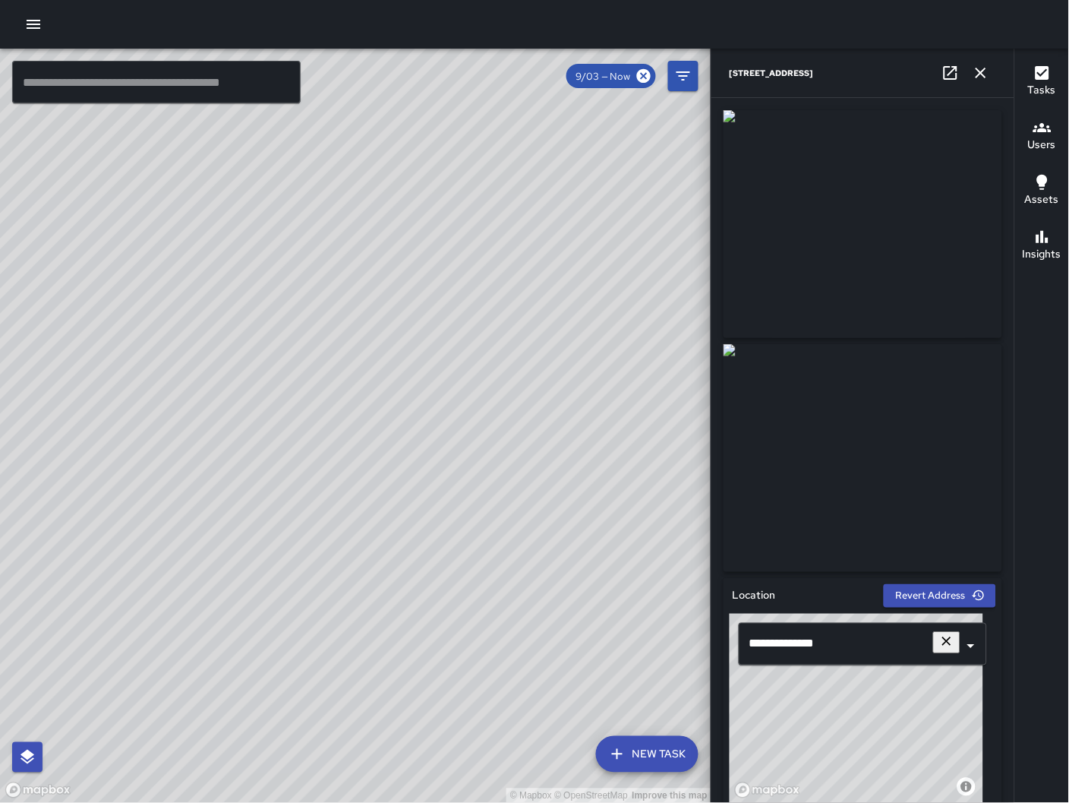
click at [981, 76] on icon "button" at bounding box center [981, 73] width 18 height 18
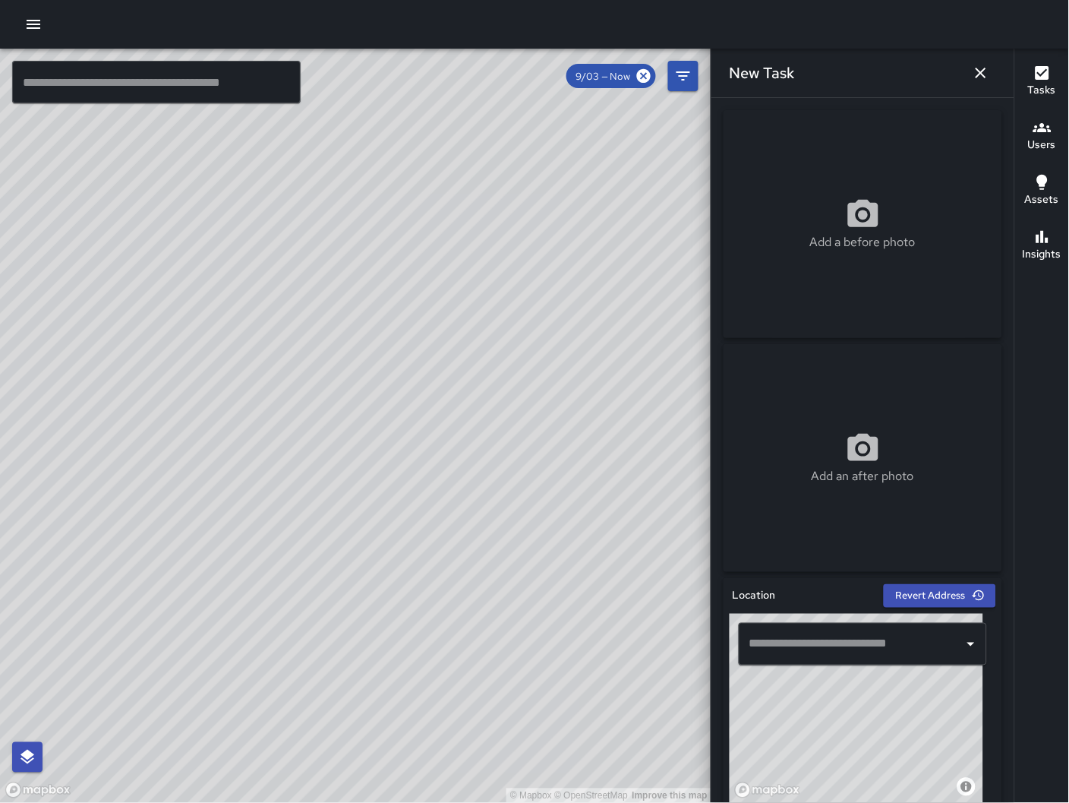
click at [471, 415] on div "© Mapbox © OpenStreetMap Improve this map JG Jermaine Gray 293 8th Street Compl…" at bounding box center [355, 426] width 711 height 755
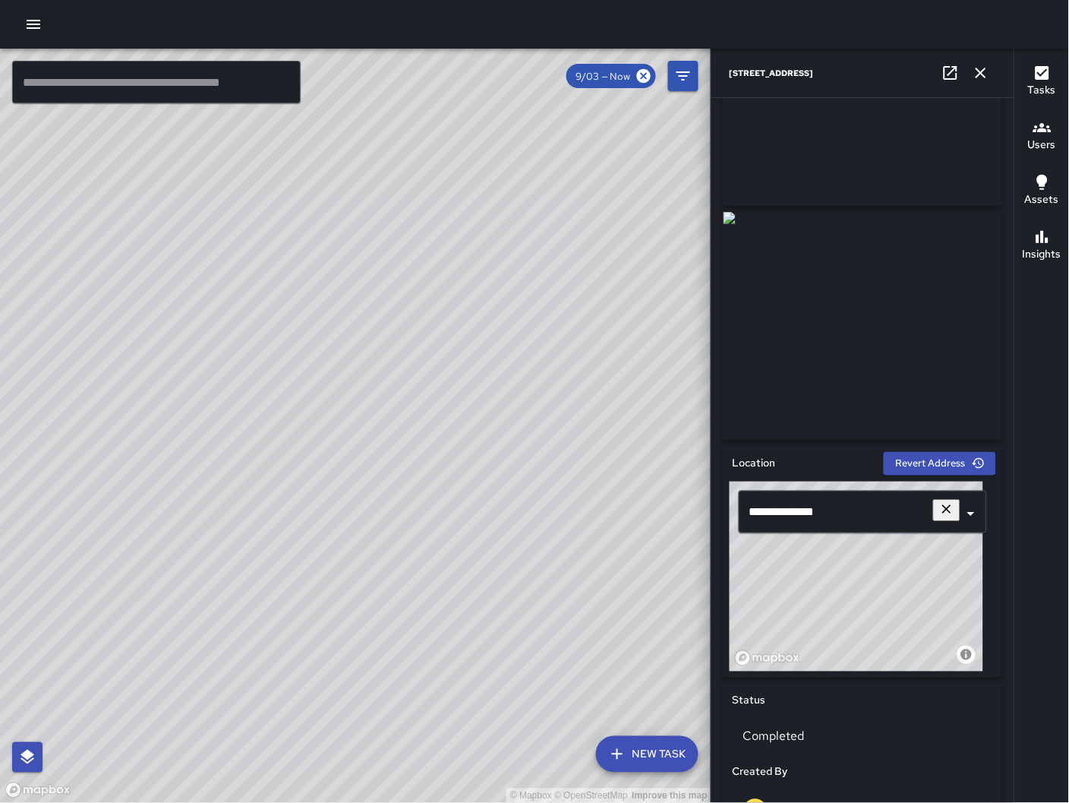
scroll to position [142, 0]
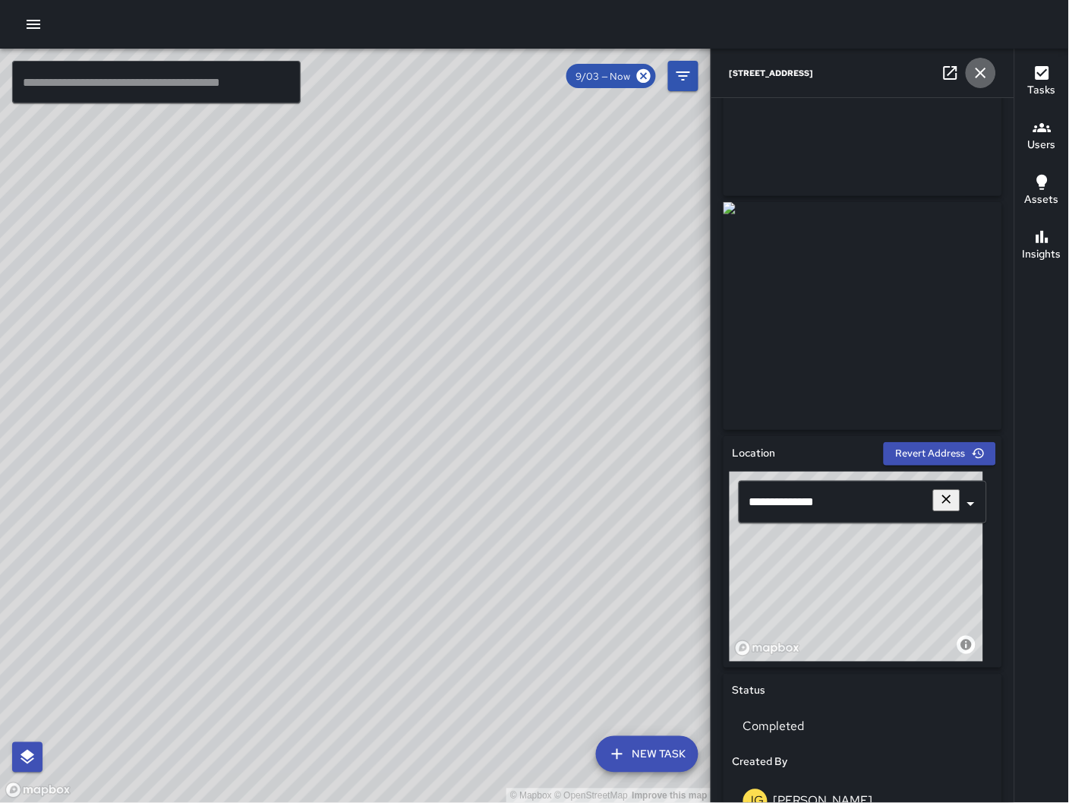
click at [983, 72] on icon "button" at bounding box center [981, 73] width 11 height 11
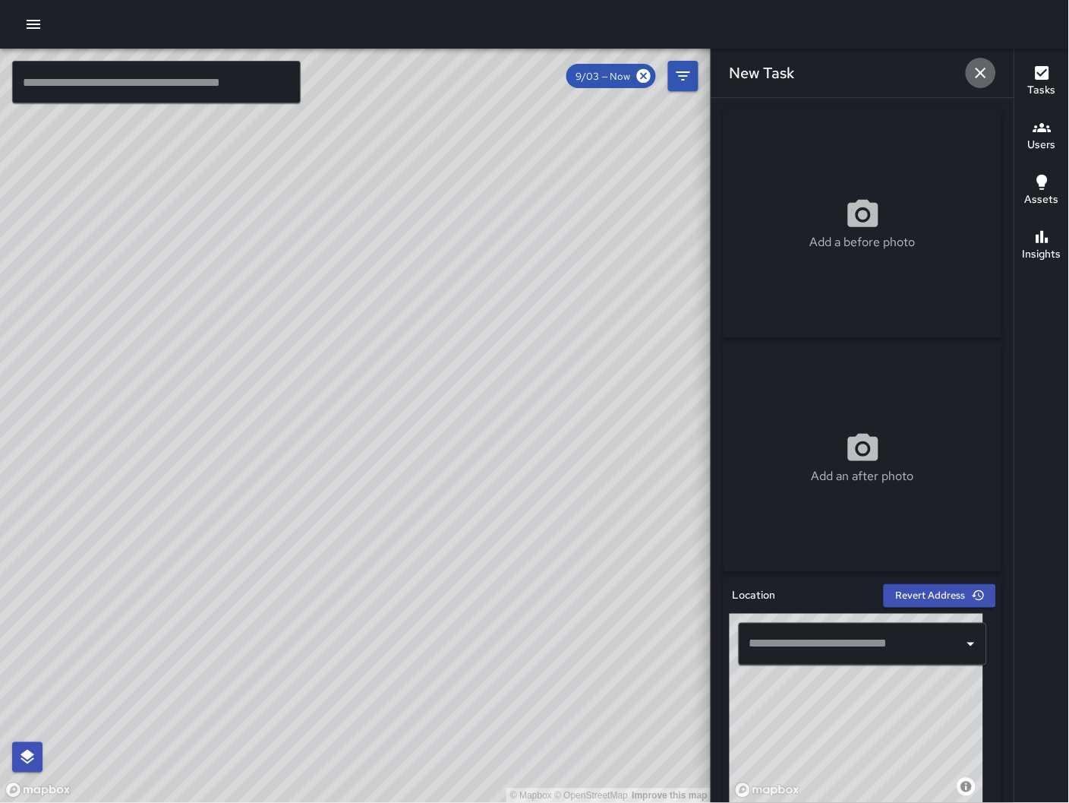
click at [985, 68] on icon "button" at bounding box center [981, 73] width 18 height 18
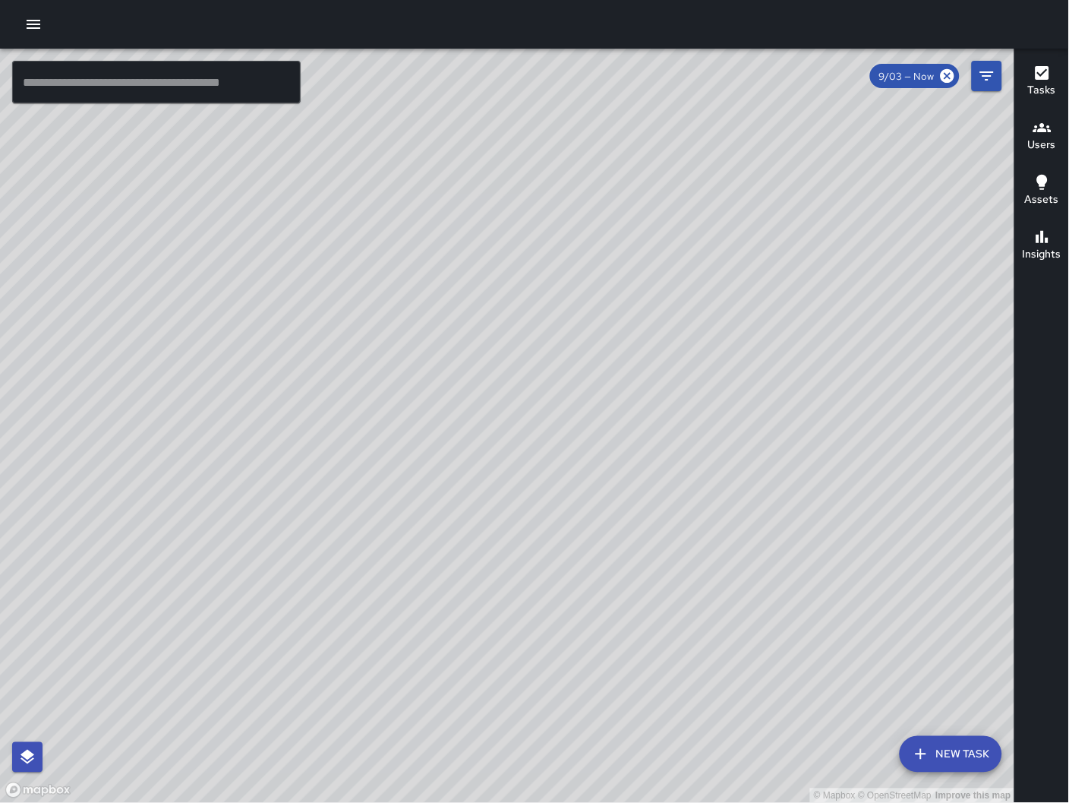
drag, startPoint x: 779, startPoint y: 358, endPoint x: 528, endPoint y: 490, distance: 283.9
click at [459, 558] on div "© Mapbox © OpenStreetMap Improve this map" at bounding box center [507, 426] width 1015 height 755
drag, startPoint x: 468, startPoint y: 727, endPoint x: 556, endPoint y: 577, distance: 173.6
click at [556, 577] on div "© Mapbox © OpenStreetMap Improve this map" at bounding box center [507, 426] width 1015 height 755
drag, startPoint x: 541, startPoint y: 568, endPoint x: 629, endPoint y: 491, distance: 116.2
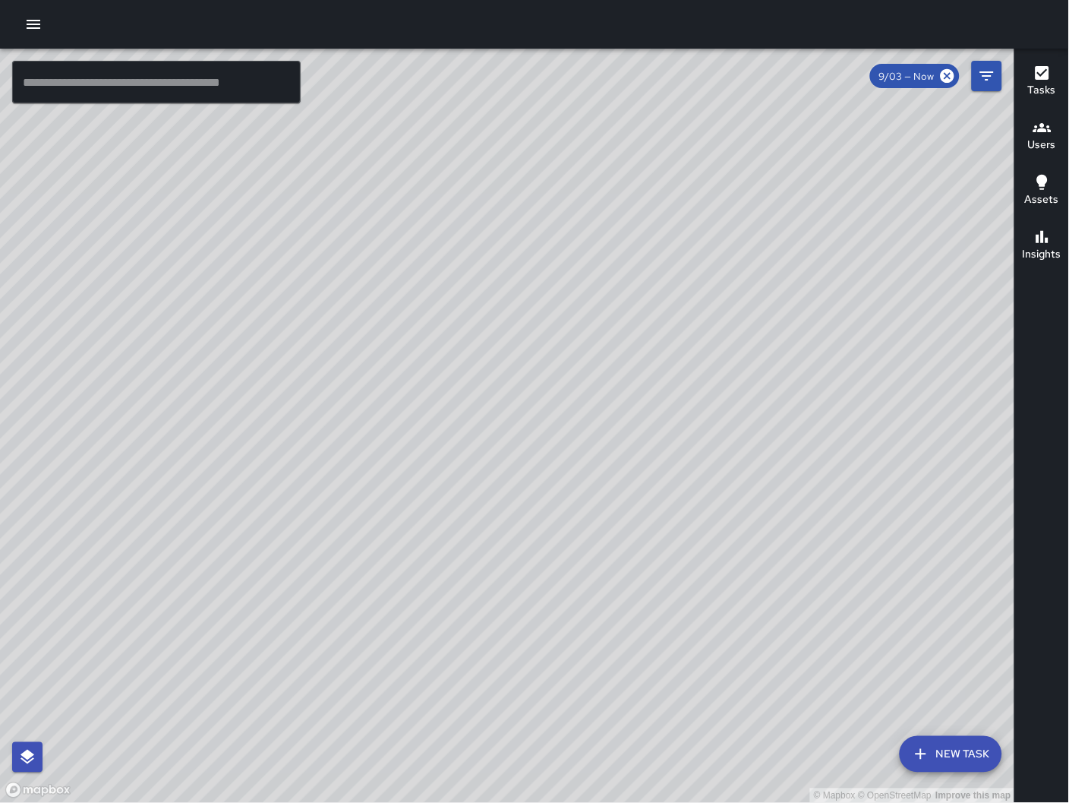
click at [639, 489] on div "© Mapbox © OpenStreetMap Improve this map" at bounding box center [507, 426] width 1015 height 755
click at [940, 753] on button "New Task" at bounding box center [951, 754] width 103 height 36
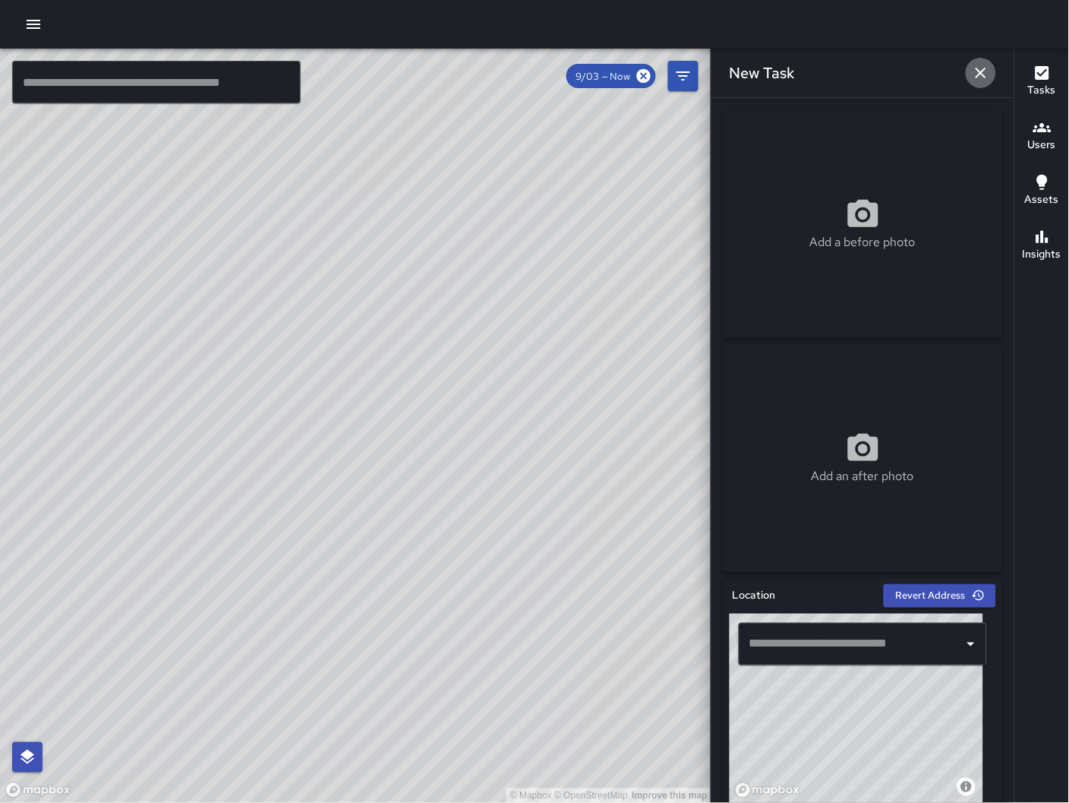
click at [984, 78] on icon "button" at bounding box center [981, 73] width 18 height 18
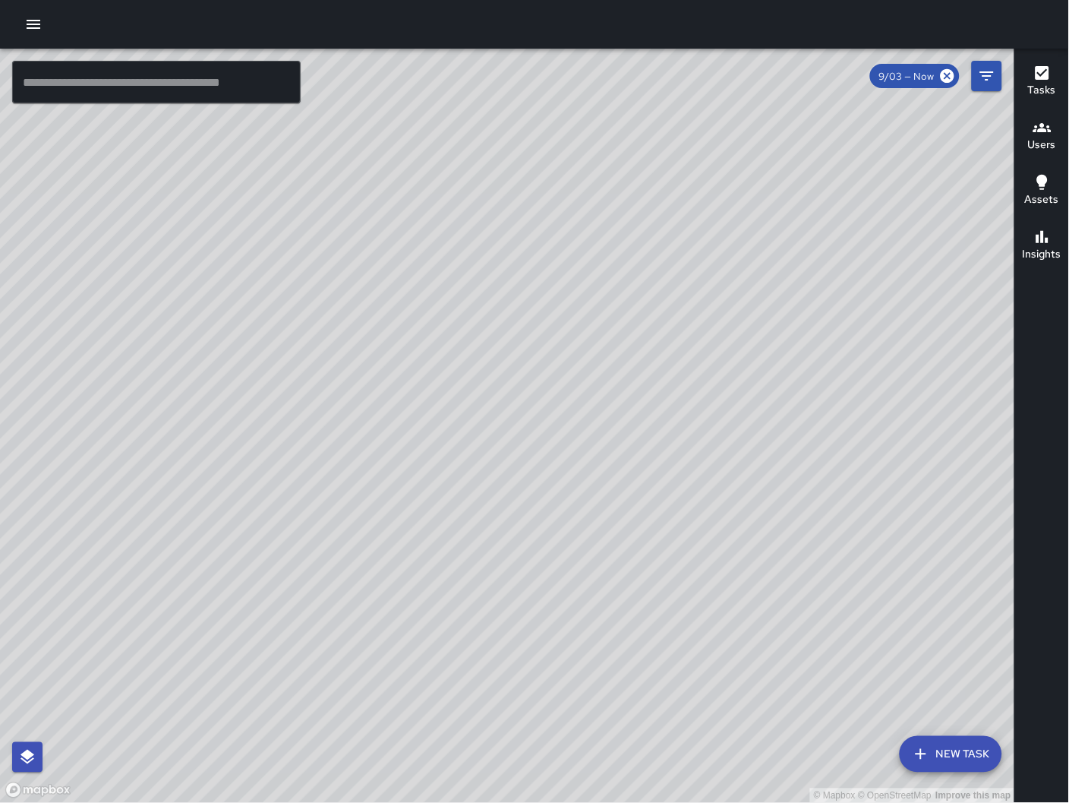
drag, startPoint x: 886, startPoint y: 644, endPoint x: 415, endPoint y: 366, distance: 546.7
click at [415, 366] on div "© Mapbox © OpenStreetMap Improve this map" at bounding box center [507, 426] width 1015 height 755
click at [972, 748] on button "New Task" at bounding box center [951, 754] width 103 height 36
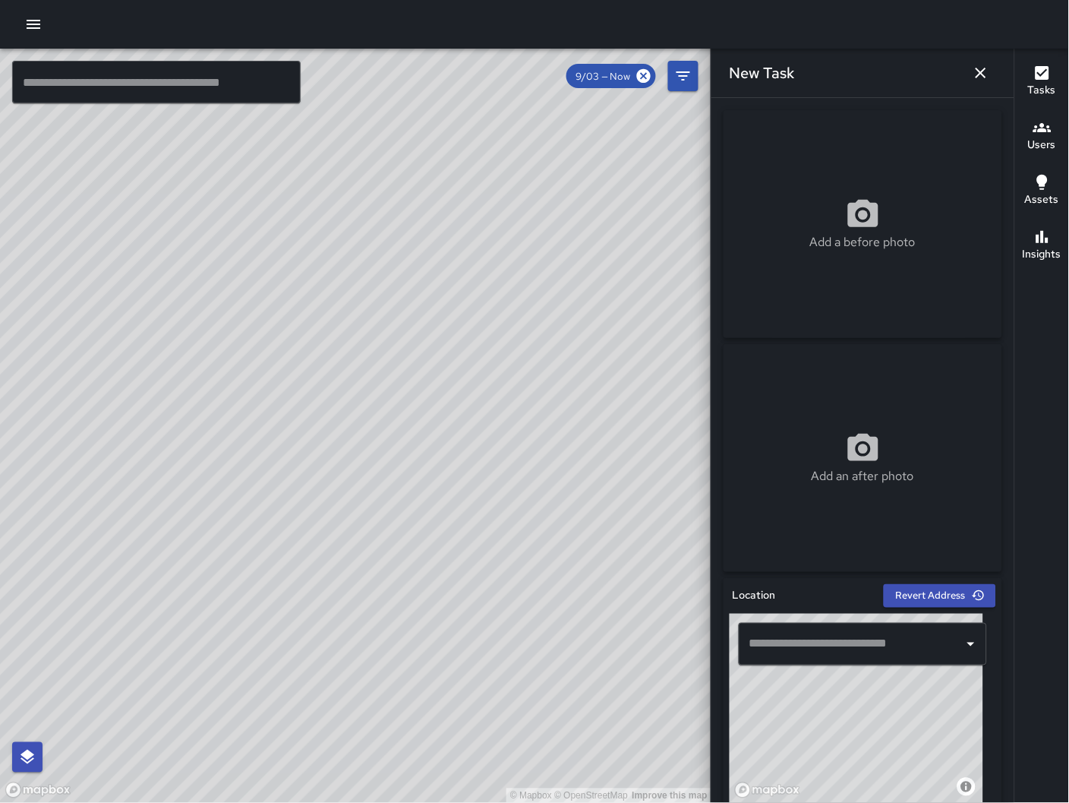
click at [897, 641] on input "text" at bounding box center [852, 643] width 212 height 29
click at [875, 649] on input "*" at bounding box center [852, 643] width 212 height 29
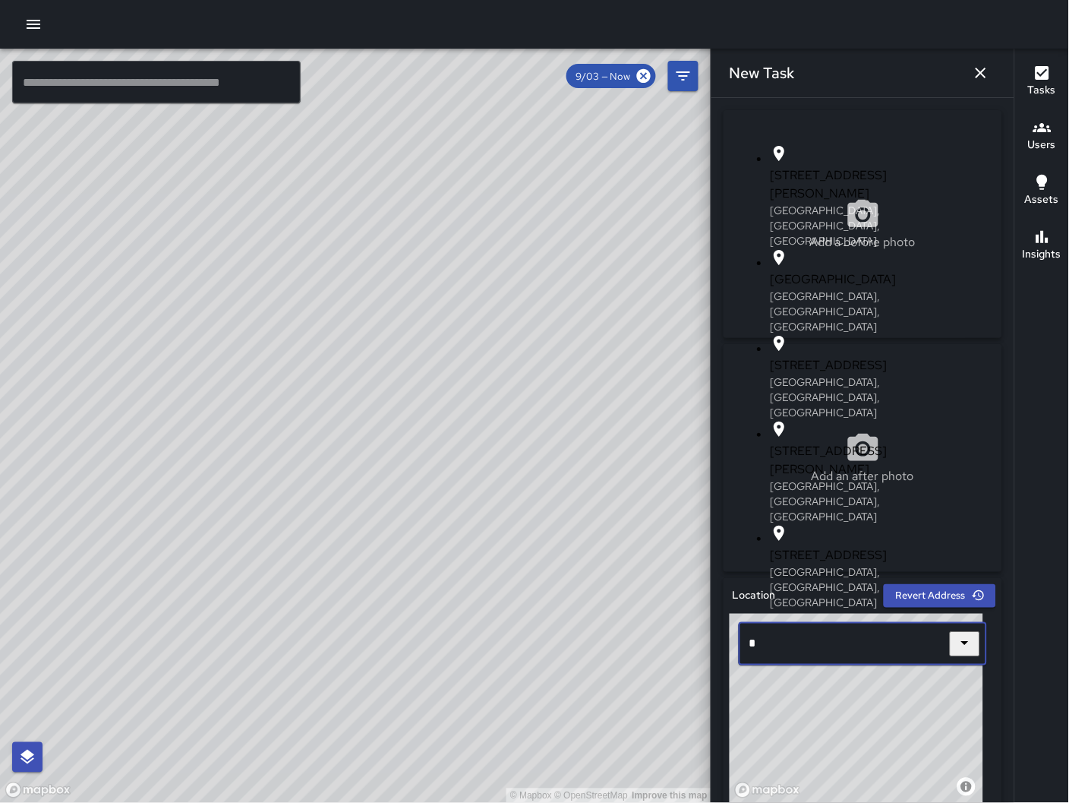
click at [875, 649] on input "*" at bounding box center [852, 643] width 212 height 29
click at [875, 648] on input "*" at bounding box center [852, 643] width 212 height 29
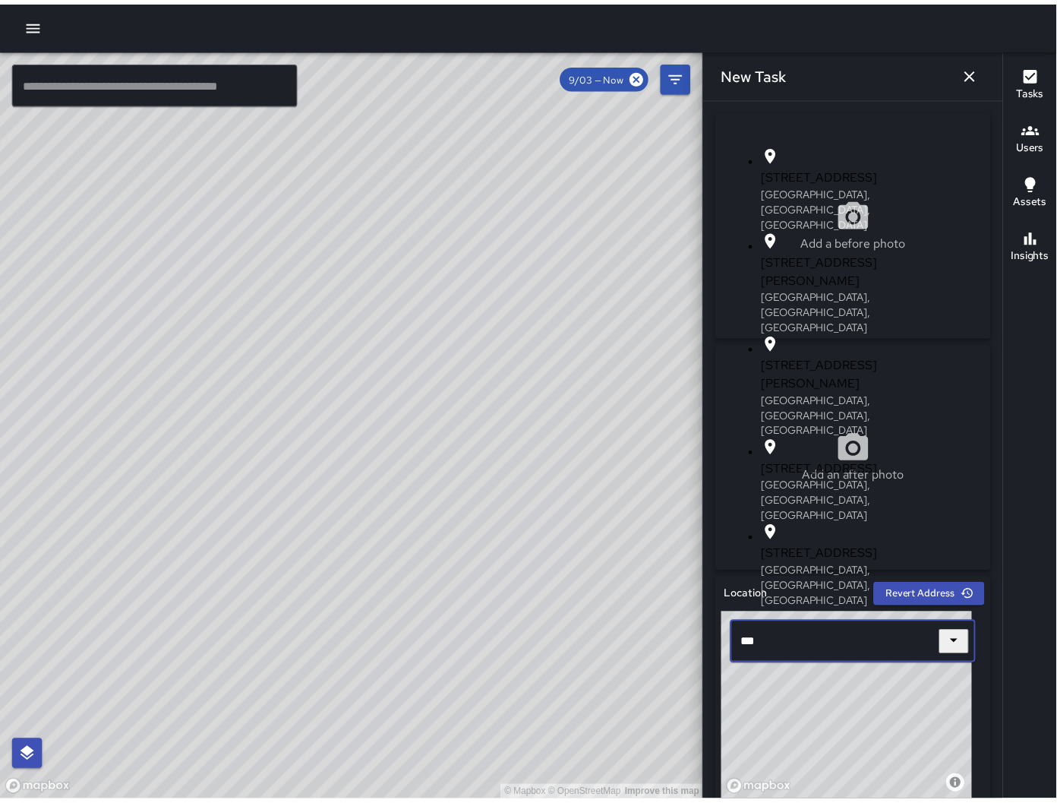
scroll to position [3, 0]
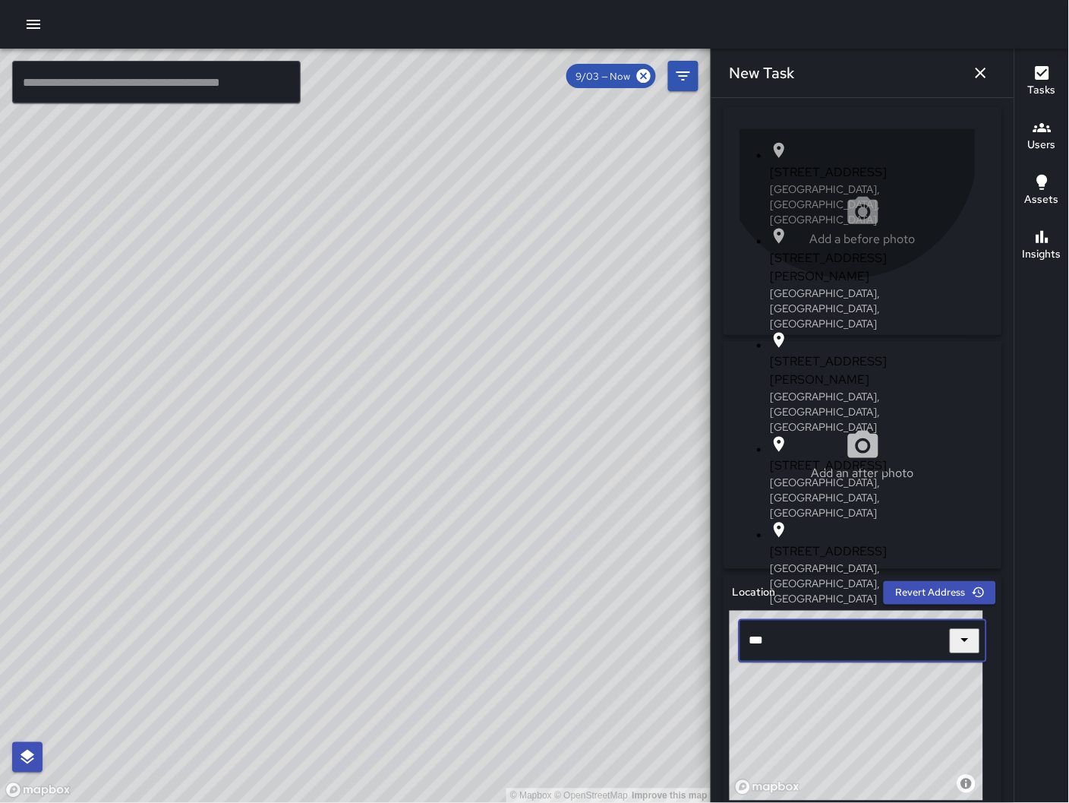
click at [848, 561] on span "620 7th Street" at bounding box center [872, 552] width 205 height 18
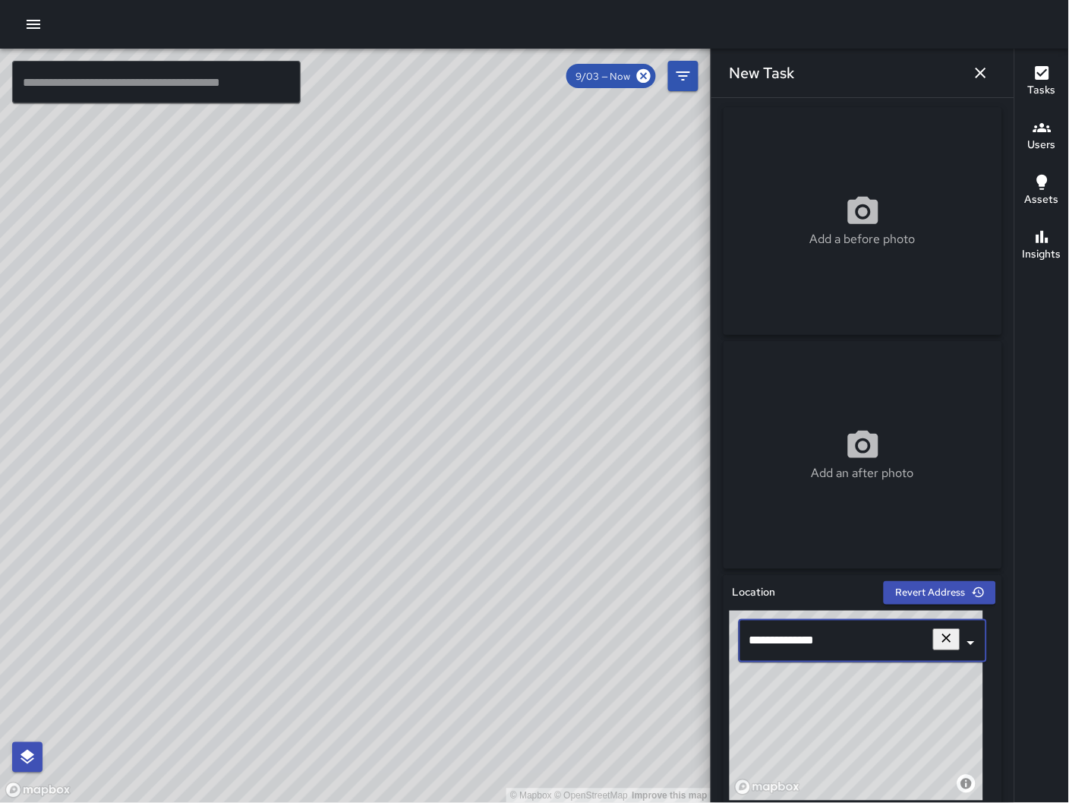
type input "**********"
click at [455, 281] on div "© Mapbox © OpenStreetMap Improve this map KM Ken McCarter 21 Columbia Square St…" at bounding box center [355, 426] width 711 height 755
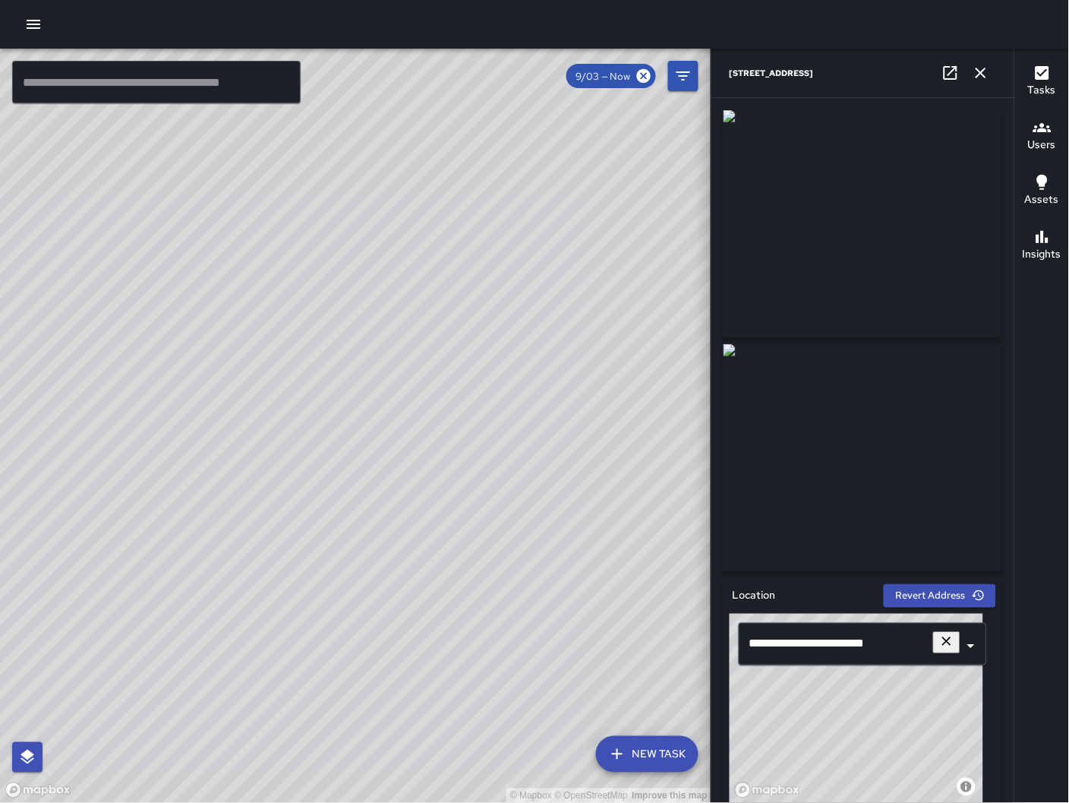
drag, startPoint x: 602, startPoint y: 660, endPoint x: 190, endPoint y: 376, distance: 500.6
click at [190, 376] on div "© Mapbox © OpenStreetMap Improve this map" at bounding box center [355, 426] width 711 height 755
drag, startPoint x: 400, startPoint y: 535, endPoint x: 478, endPoint y: 461, distance: 106.9
click at [484, 431] on div "© Mapbox © OpenStreetMap Improve this map" at bounding box center [355, 426] width 711 height 755
drag, startPoint x: 595, startPoint y: 623, endPoint x: 415, endPoint y: 424, distance: 268.8
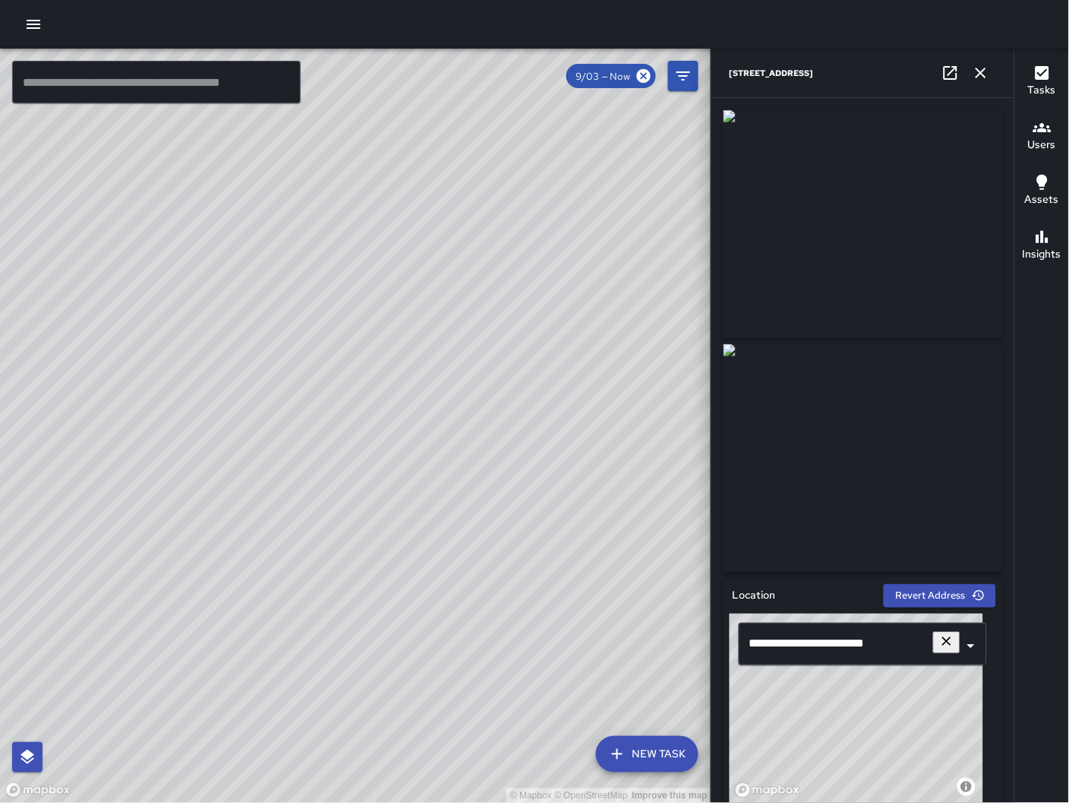
click at [415, 424] on div "© Mapbox © OpenStreetMap Improve this map" at bounding box center [355, 426] width 711 height 755
click at [979, 74] on icon "button" at bounding box center [981, 73] width 18 height 18
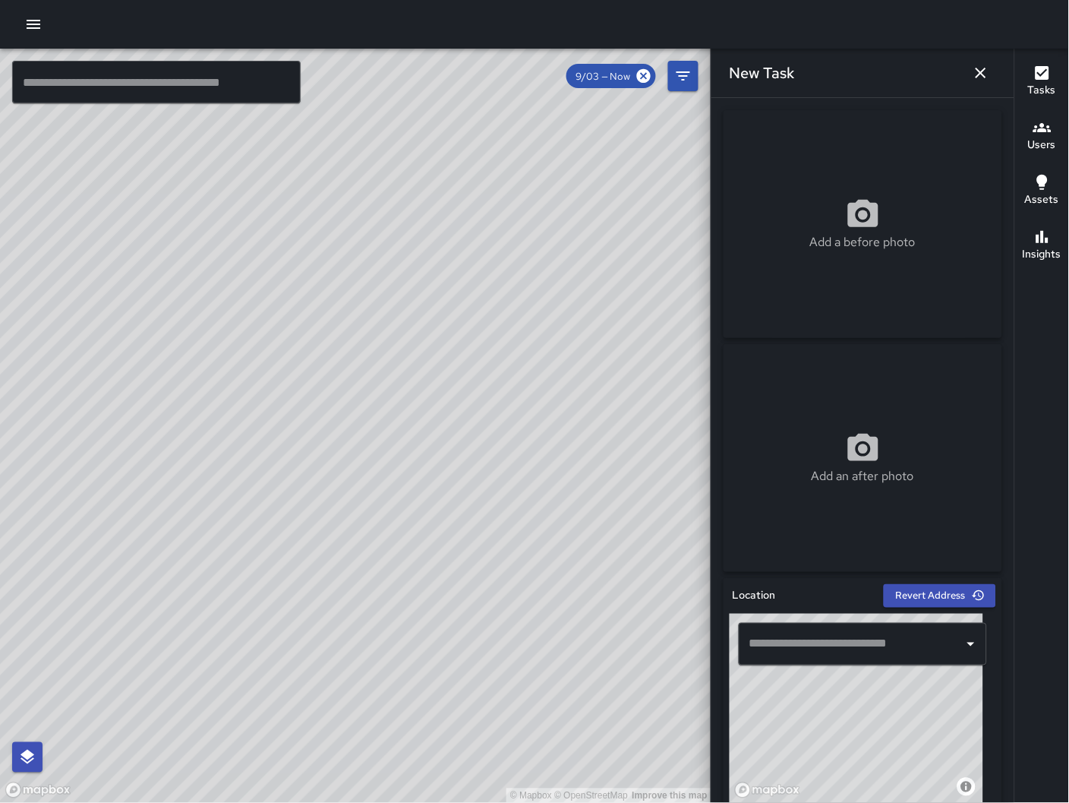
click at [985, 81] on icon "button" at bounding box center [981, 73] width 18 height 18
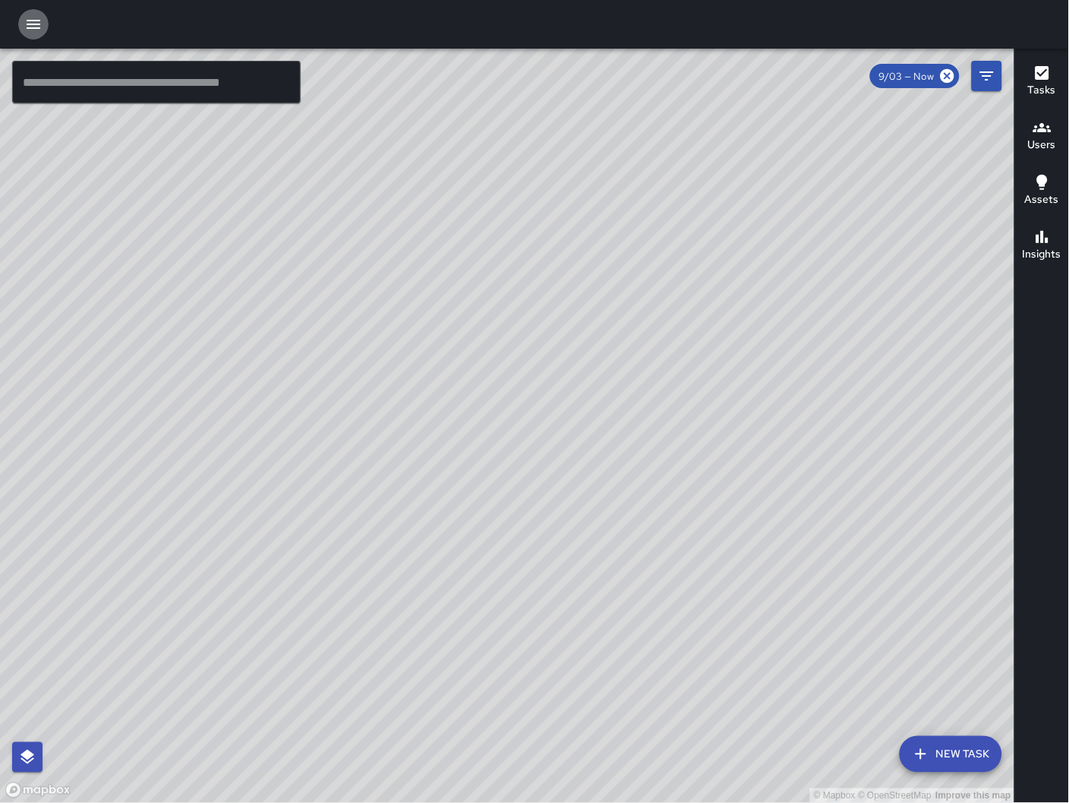
click at [36, 36] on button "button" at bounding box center [33, 24] width 30 height 30
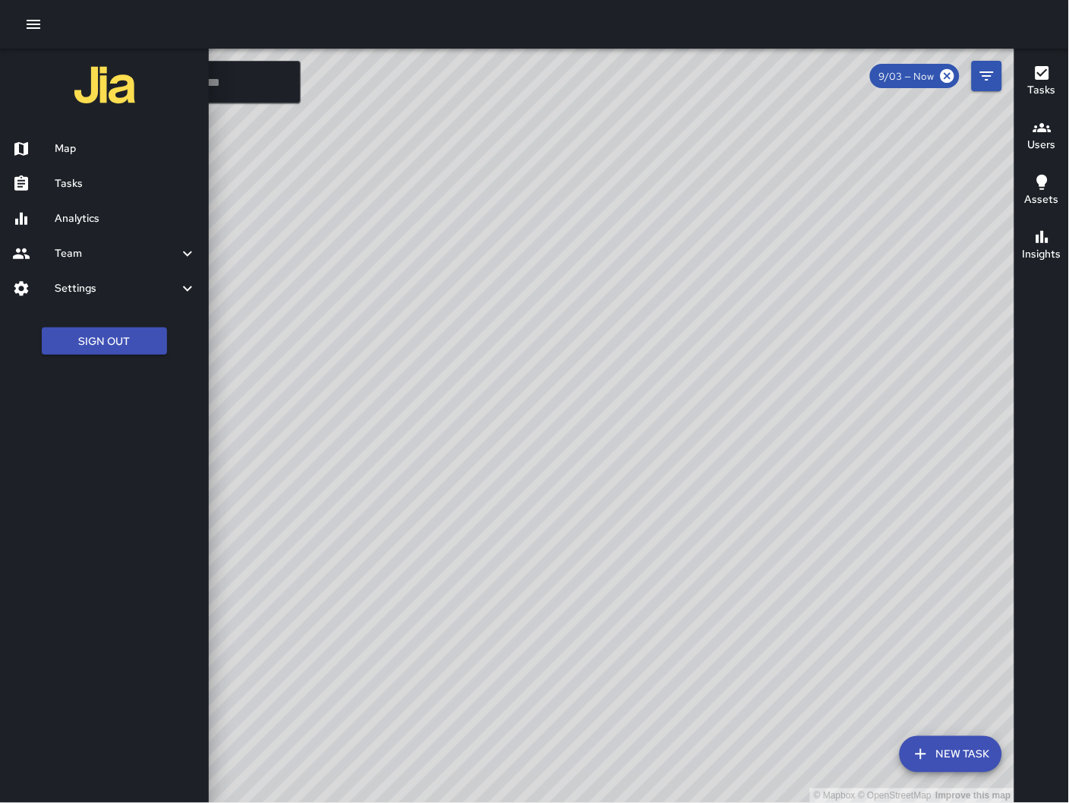
click at [99, 218] on h6 "Analytics" at bounding box center [126, 218] width 142 height 17
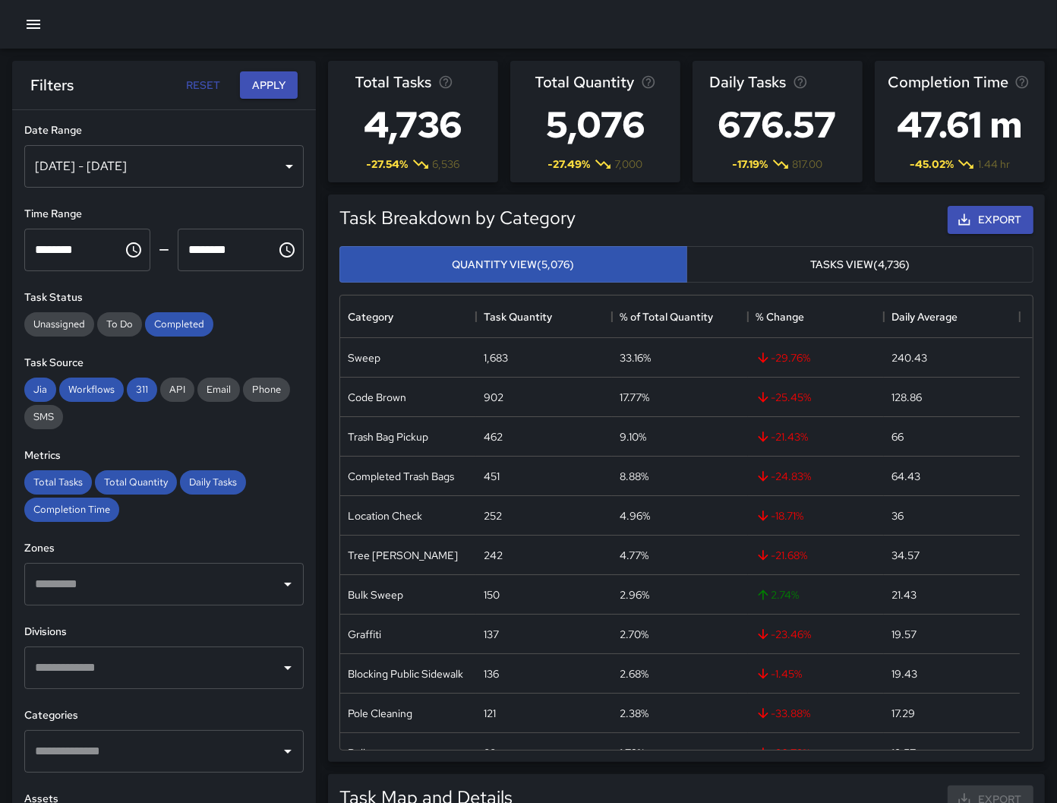
scroll to position [441, 680]
click at [120, 148] on div "[DATE] - [DATE]" at bounding box center [163, 166] width 279 height 43
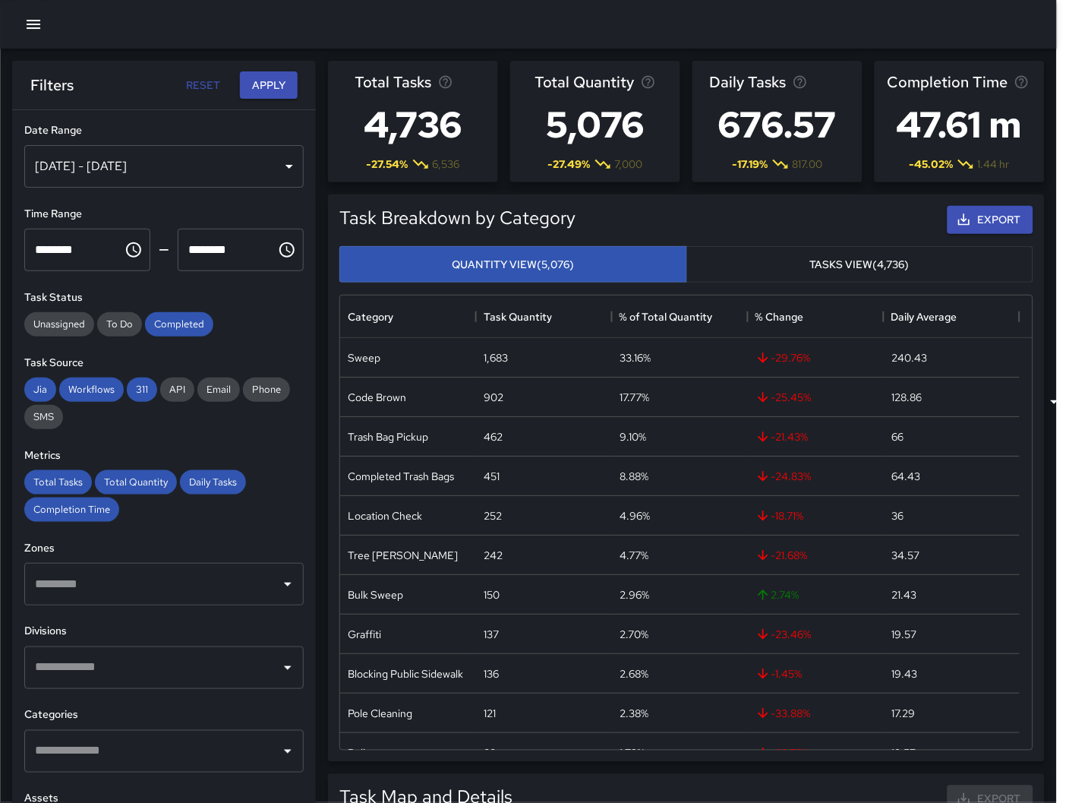
type input "******"
type input "**********"
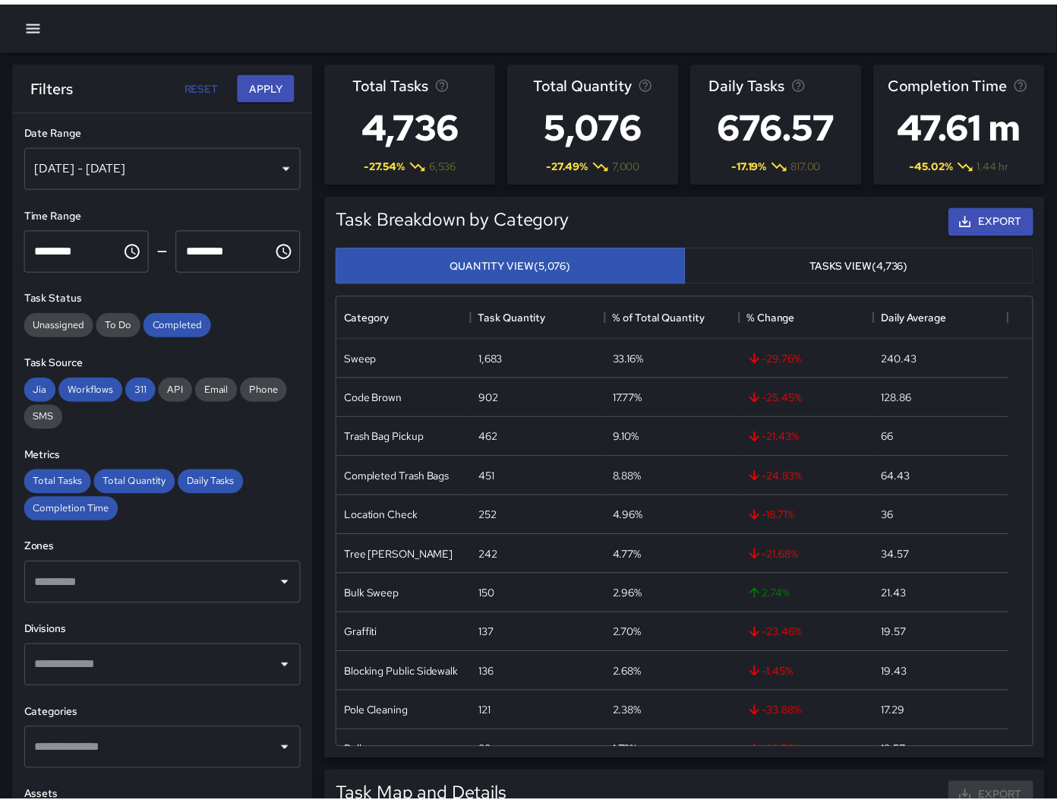
scroll to position [13, 13]
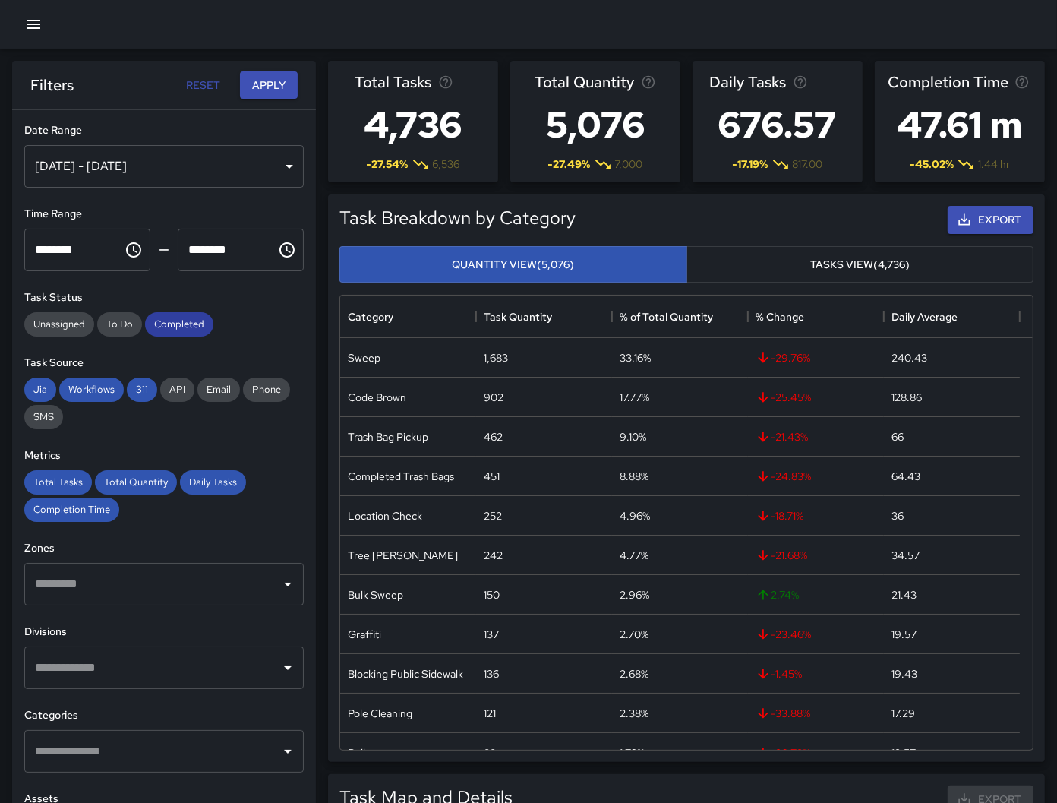
click at [169, 314] on div "Task Status Unassigned To Do Completed" at bounding box center [163, 312] width 279 height 47
click at [168, 332] on div "Completed" at bounding box center [179, 324] width 68 height 24
click at [109, 392] on span "Workflows" at bounding box center [91, 389] width 65 height 13
click at [139, 399] on div "311" at bounding box center [142, 389] width 30 height 24
click at [43, 393] on span "Jia" at bounding box center [40, 389] width 32 height 13
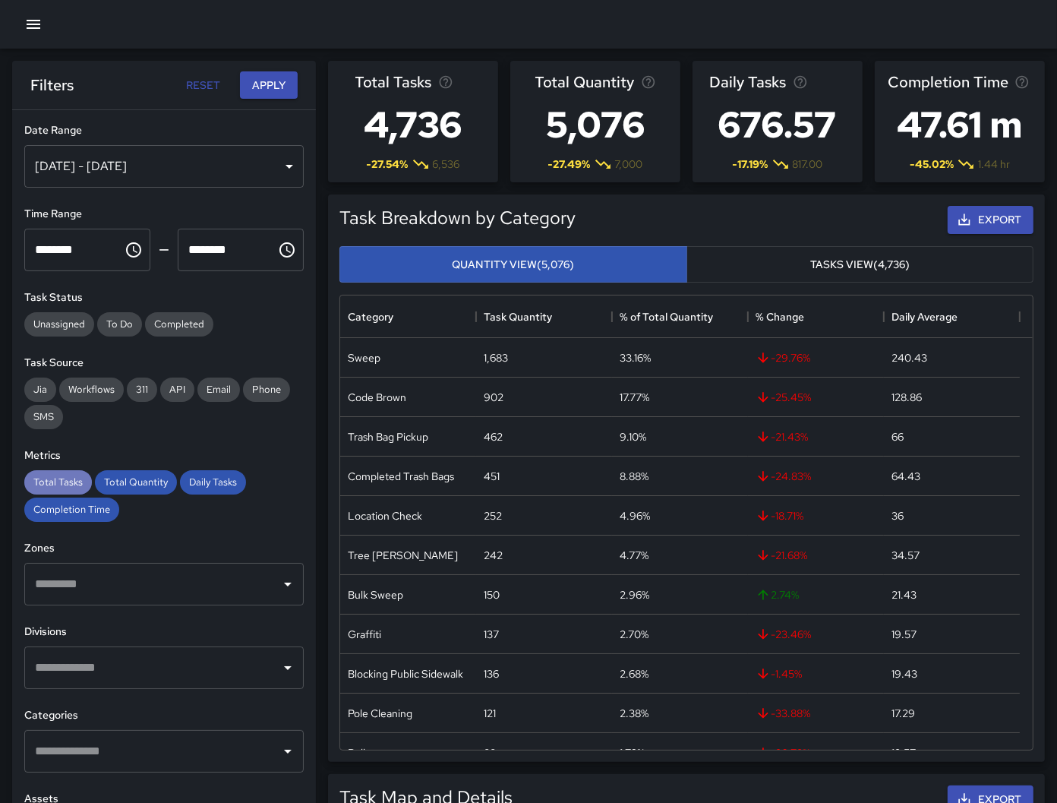
click at [46, 488] on div "Total Tasks" at bounding box center [58, 482] width 68 height 24
drag, startPoint x: 55, startPoint y: 503, endPoint x: 71, endPoint y: 495, distance: 18.0
click at [55, 503] on span "Completion Time" at bounding box center [71, 509] width 95 height 13
click at [131, 478] on span "Total Quantity" at bounding box center [136, 481] width 82 height 13
click at [221, 490] on div "Daily Tasks" at bounding box center [213, 482] width 66 height 24
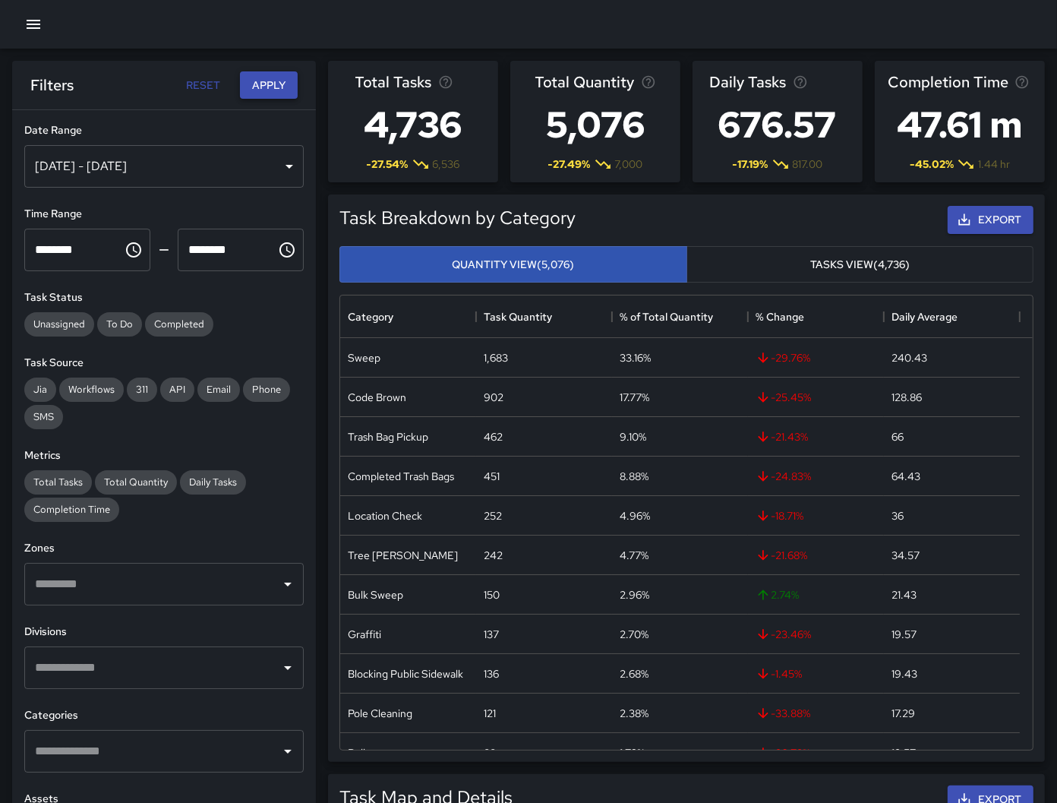
click at [279, 92] on button "Apply" at bounding box center [269, 85] width 58 height 28
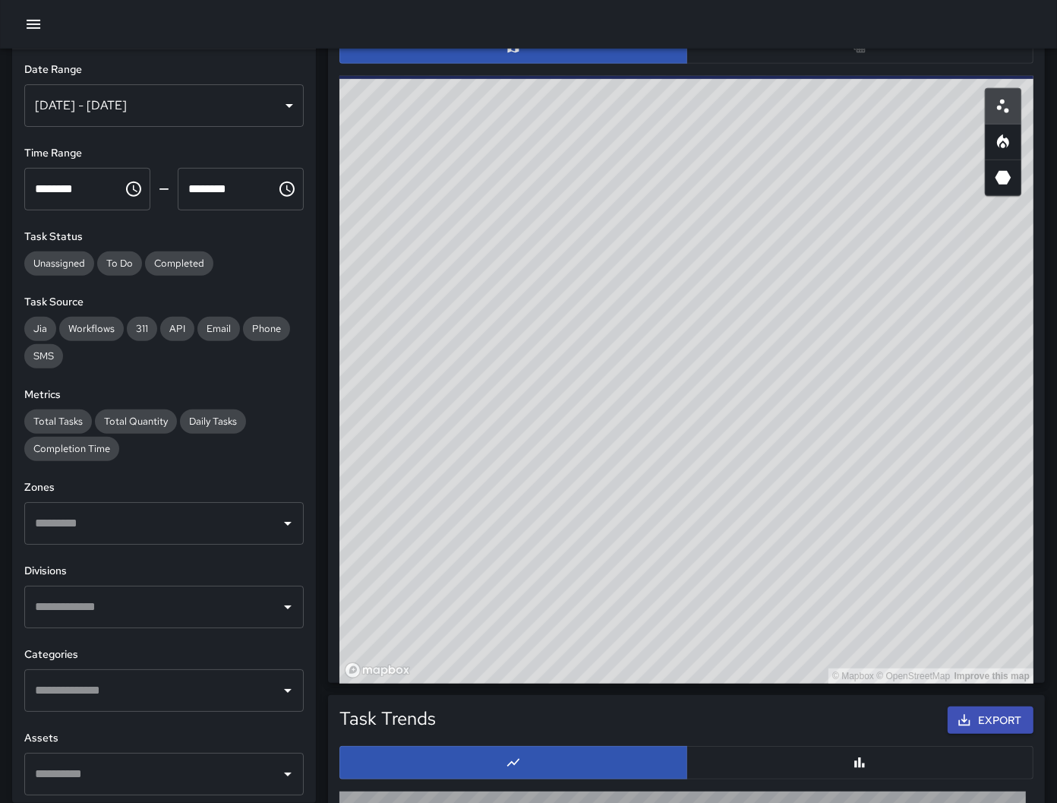
scroll to position [632, 0]
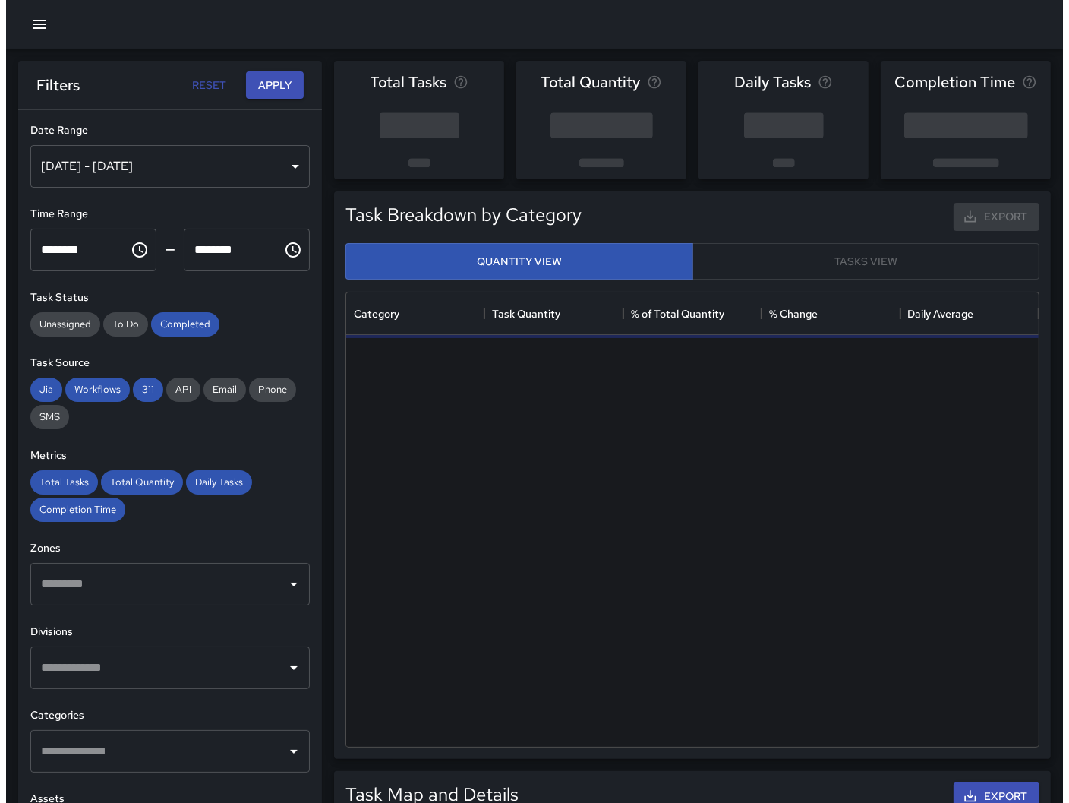
scroll to position [441, 680]
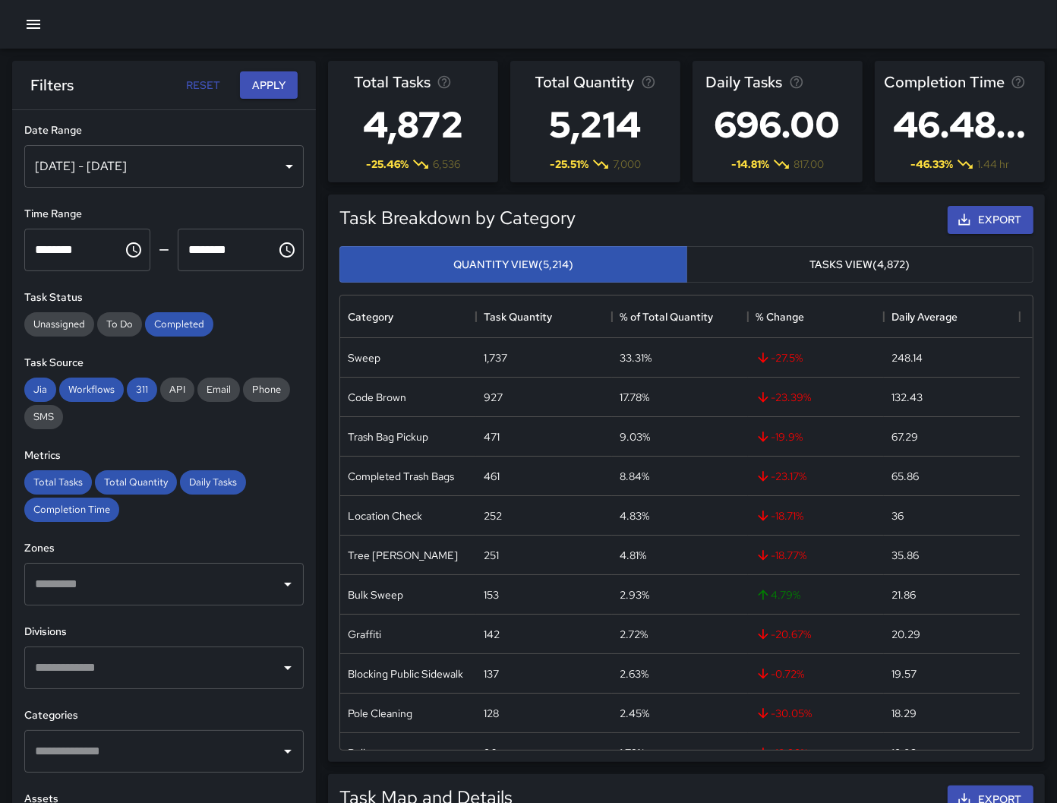
click at [39, 24] on icon "button" at bounding box center [34, 24] width 14 height 9
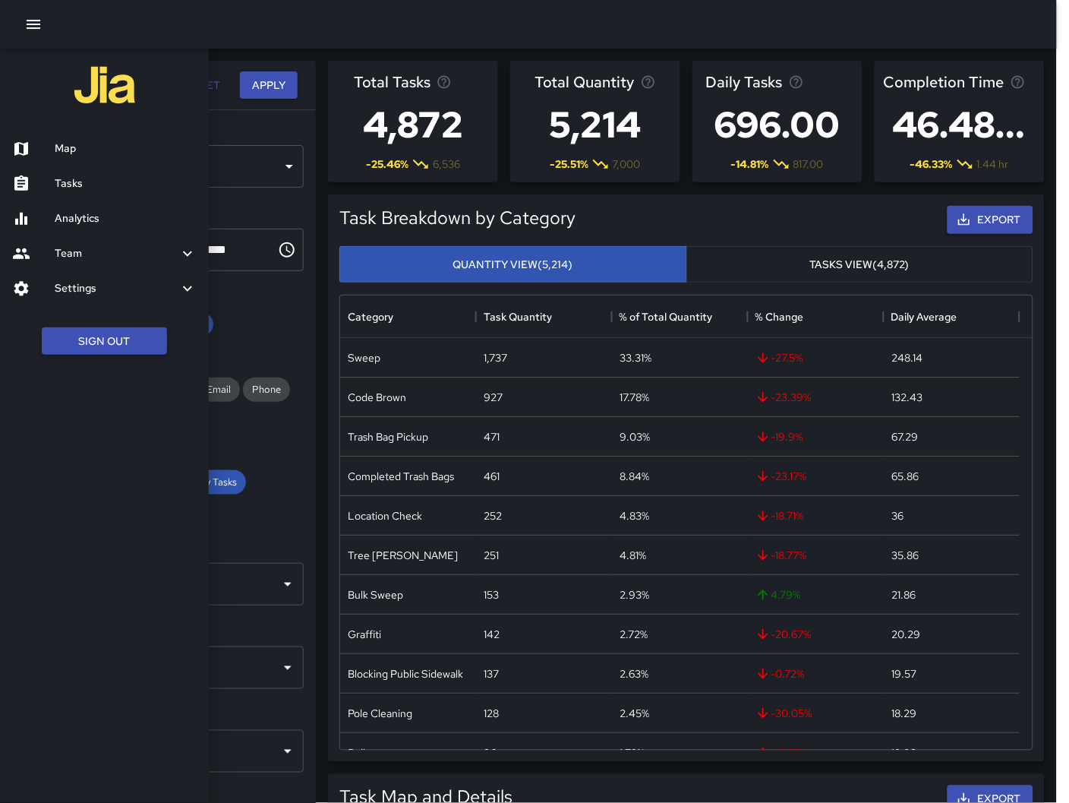
click at [71, 147] on h6 "Map" at bounding box center [126, 148] width 142 height 17
